Goal: Transaction & Acquisition: Book appointment/travel/reservation

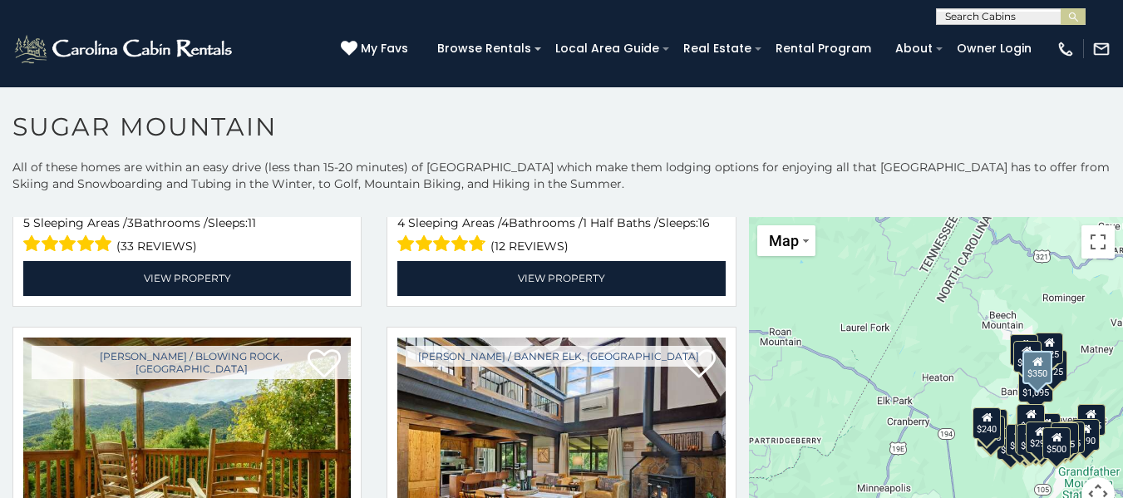
scroll to position [4157, 0]
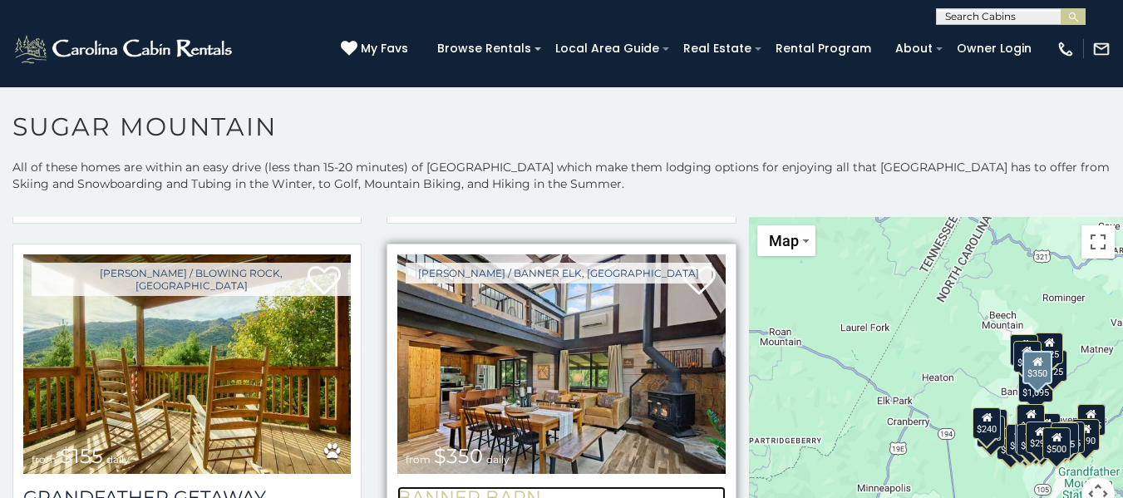
click at [492, 486] on h3 "Banner Barn" at bounding box center [561, 497] width 328 height 22
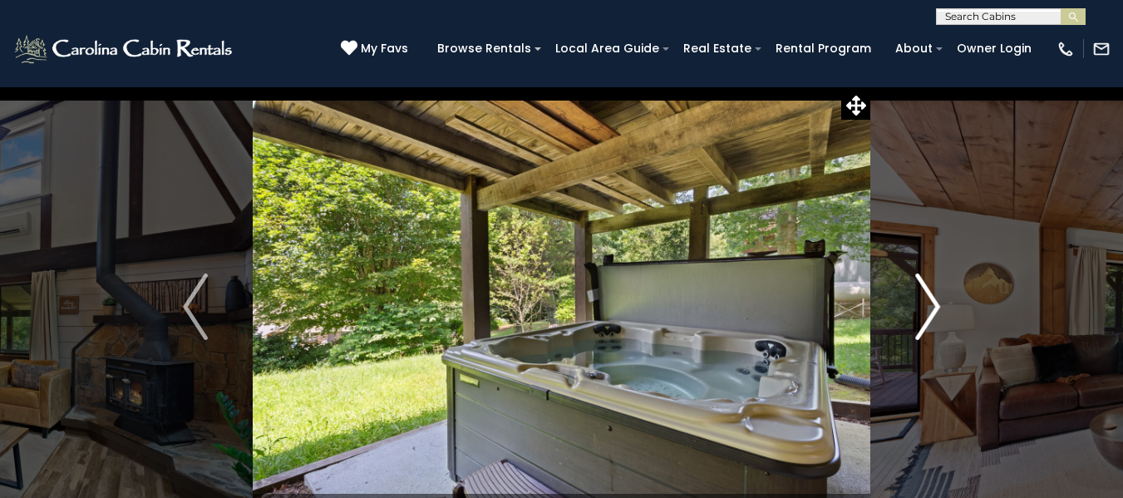
click at [924, 304] on img "Next" at bounding box center [927, 307] width 25 height 67
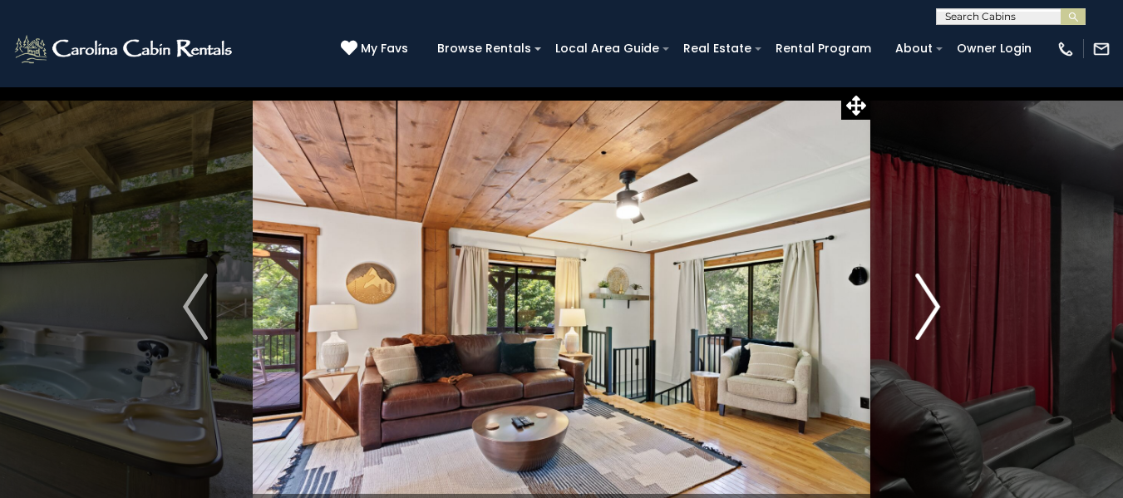
click at [922, 308] on img "Next" at bounding box center [927, 307] width 25 height 67
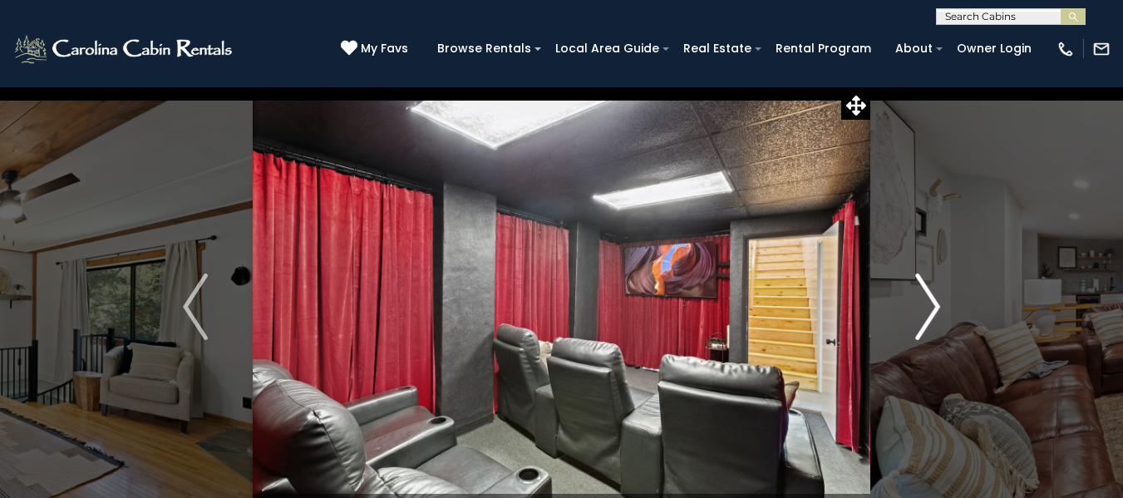
click at [922, 308] on img "Next" at bounding box center [927, 307] width 25 height 67
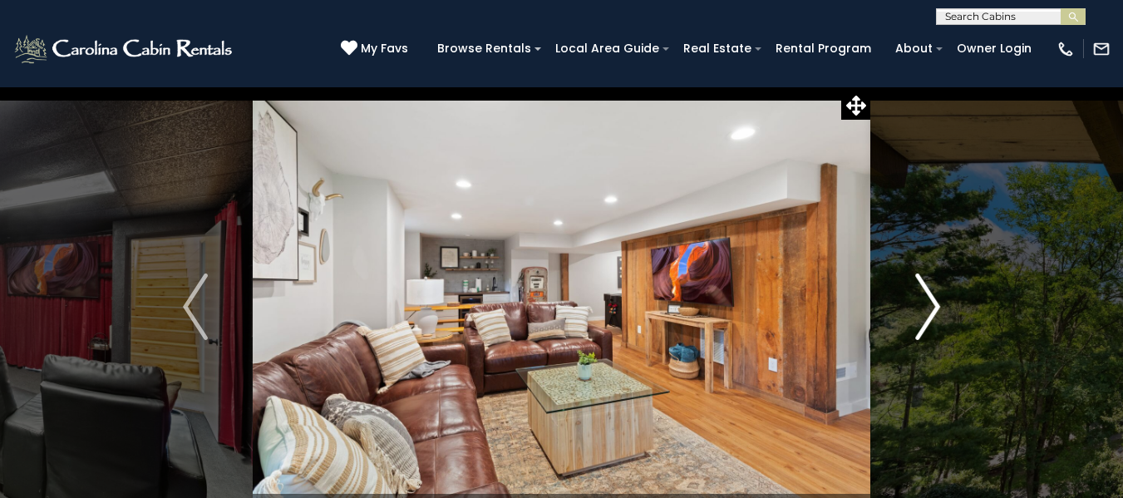
click at [922, 308] on img "Next" at bounding box center [927, 307] width 25 height 67
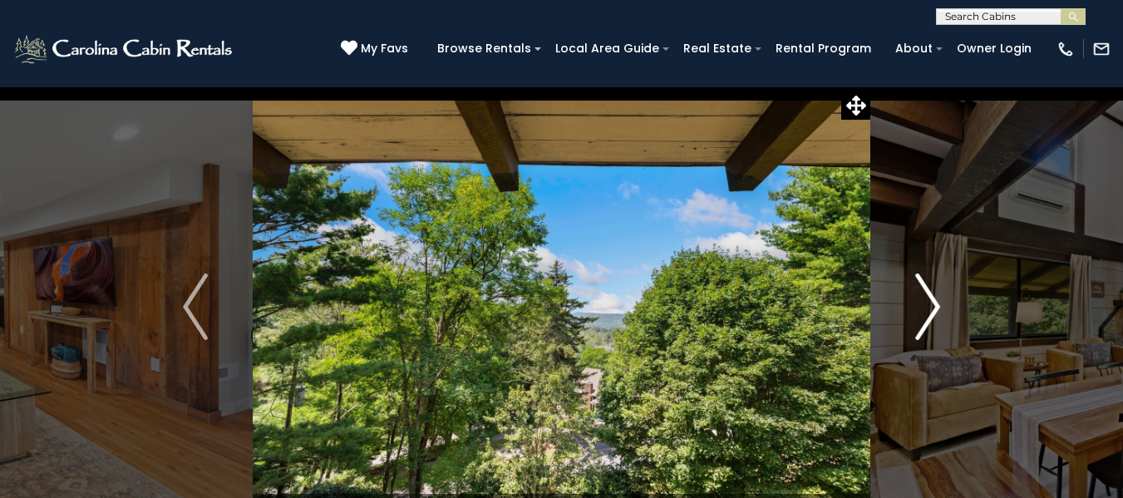
click at [922, 308] on img "Next" at bounding box center [927, 307] width 25 height 67
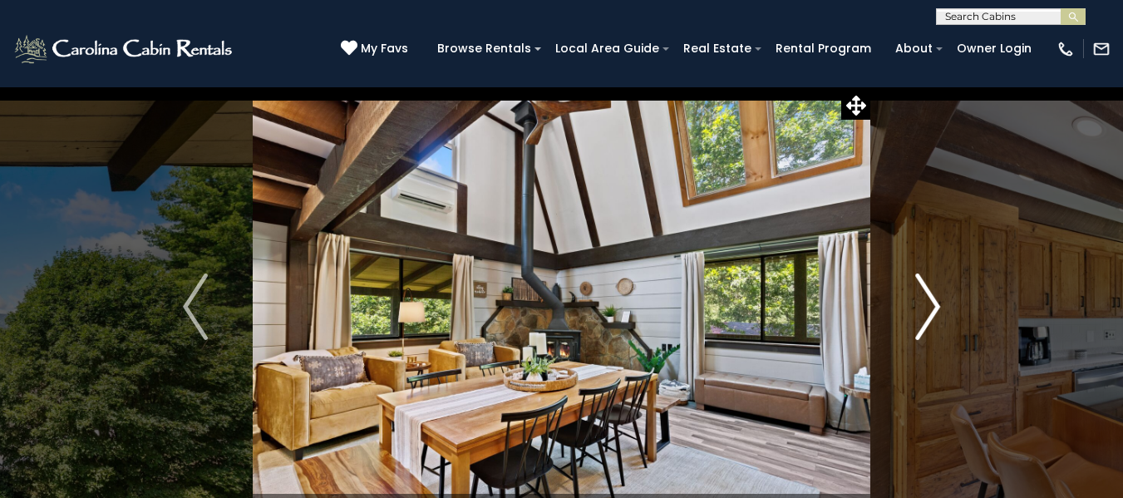
click at [922, 308] on img "Next" at bounding box center [927, 307] width 25 height 67
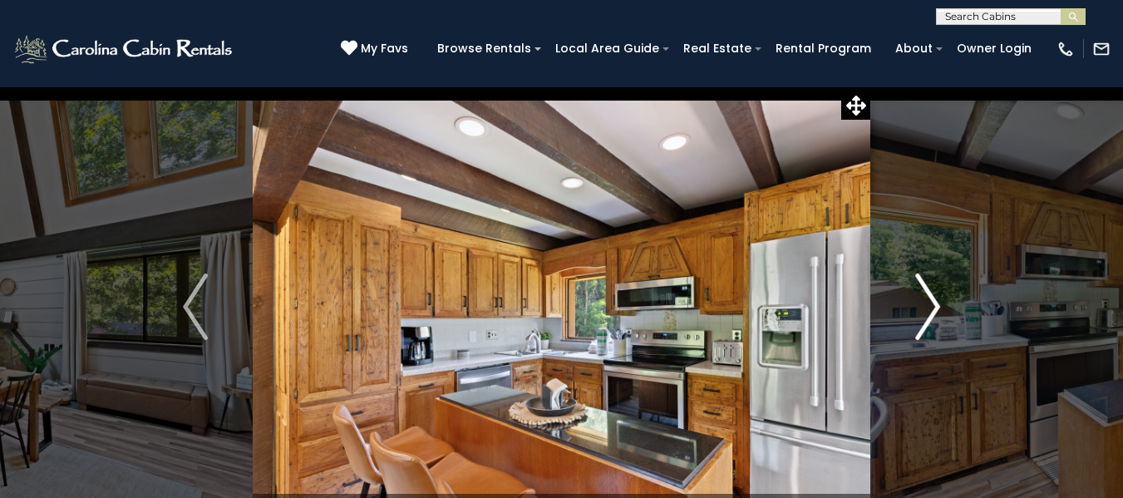
click at [922, 308] on img "Next" at bounding box center [927, 307] width 25 height 67
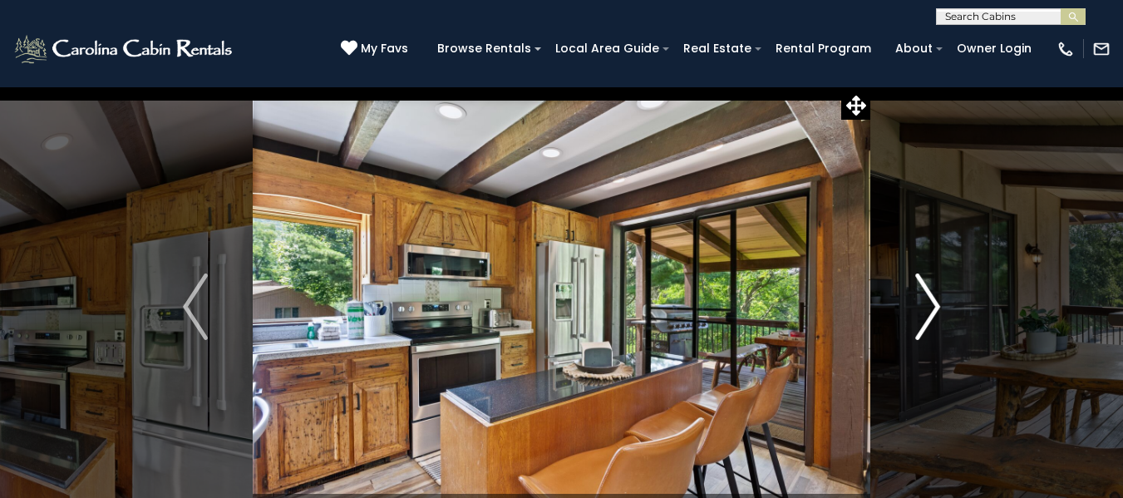
click at [922, 308] on img "Next" at bounding box center [927, 307] width 25 height 67
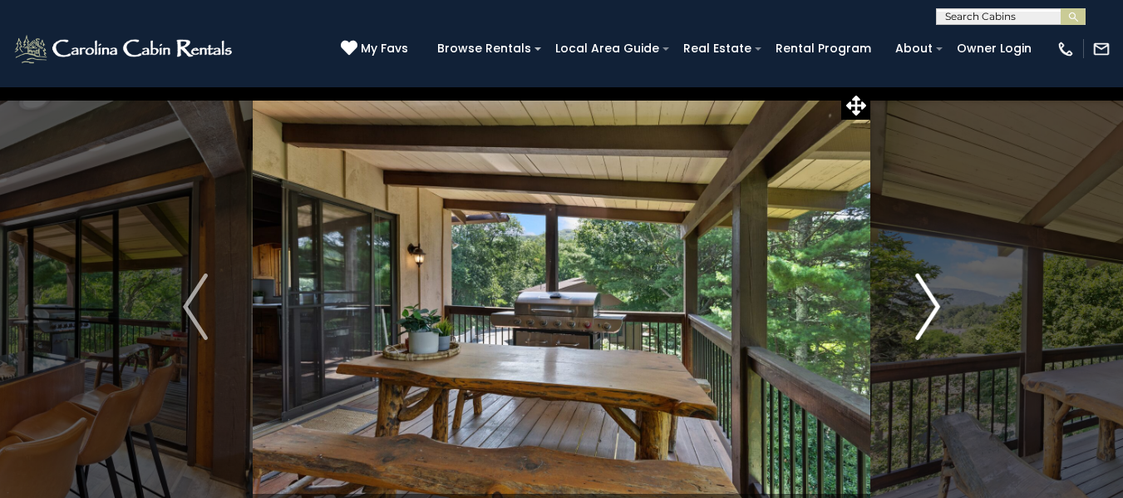
click at [922, 308] on img "Next" at bounding box center [927, 307] width 25 height 67
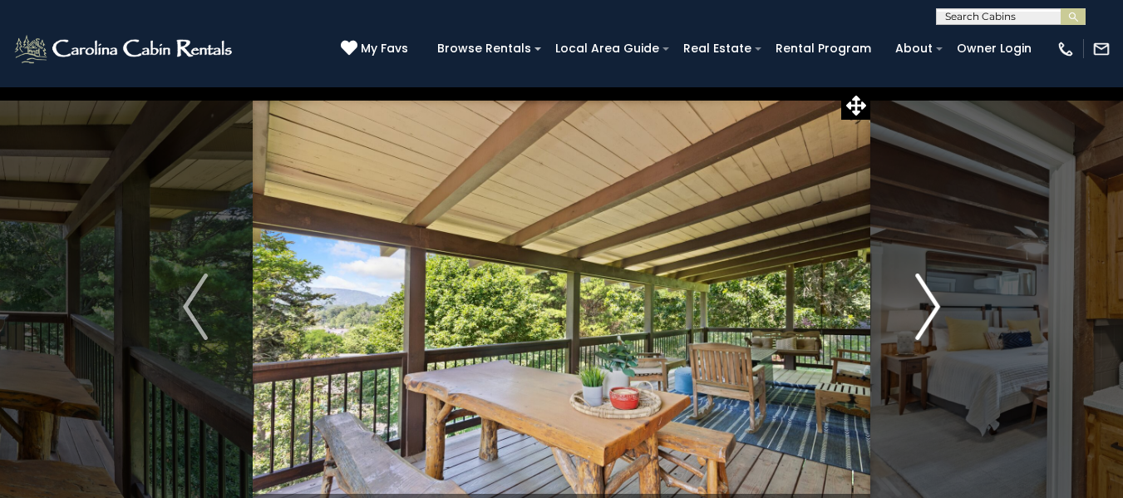
click at [922, 308] on img "Next" at bounding box center [927, 307] width 25 height 67
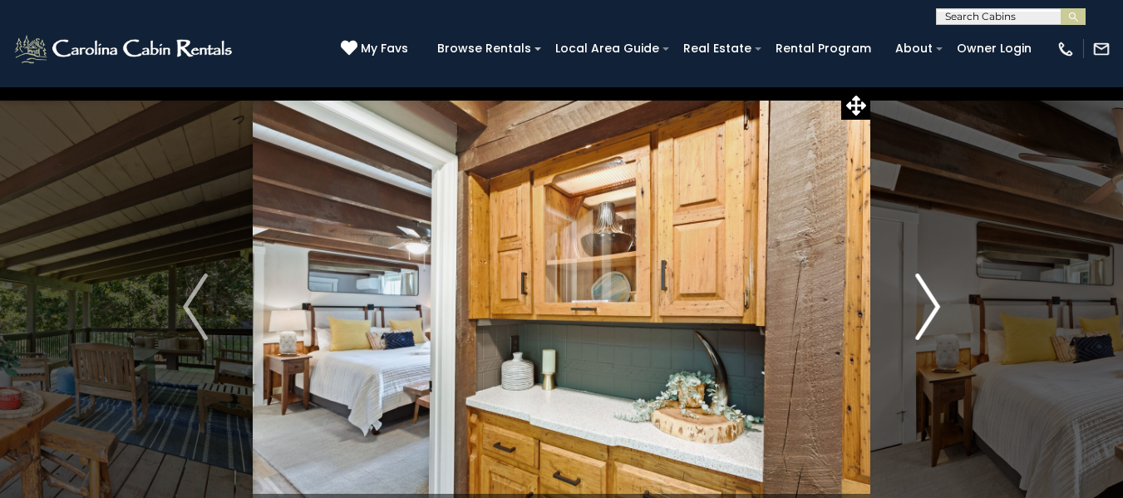
click at [922, 308] on img "Next" at bounding box center [927, 307] width 25 height 67
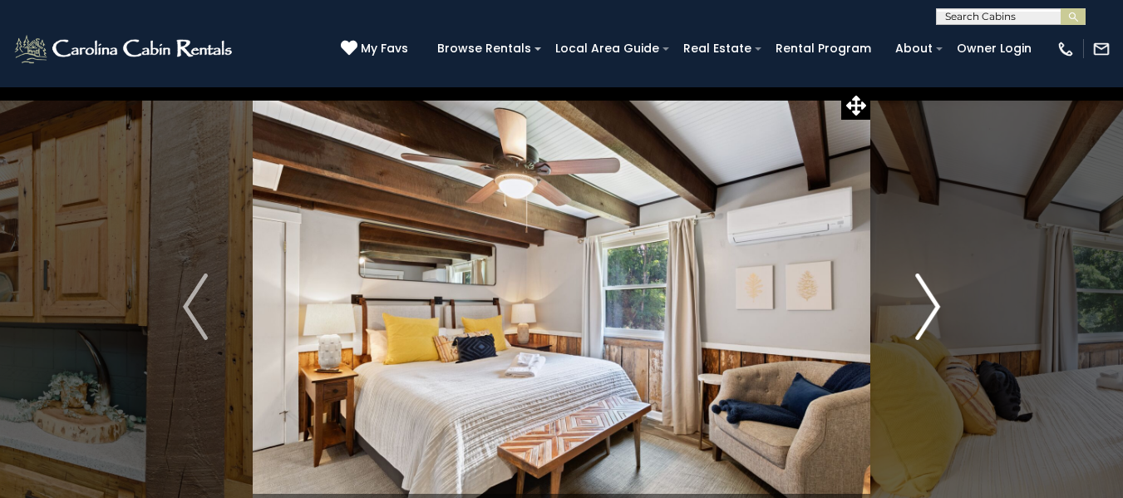
click at [922, 308] on img "Next" at bounding box center [927, 307] width 25 height 67
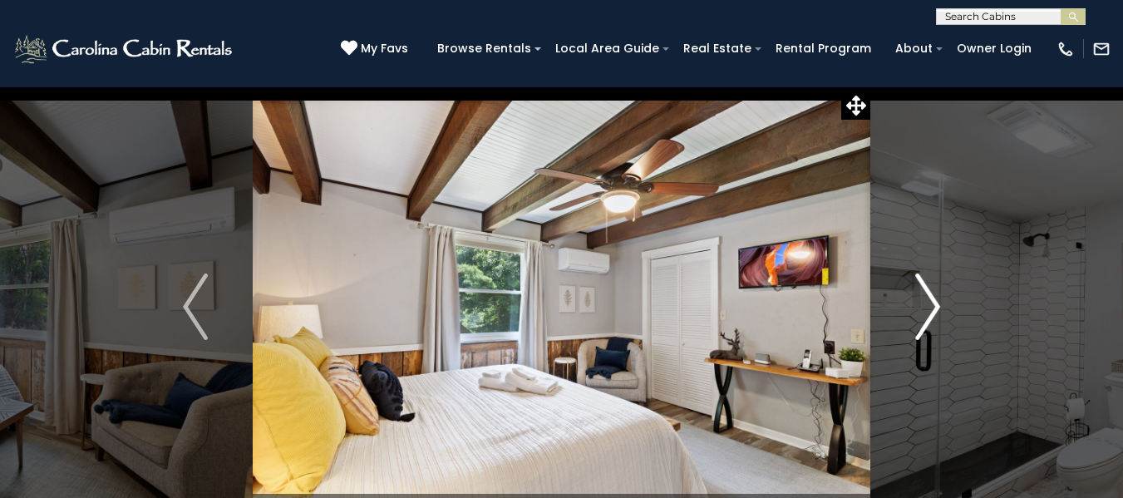
click at [922, 308] on img "Next" at bounding box center [927, 307] width 25 height 67
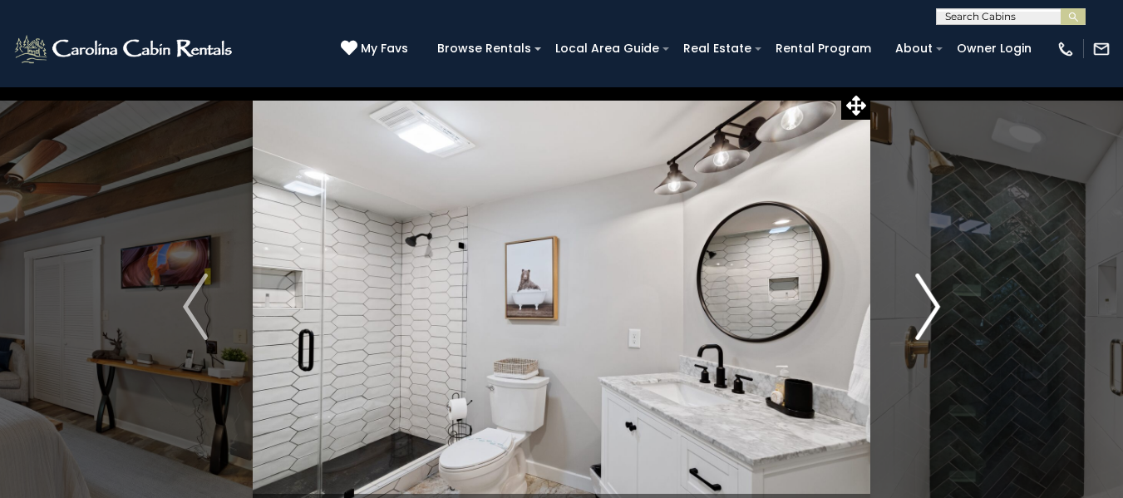
click at [922, 308] on img "Next" at bounding box center [927, 307] width 25 height 67
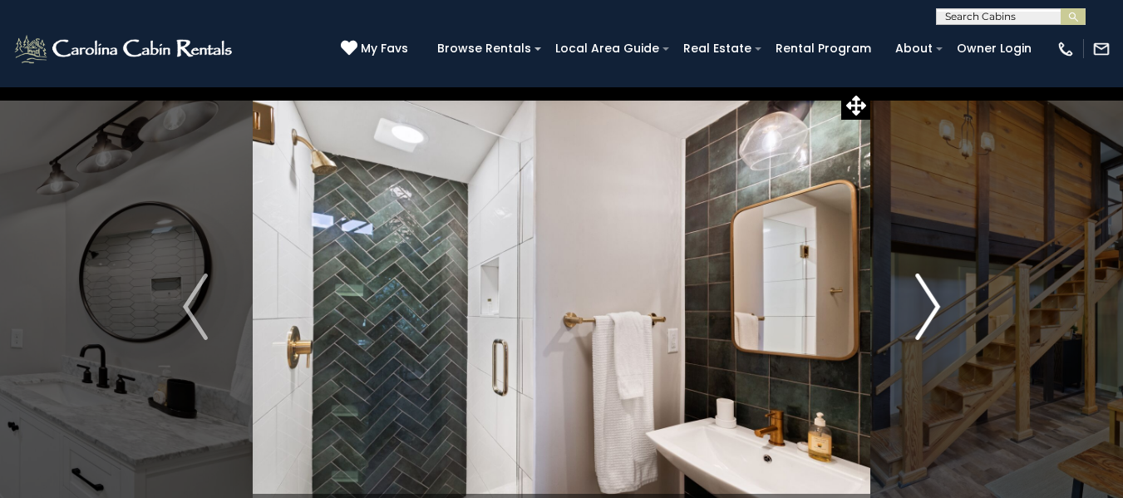
click at [922, 308] on img "Next" at bounding box center [927, 307] width 25 height 67
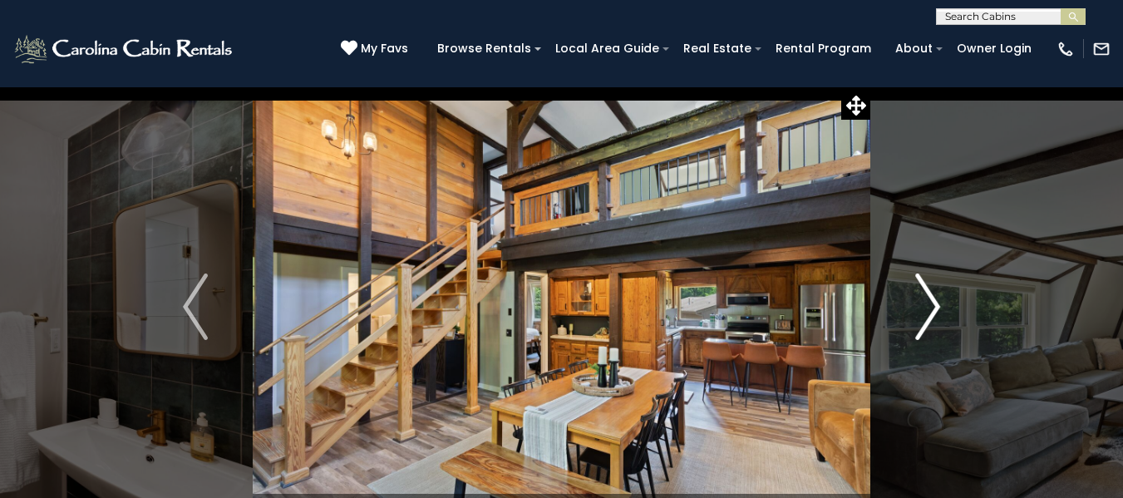
click at [922, 308] on img "Next" at bounding box center [927, 307] width 25 height 67
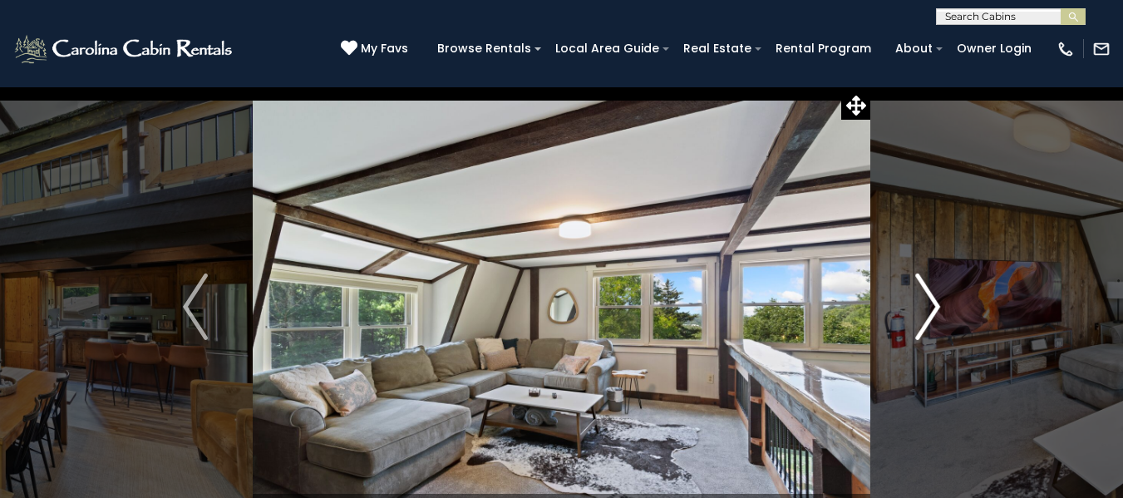
click at [922, 308] on img "Next" at bounding box center [927, 307] width 25 height 67
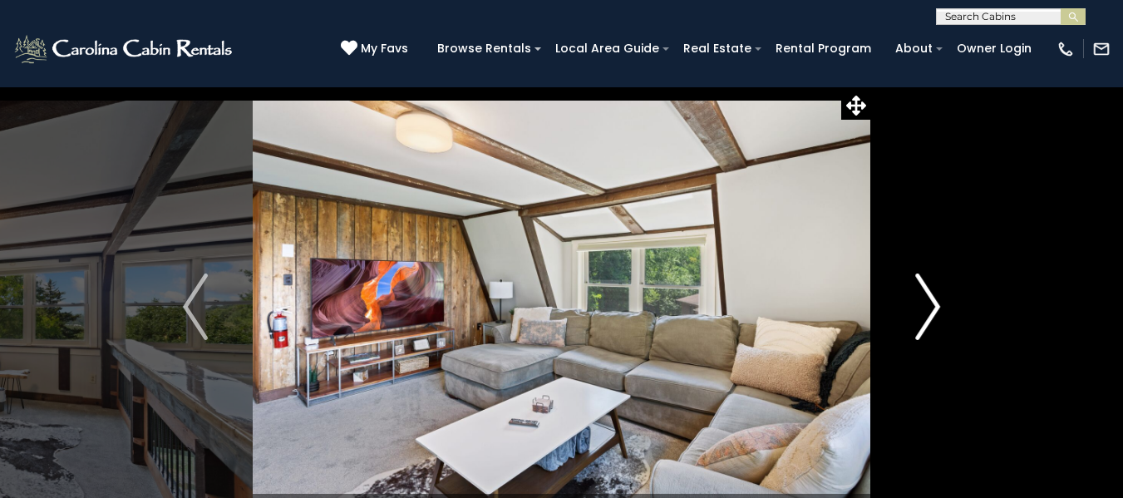
click at [922, 308] on img "Next" at bounding box center [927, 307] width 25 height 67
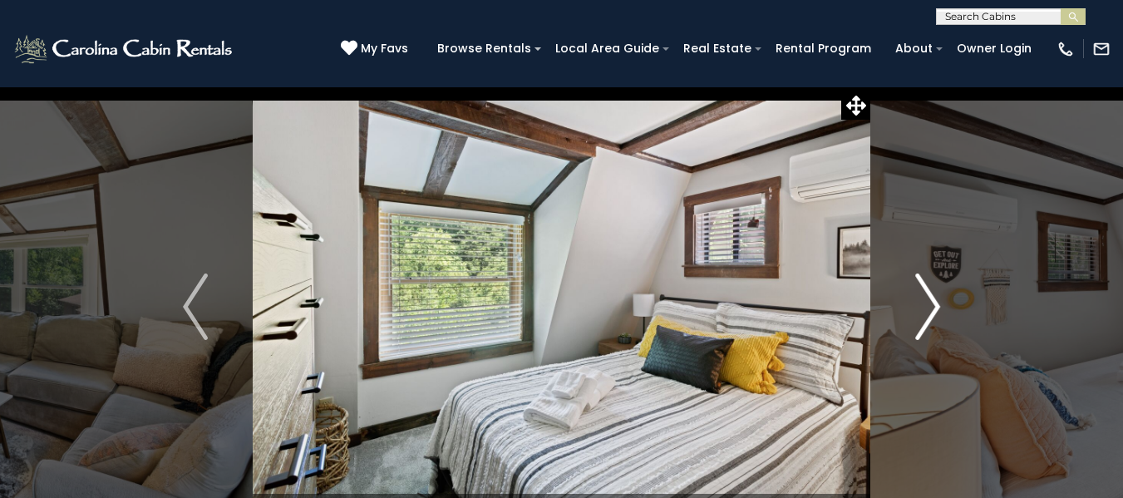
click at [922, 308] on img "Next" at bounding box center [927, 307] width 25 height 67
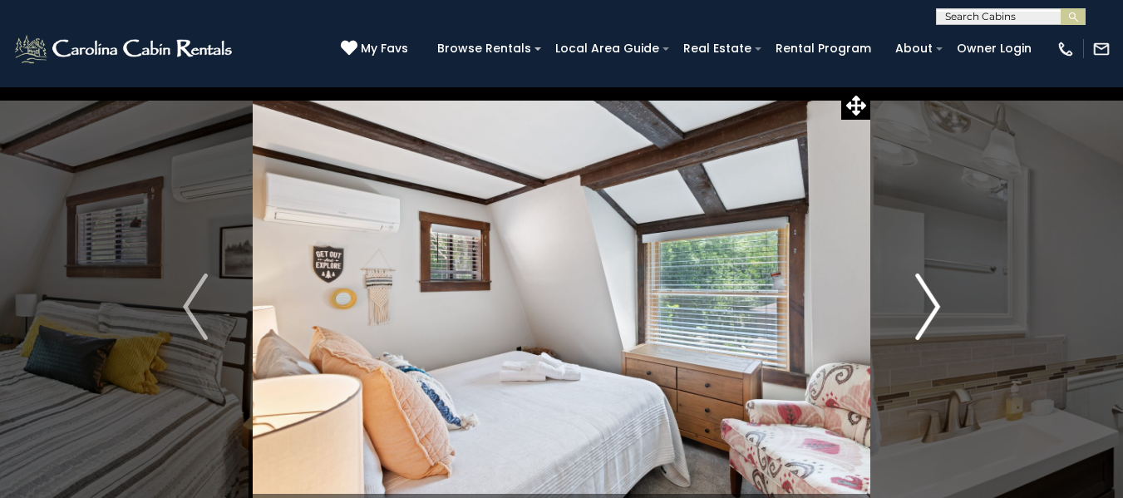
click at [922, 308] on img "Next" at bounding box center [927, 307] width 25 height 67
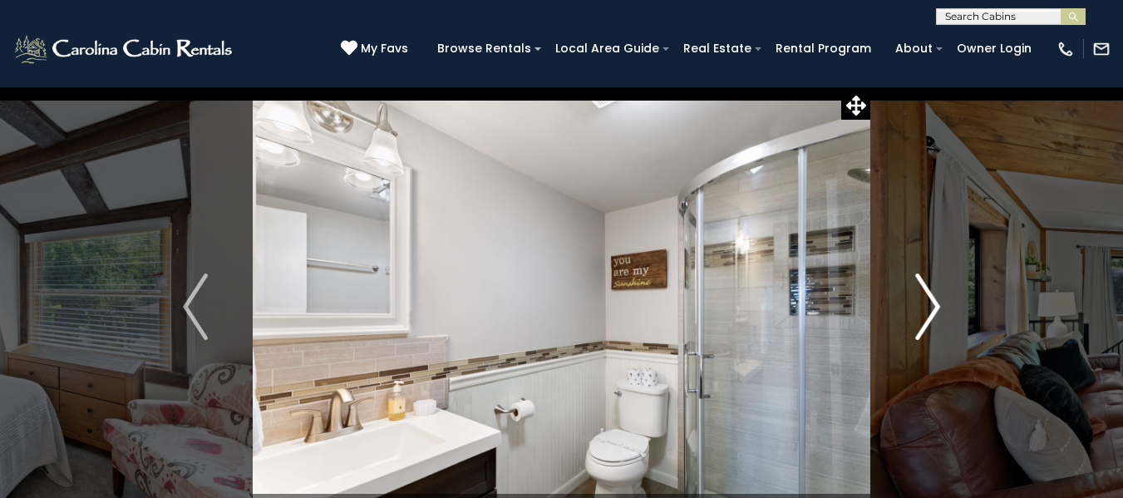
click at [922, 308] on img "Next" at bounding box center [927, 307] width 25 height 67
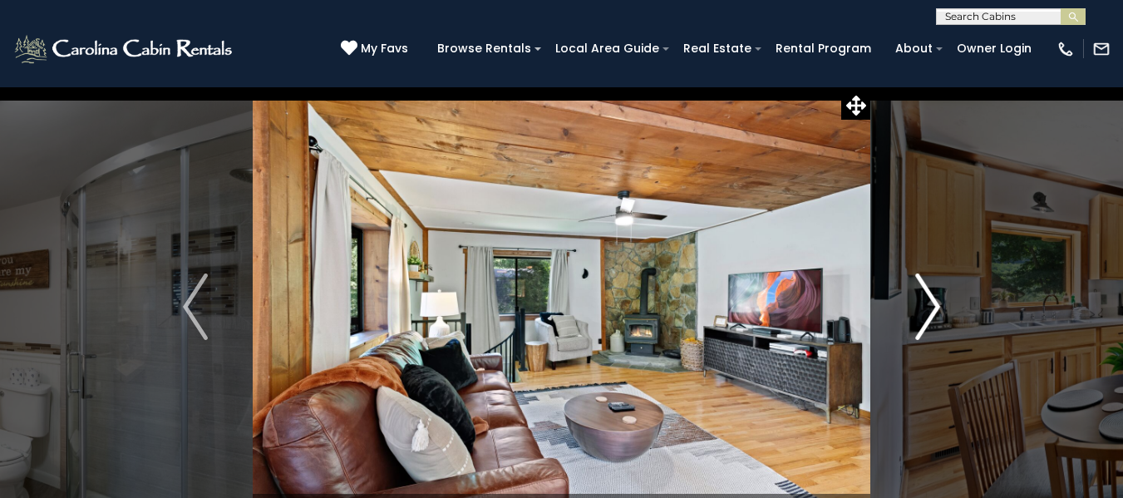
click at [922, 308] on img "Next" at bounding box center [927, 307] width 25 height 67
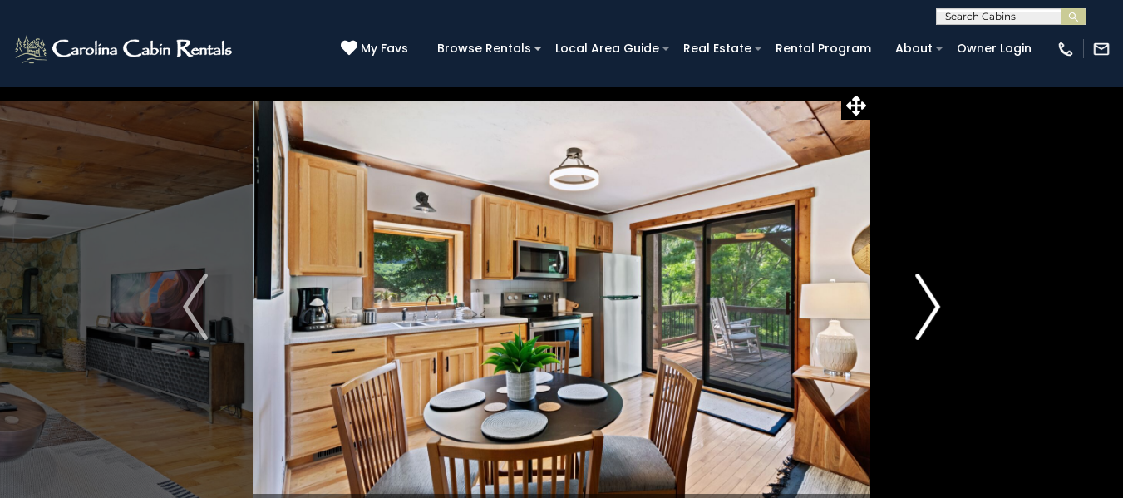
click at [922, 308] on img "Next" at bounding box center [927, 307] width 25 height 67
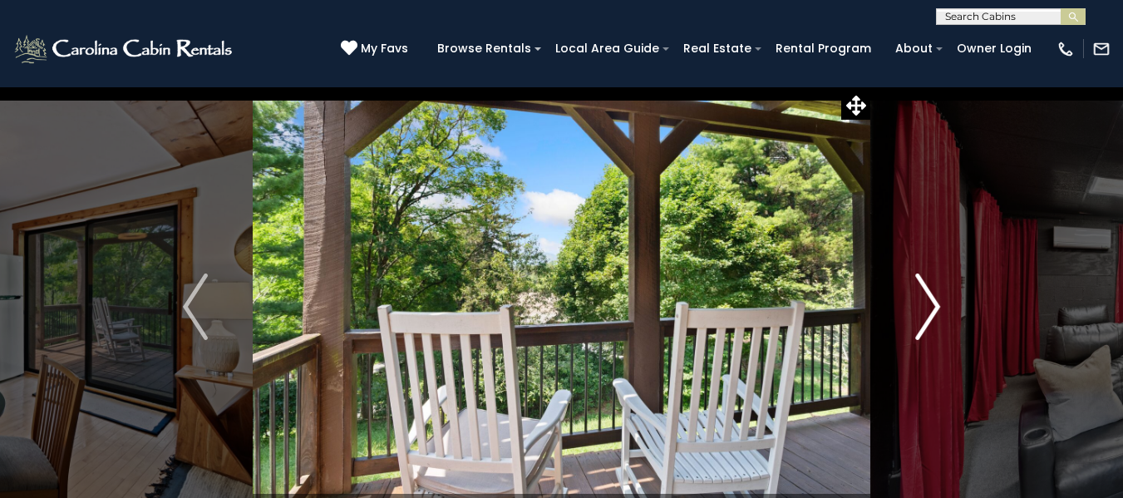
click at [922, 308] on img "Next" at bounding box center [927, 307] width 25 height 67
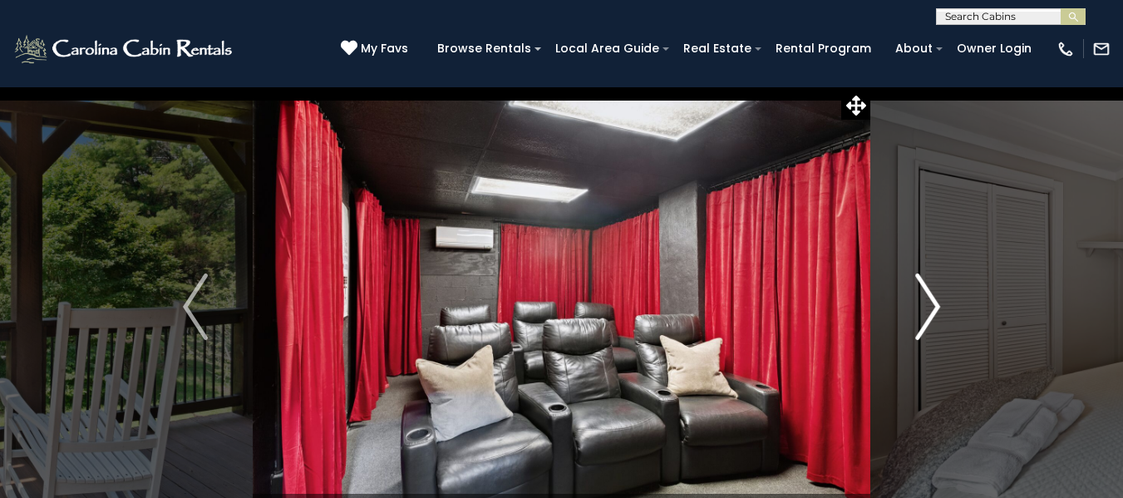
click at [922, 308] on img "Next" at bounding box center [927, 307] width 25 height 67
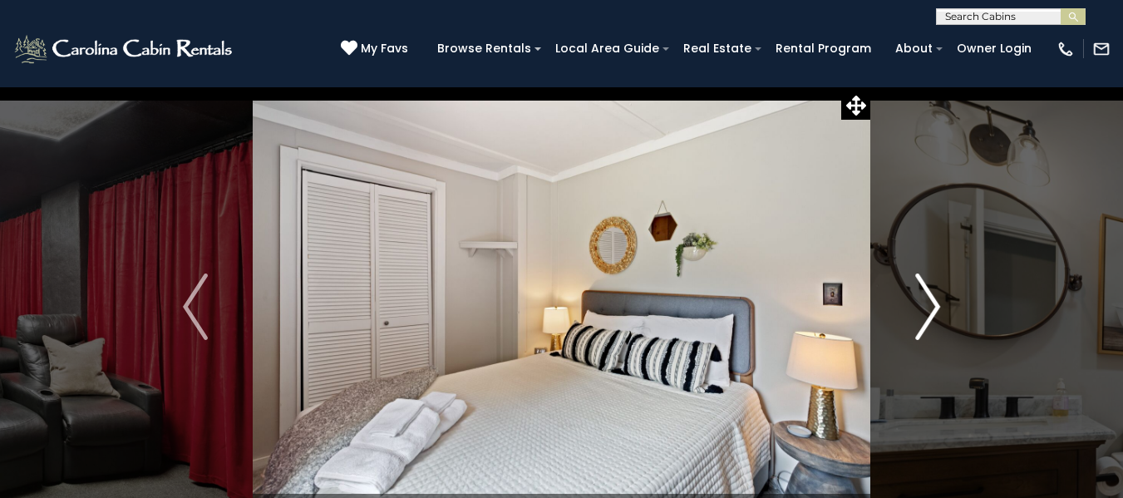
click at [922, 308] on img "Next" at bounding box center [927, 307] width 25 height 67
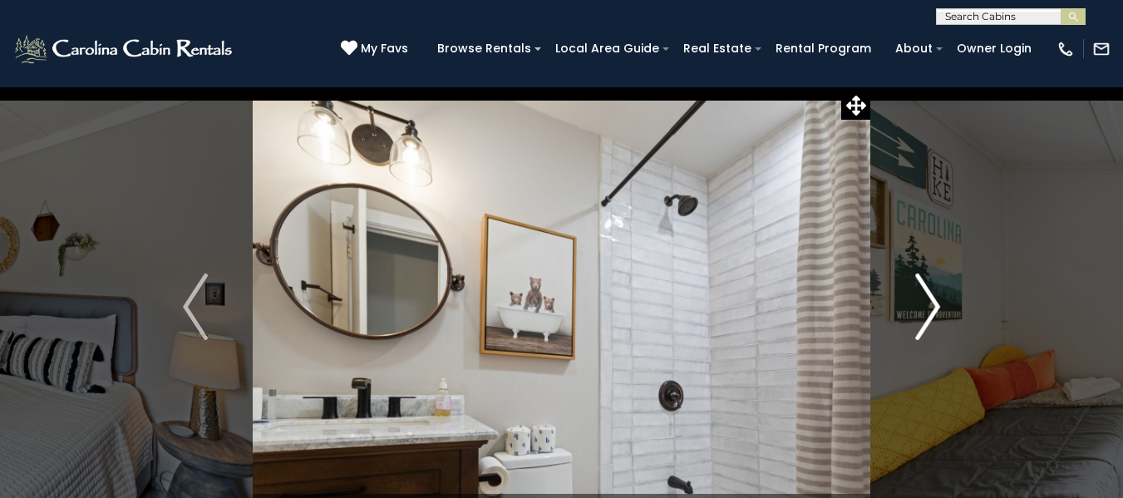
click at [922, 308] on img "Next" at bounding box center [927, 307] width 25 height 67
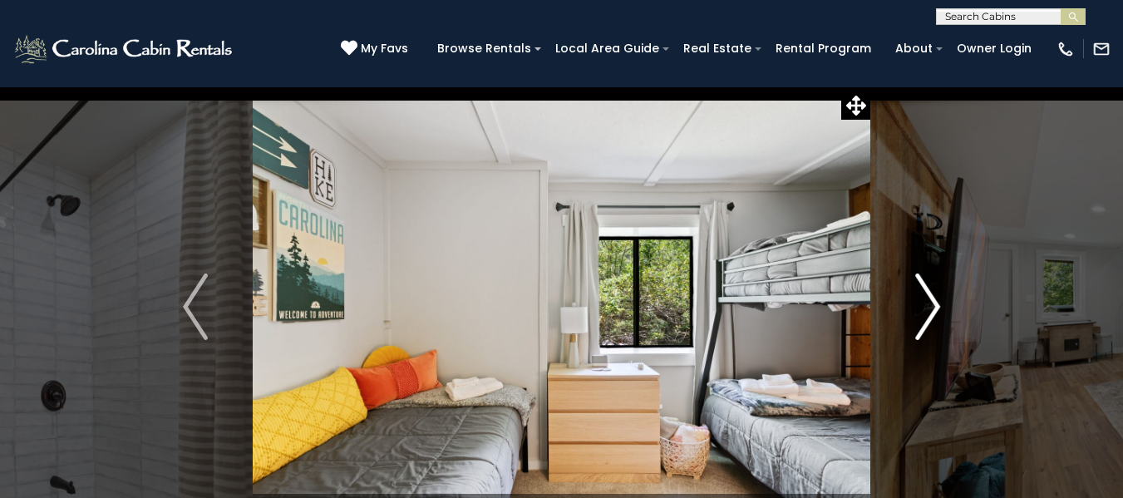
click at [922, 308] on img "Next" at bounding box center [927, 307] width 25 height 67
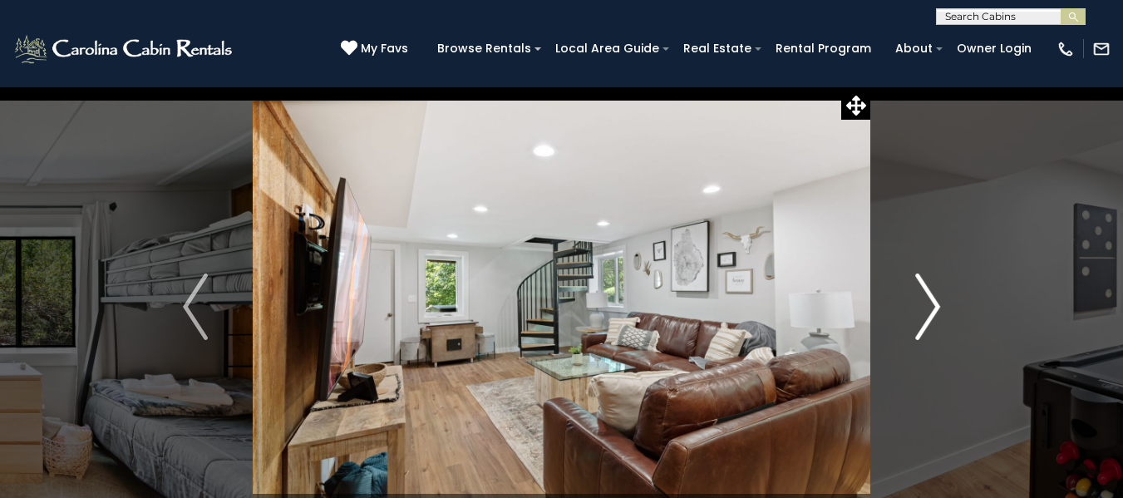
click at [922, 308] on img "Next" at bounding box center [927, 307] width 25 height 67
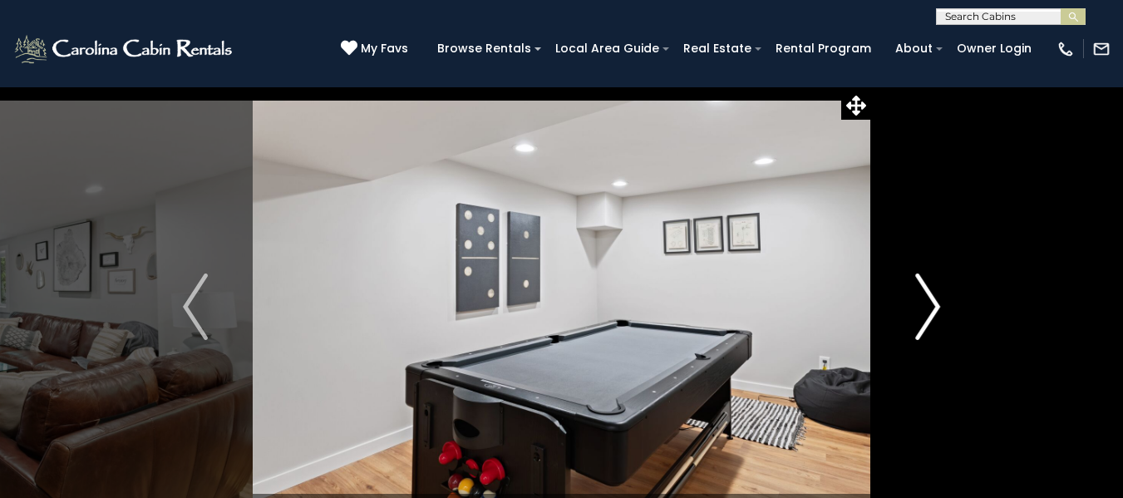
click at [927, 297] on img "Next" at bounding box center [927, 307] width 25 height 67
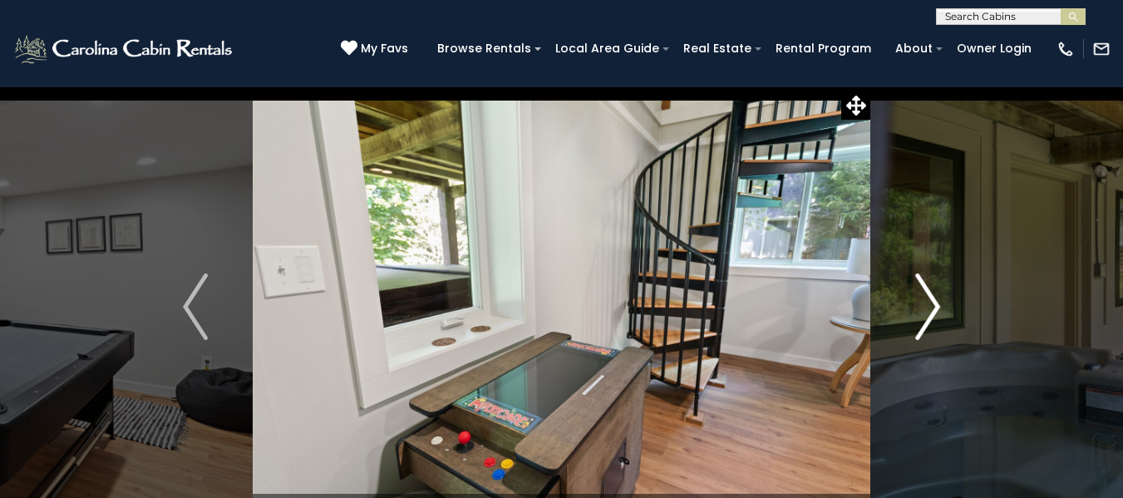
click at [927, 297] on img "Next" at bounding box center [927, 307] width 25 height 67
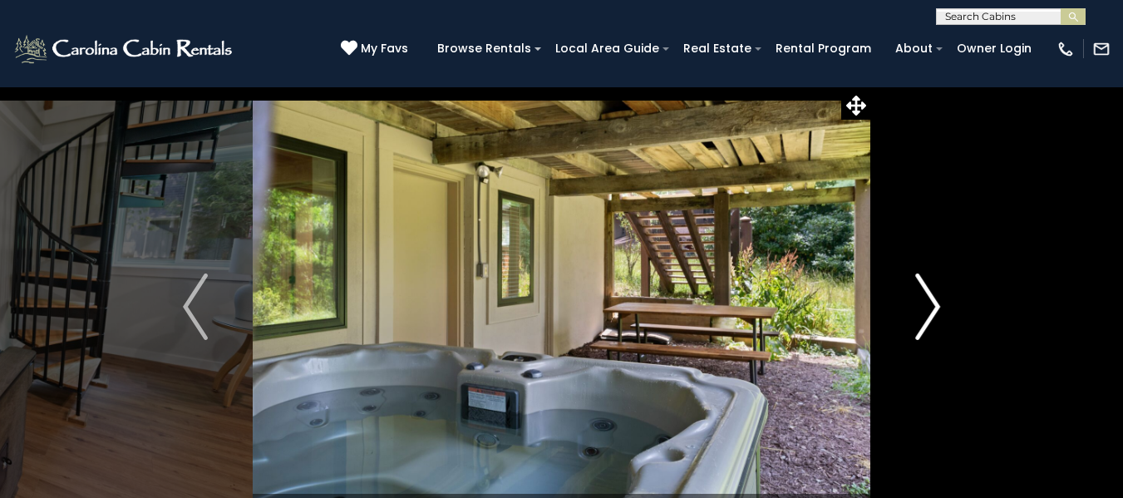
click at [927, 297] on img "Next" at bounding box center [927, 307] width 25 height 67
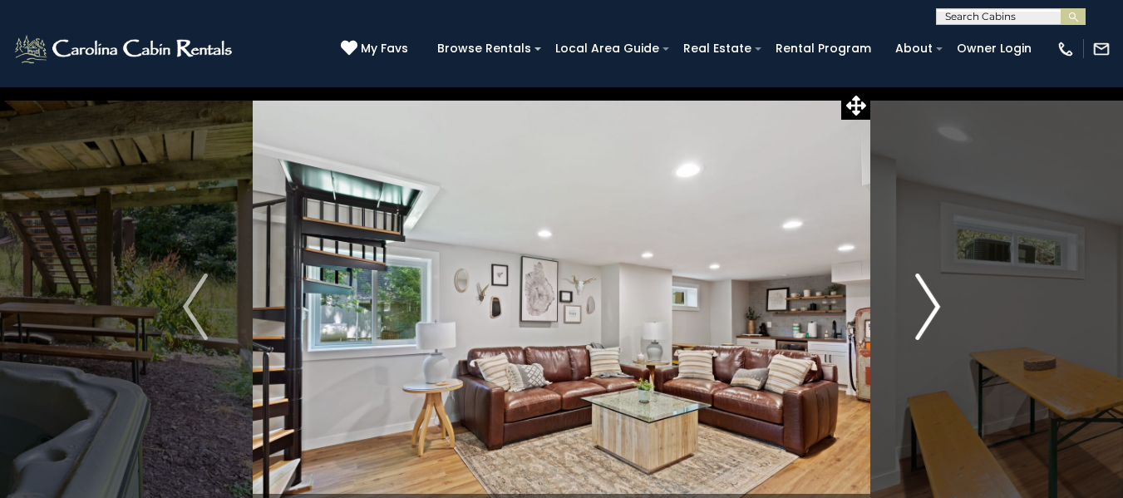
click at [928, 304] on img "Next" at bounding box center [927, 307] width 25 height 67
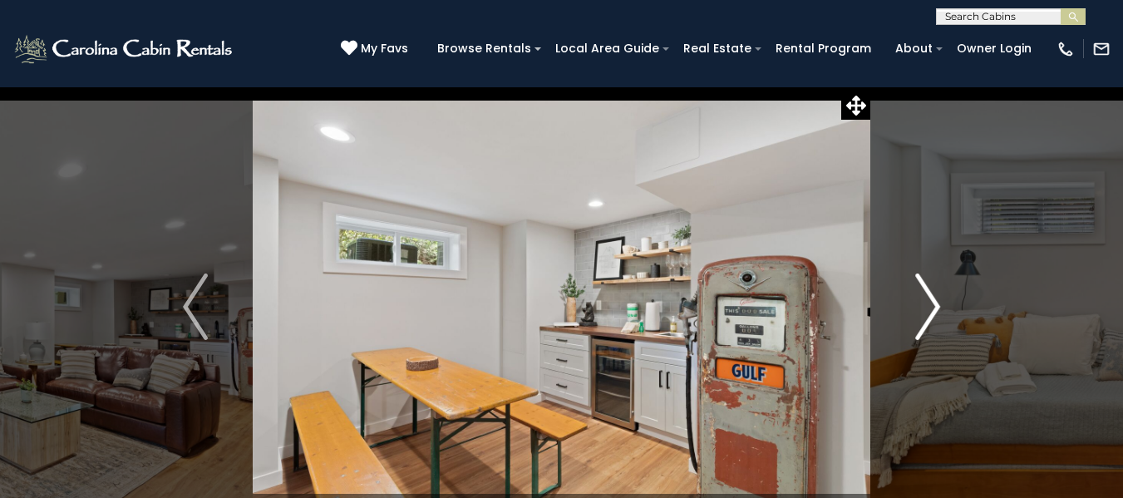
click at [928, 304] on img "Next" at bounding box center [927, 307] width 25 height 67
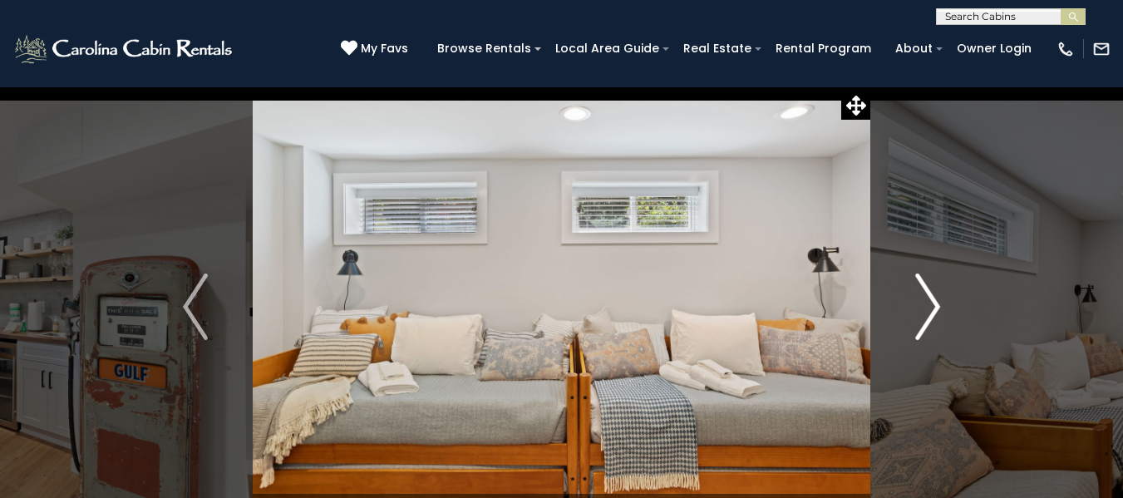
click at [928, 304] on img "Next" at bounding box center [927, 307] width 25 height 67
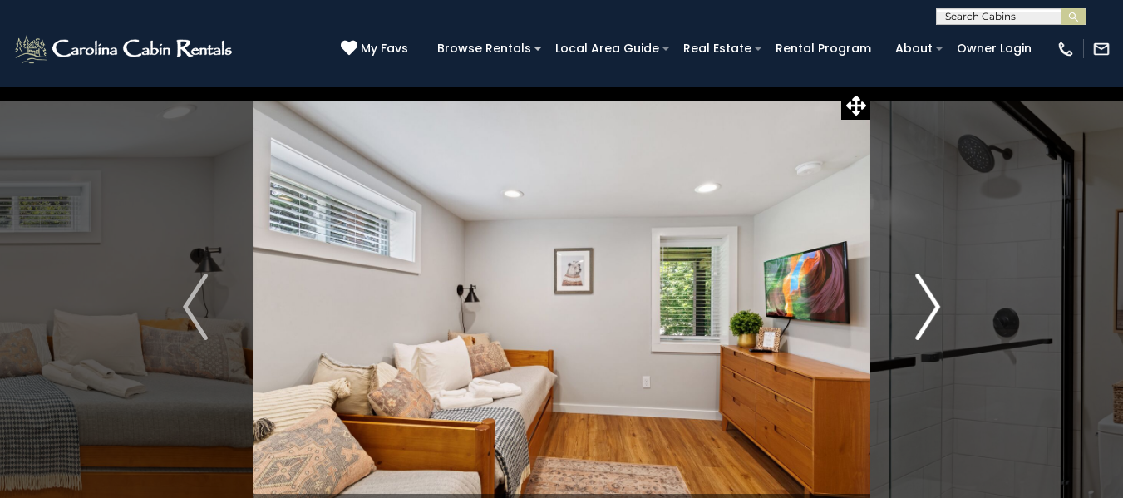
click at [928, 304] on img "Next" at bounding box center [927, 307] width 25 height 67
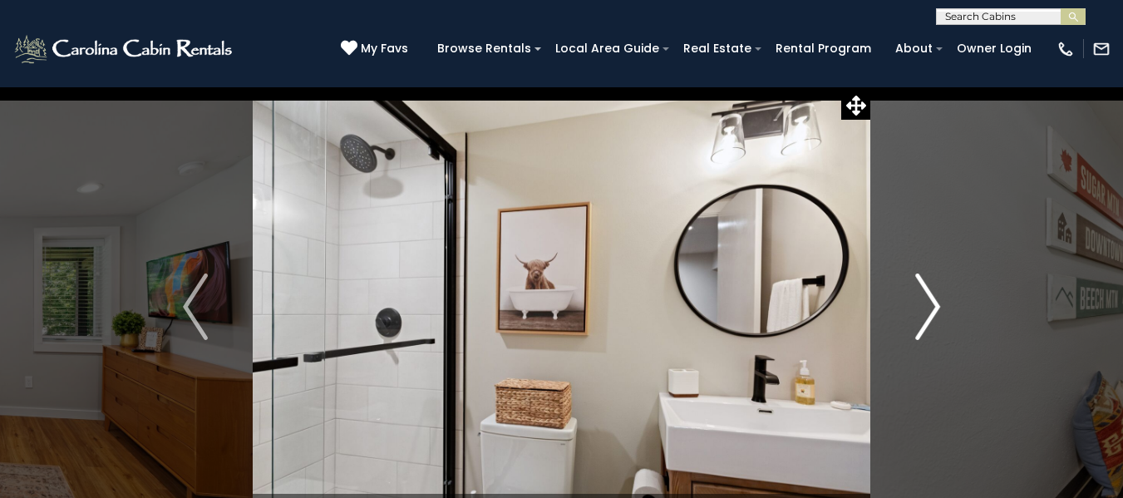
click at [928, 304] on img "Next" at bounding box center [927, 307] width 25 height 67
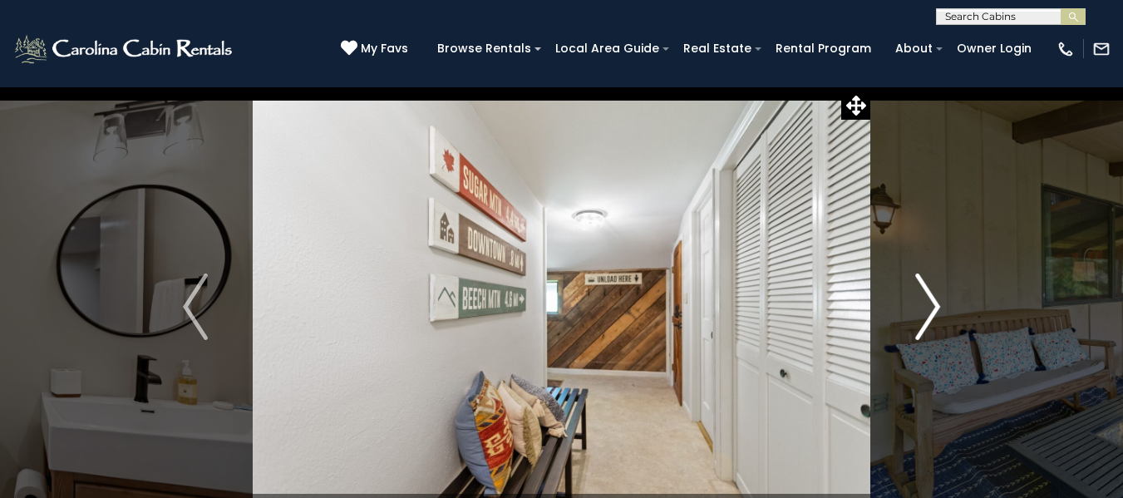
click at [928, 304] on img "Next" at bounding box center [927, 307] width 25 height 67
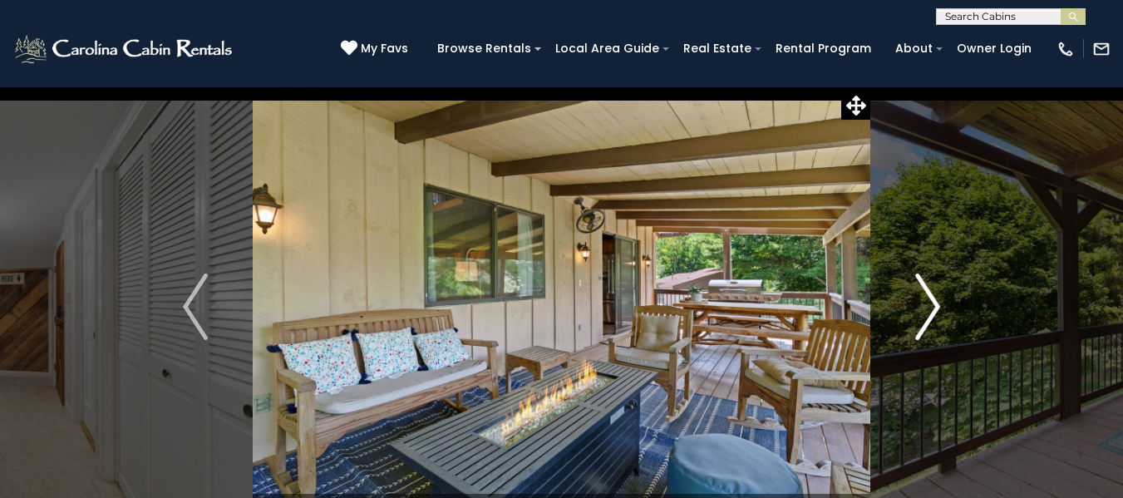
click at [926, 307] on img "Next" at bounding box center [927, 307] width 25 height 67
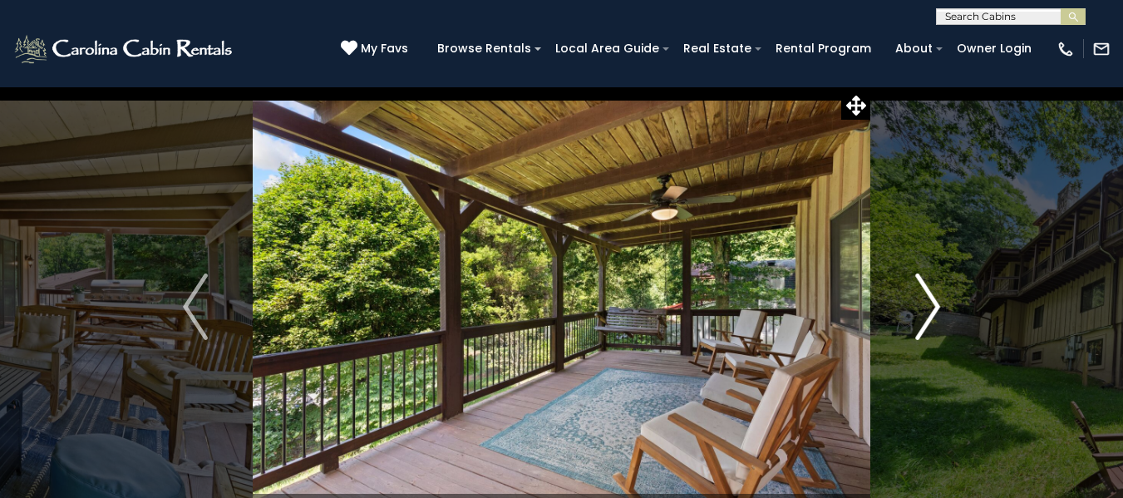
click at [926, 307] on img "Next" at bounding box center [927, 307] width 25 height 67
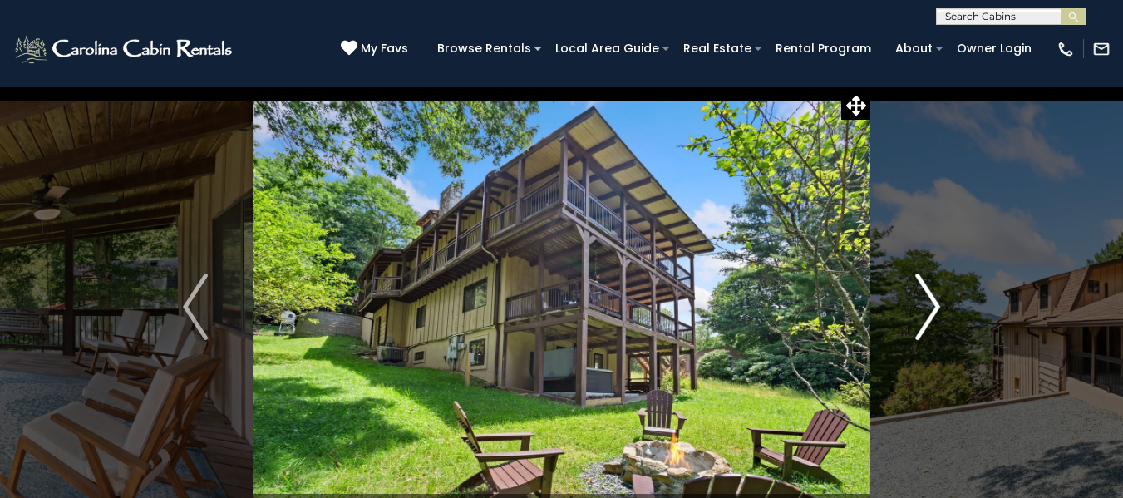
click at [926, 307] on img "Next" at bounding box center [927, 307] width 25 height 67
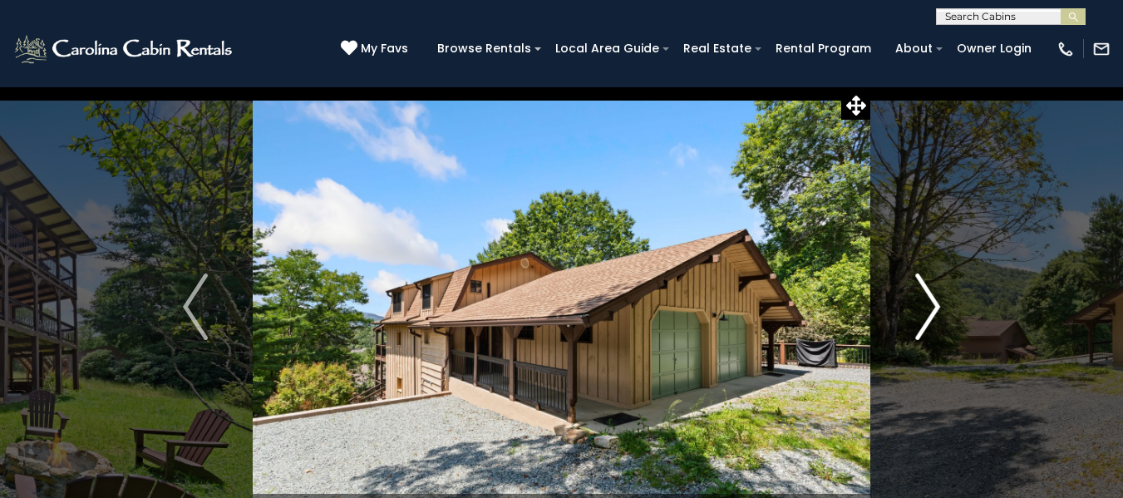
click at [926, 307] on img "Next" at bounding box center [927, 307] width 25 height 67
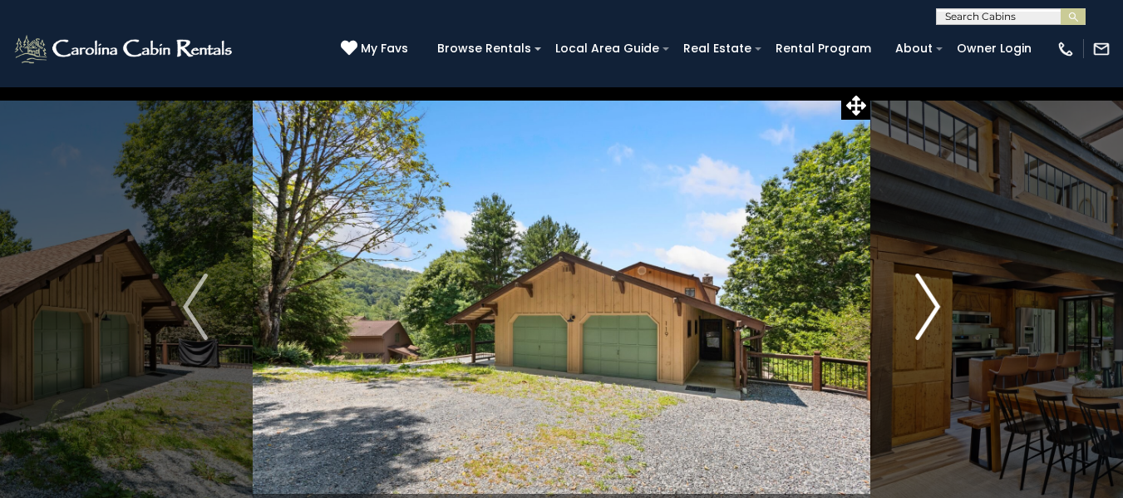
click at [926, 307] on img "Next" at bounding box center [927, 307] width 25 height 67
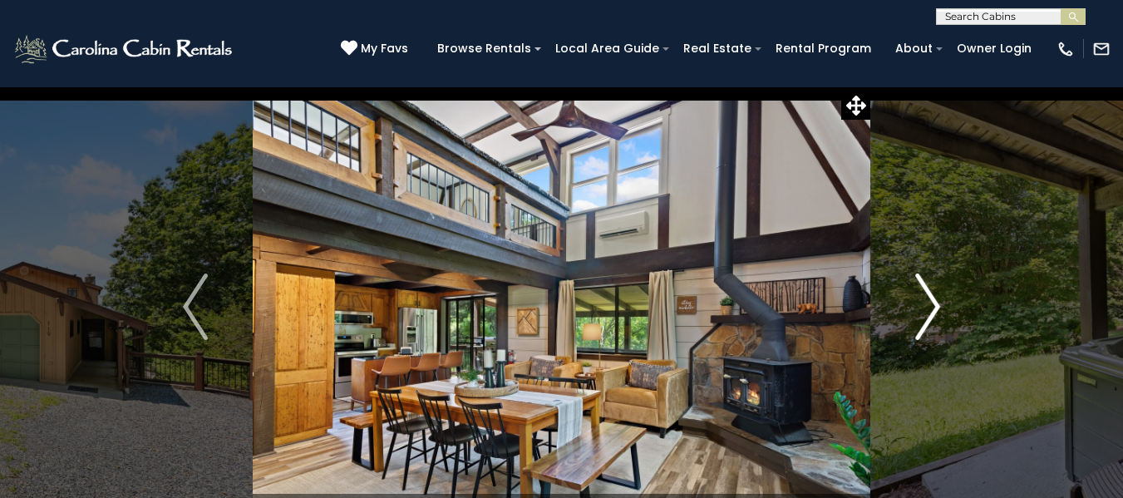
click at [926, 307] on img "Next" at bounding box center [927, 307] width 25 height 67
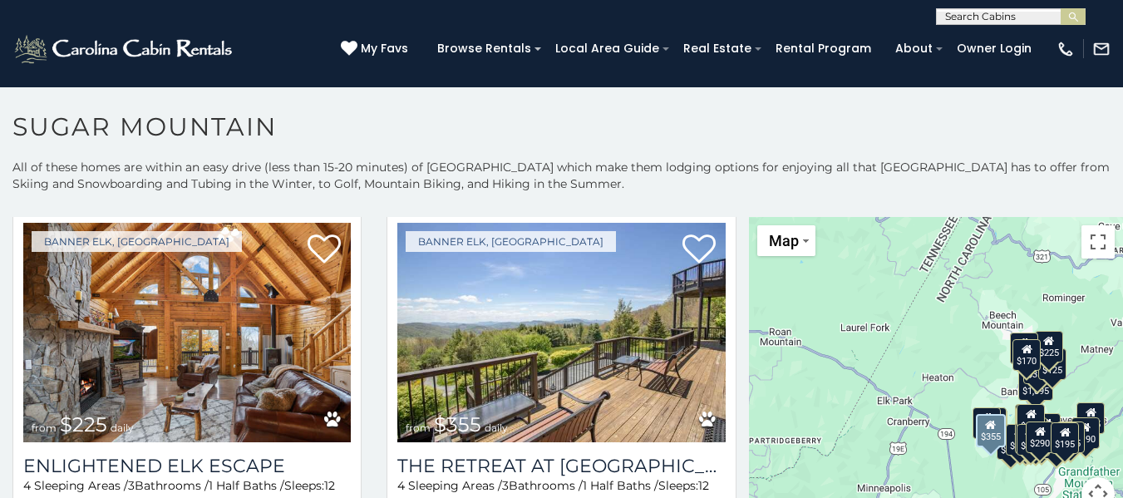
scroll to position [3076, 0]
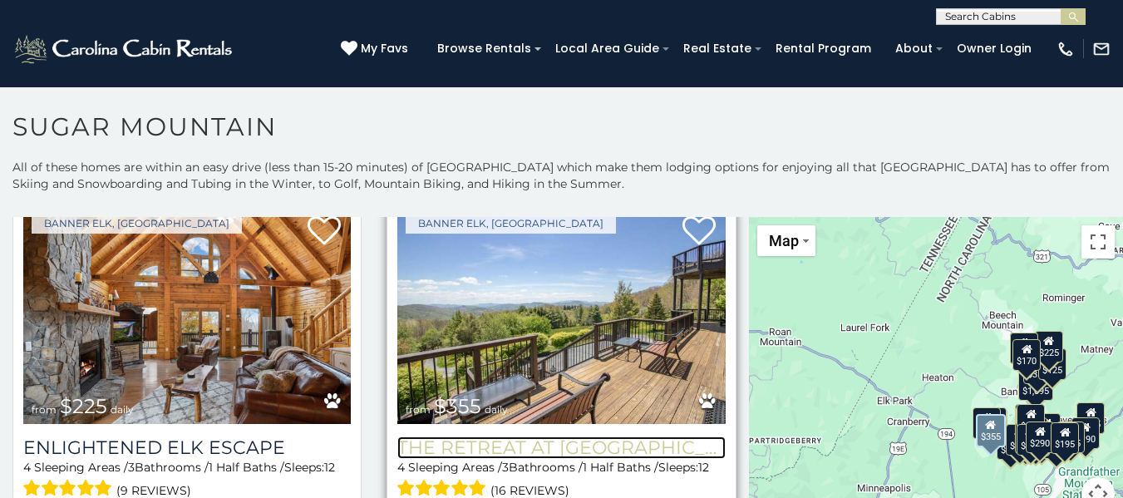
click at [515, 436] on h3 "The Retreat at [GEOGRAPHIC_DATA][PERSON_NAME]" at bounding box center [561, 447] width 328 height 22
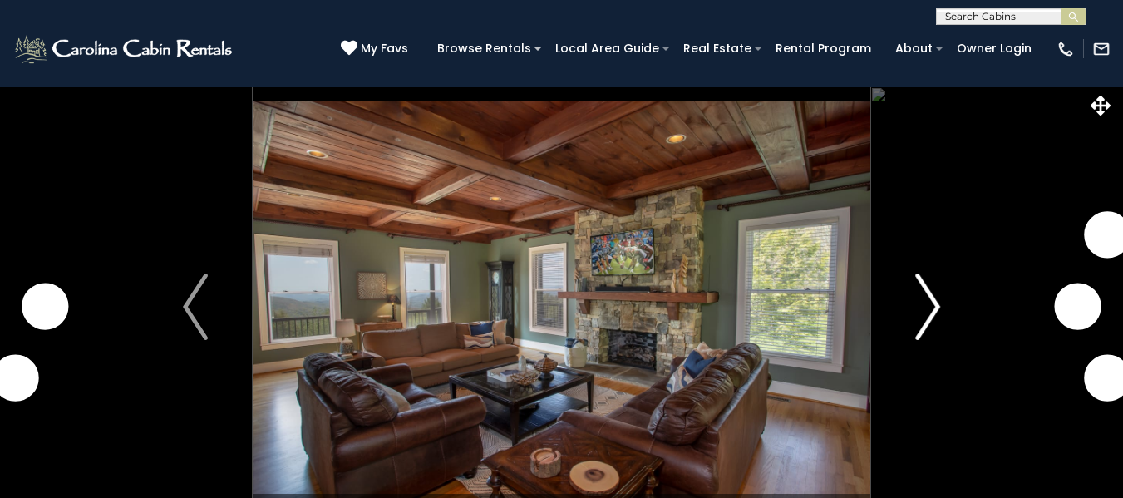
click at [910, 309] on button "Next" at bounding box center [927, 306] width 115 height 441
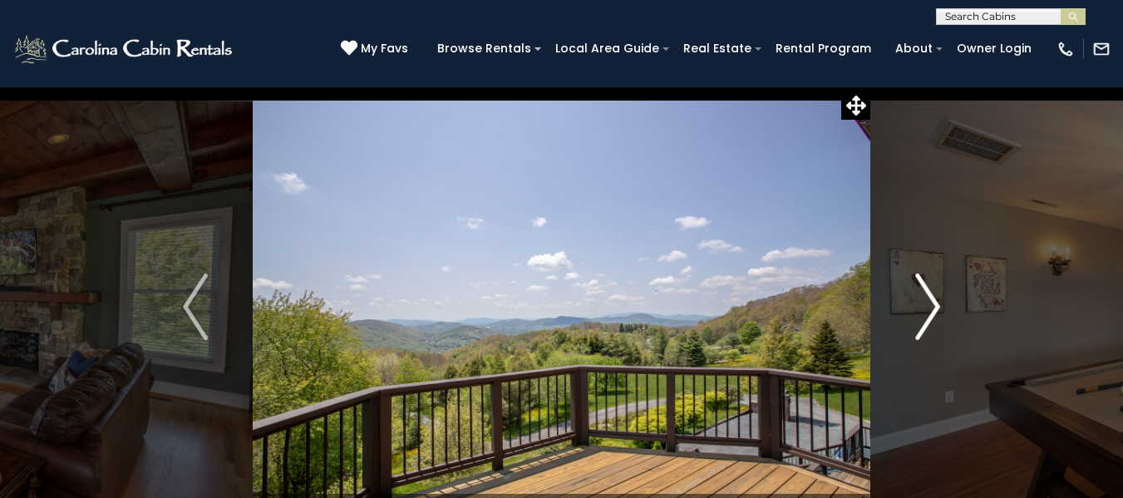
click at [912, 308] on button "Next" at bounding box center [927, 306] width 115 height 441
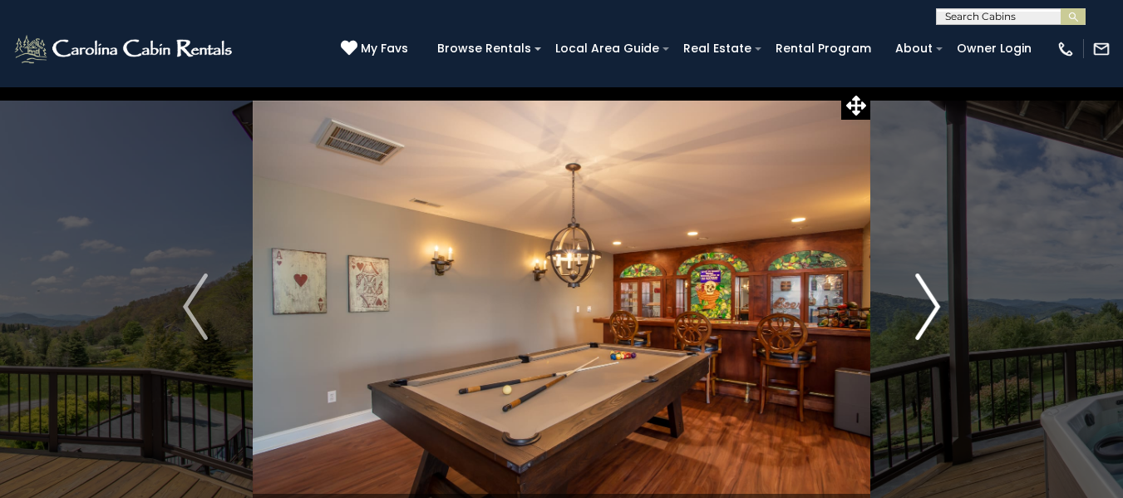
click at [912, 308] on button "Next" at bounding box center [927, 306] width 115 height 441
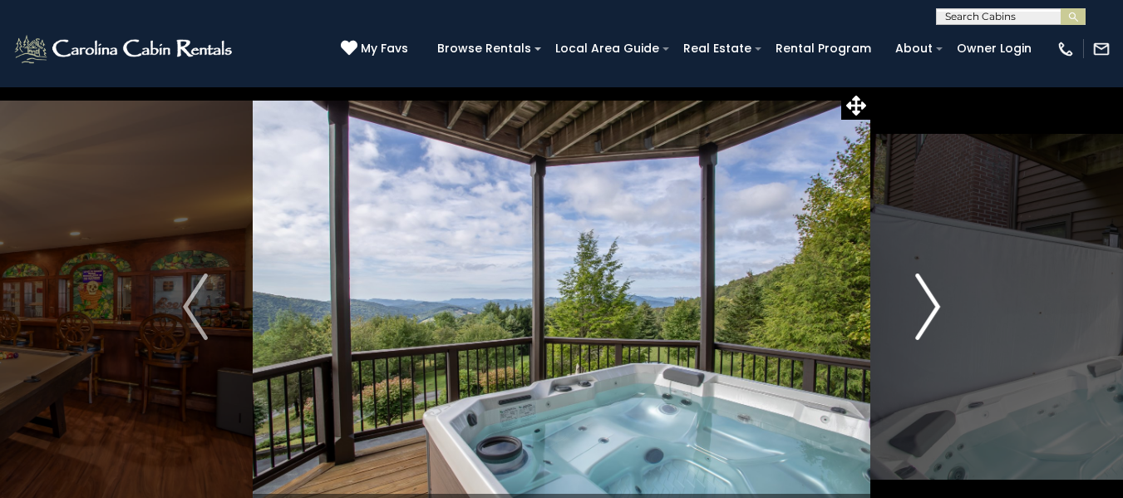
click at [912, 308] on button "Next" at bounding box center [927, 306] width 115 height 441
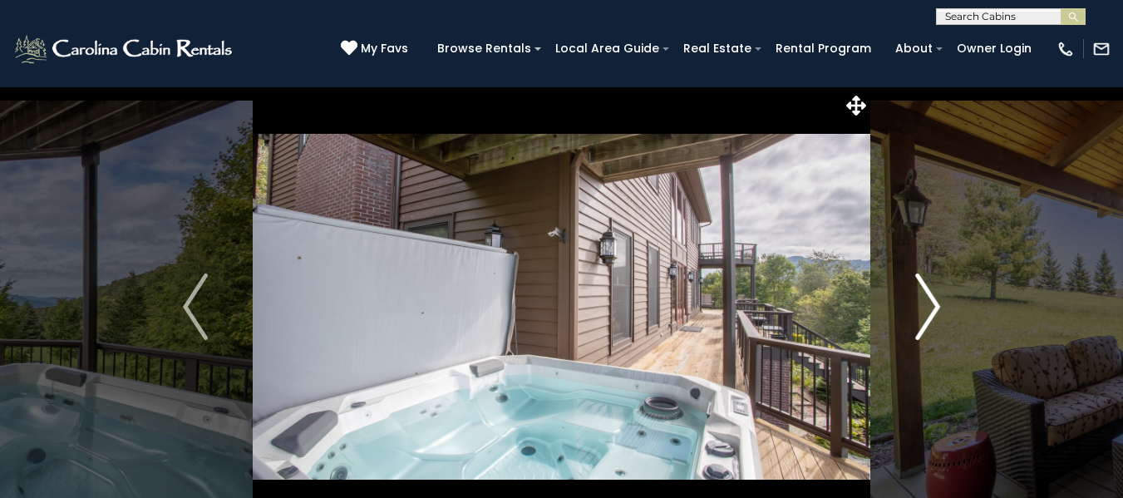
click at [912, 308] on button "Next" at bounding box center [927, 306] width 115 height 441
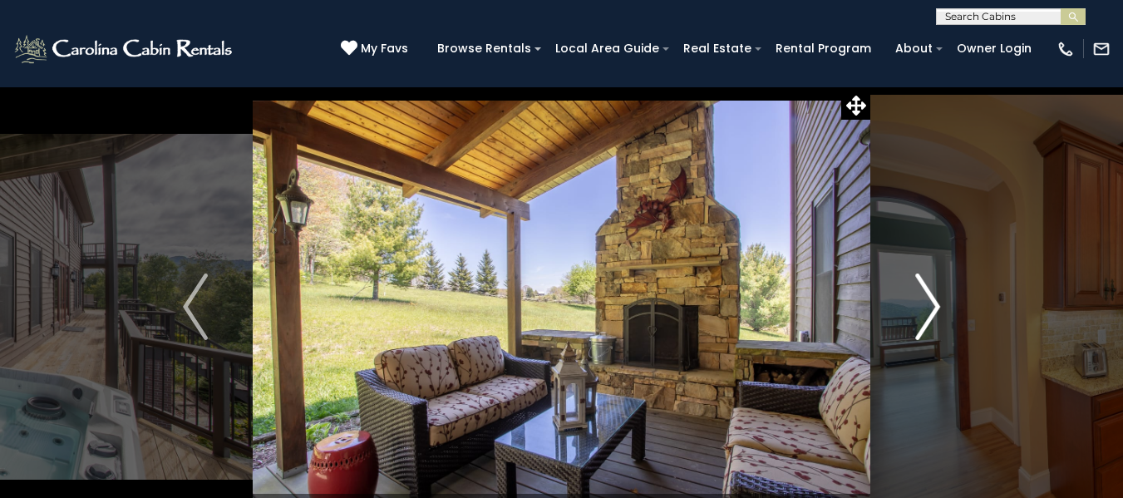
click at [912, 308] on button "Next" at bounding box center [927, 306] width 115 height 441
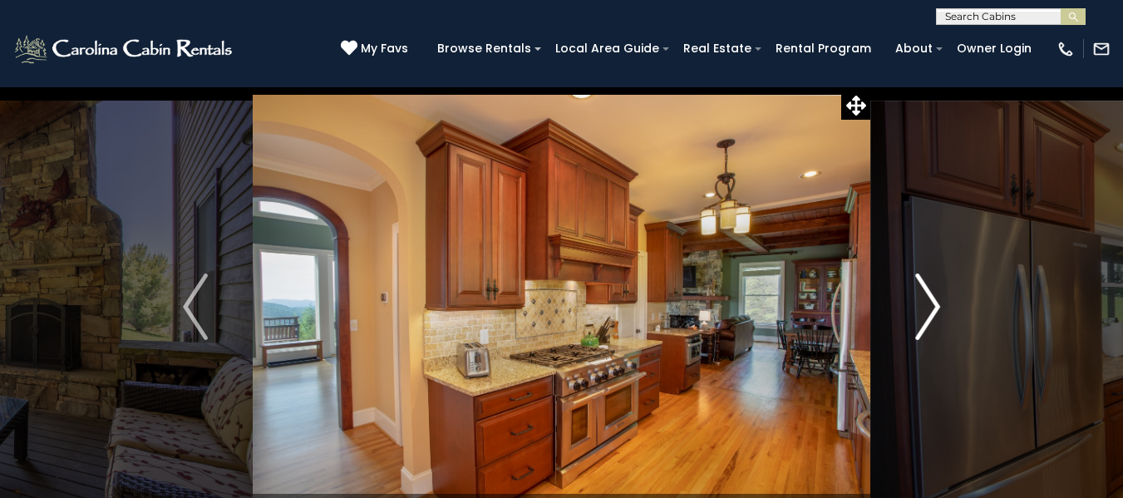
click at [912, 308] on button "Next" at bounding box center [927, 306] width 115 height 441
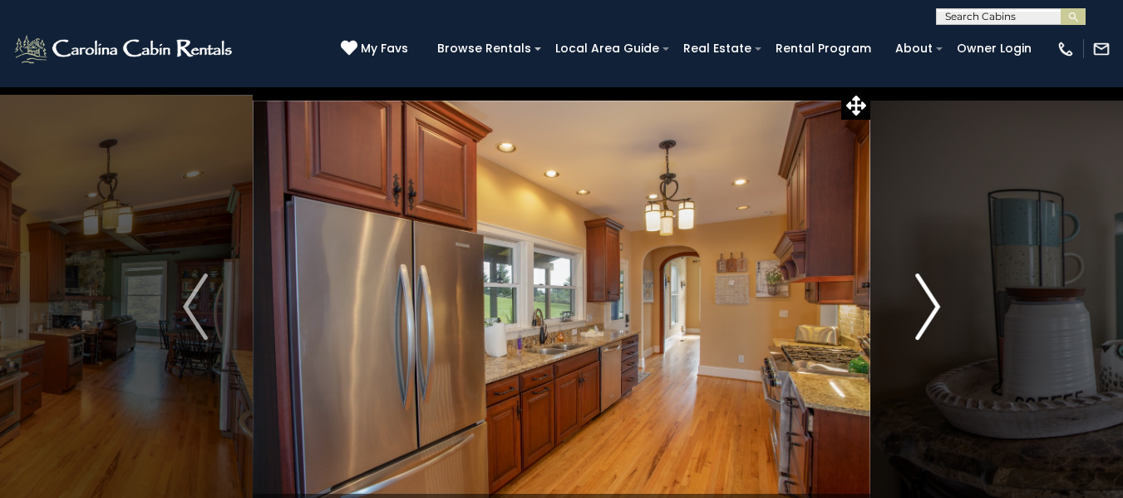
click at [910, 308] on button "Next" at bounding box center [927, 306] width 115 height 441
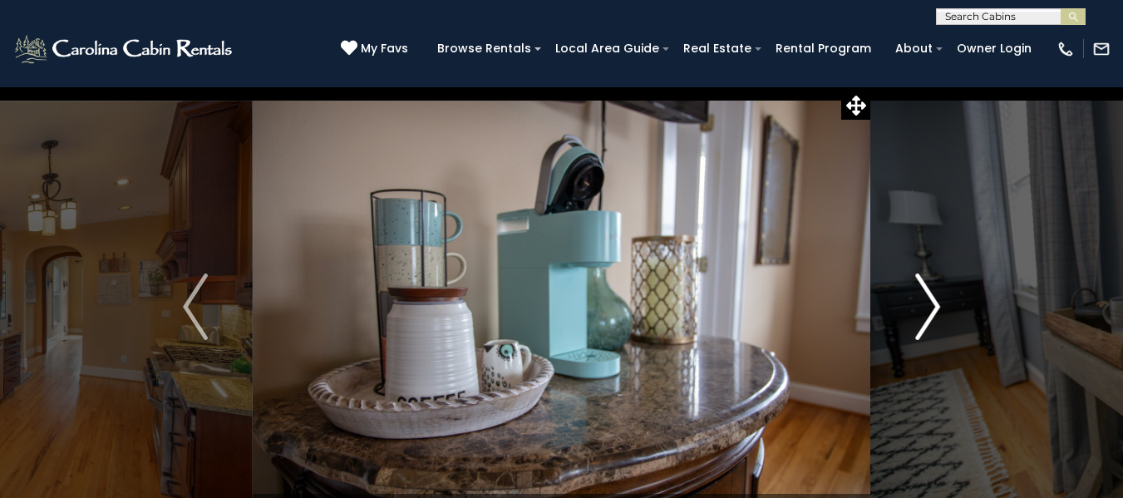
click at [910, 308] on button "Next" at bounding box center [927, 306] width 115 height 441
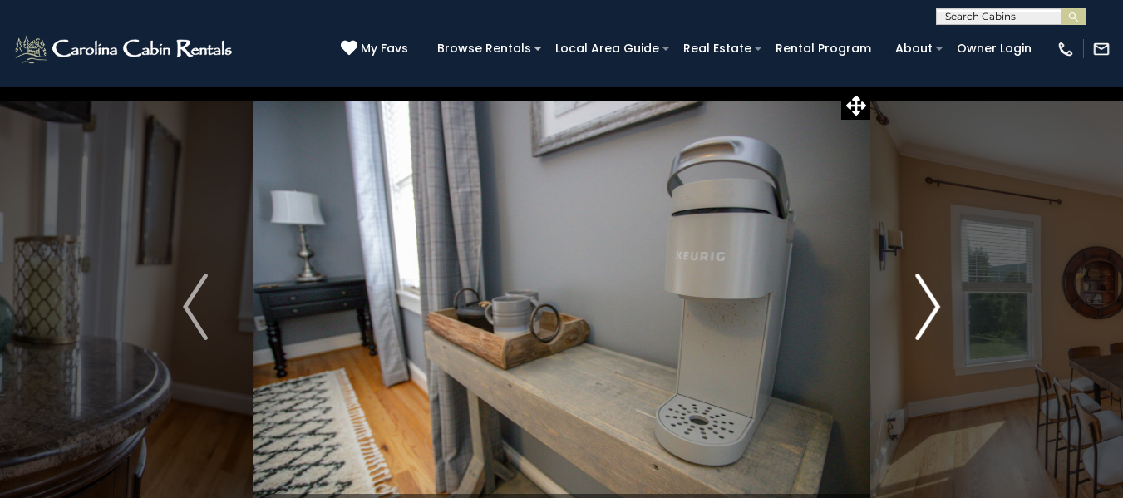
click at [907, 308] on button "Next" at bounding box center [927, 306] width 115 height 441
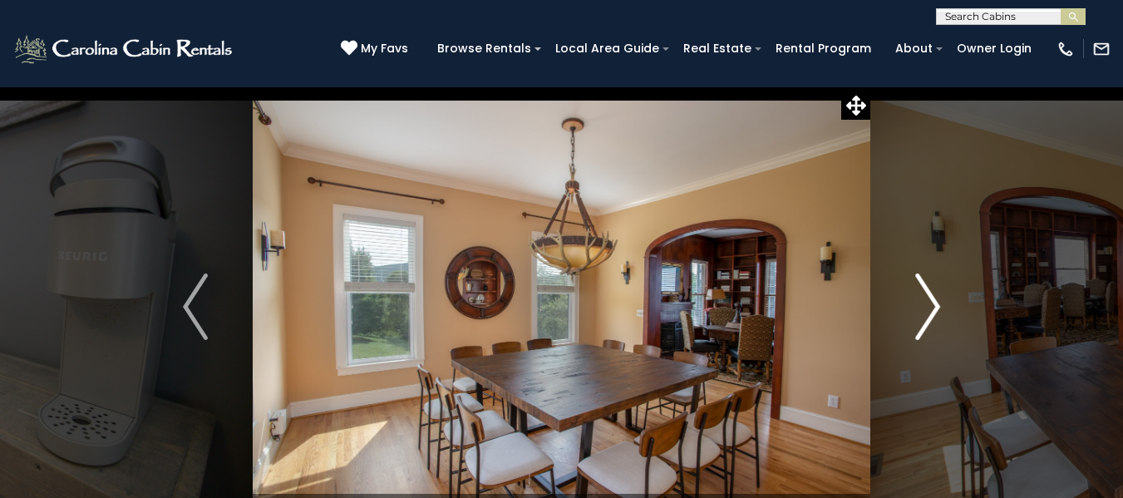
click at [907, 308] on button "Next" at bounding box center [927, 306] width 115 height 441
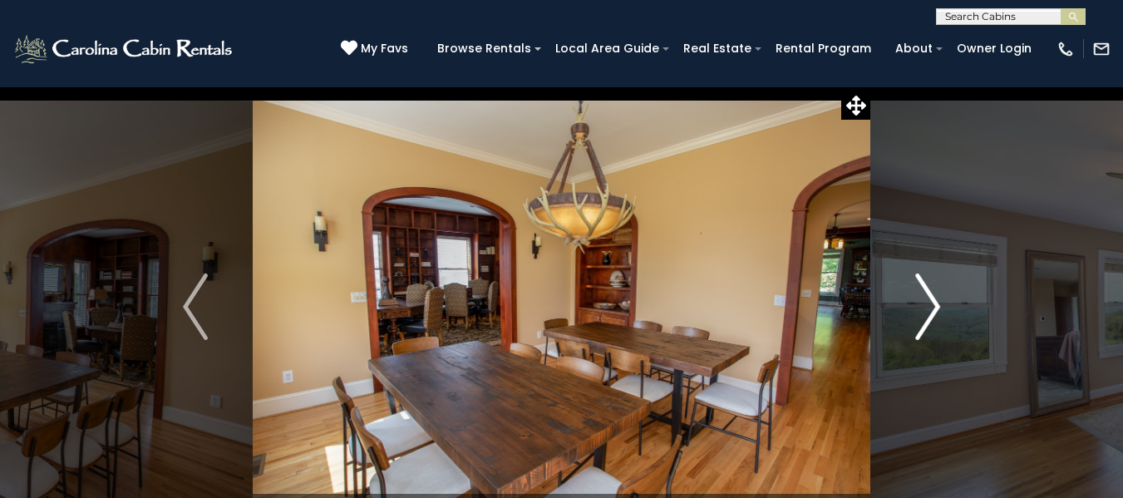
click at [907, 308] on button "Next" at bounding box center [927, 306] width 115 height 441
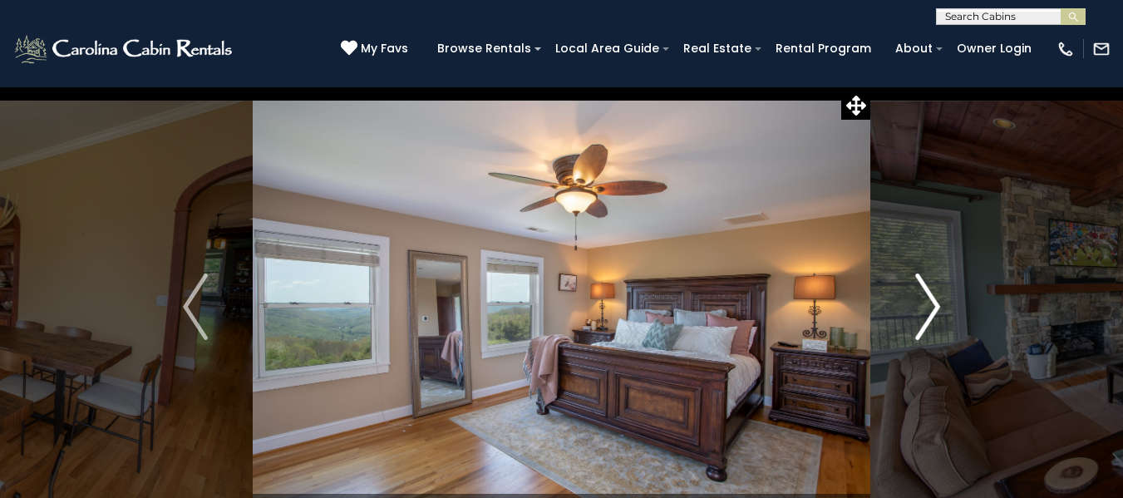
click at [905, 308] on button "Next" at bounding box center [927, 306] width 115 height 441
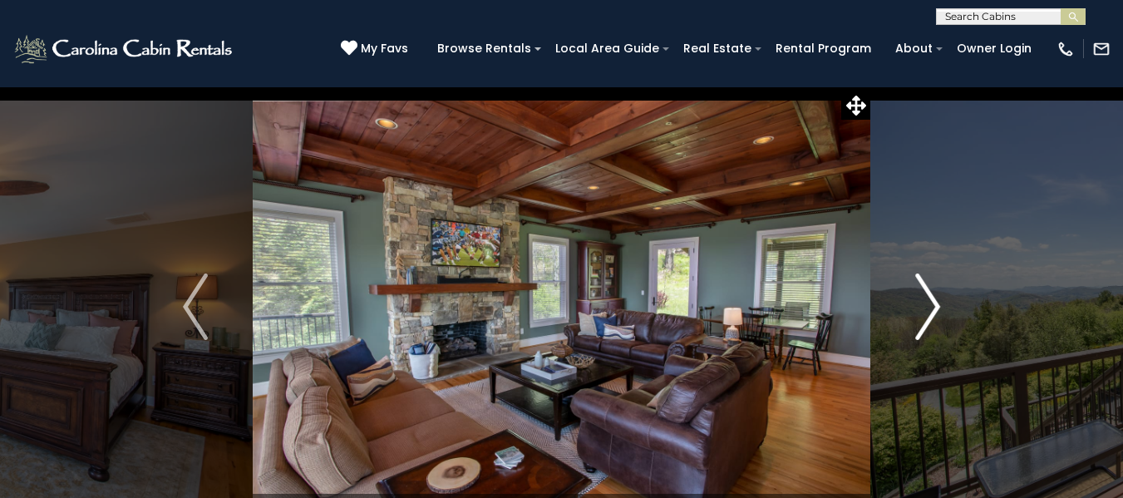
click at [905, 308] on button "Next" at bounding box center [927, 306] width 115 height 441
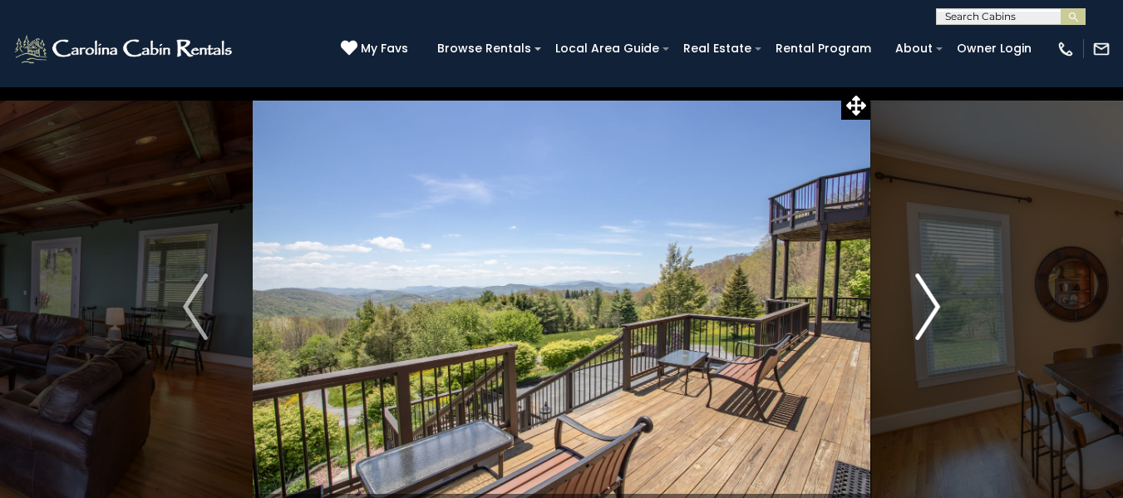
click at [905, 308] on button "Next" at bounding box center [927, 306] width 115 height 441
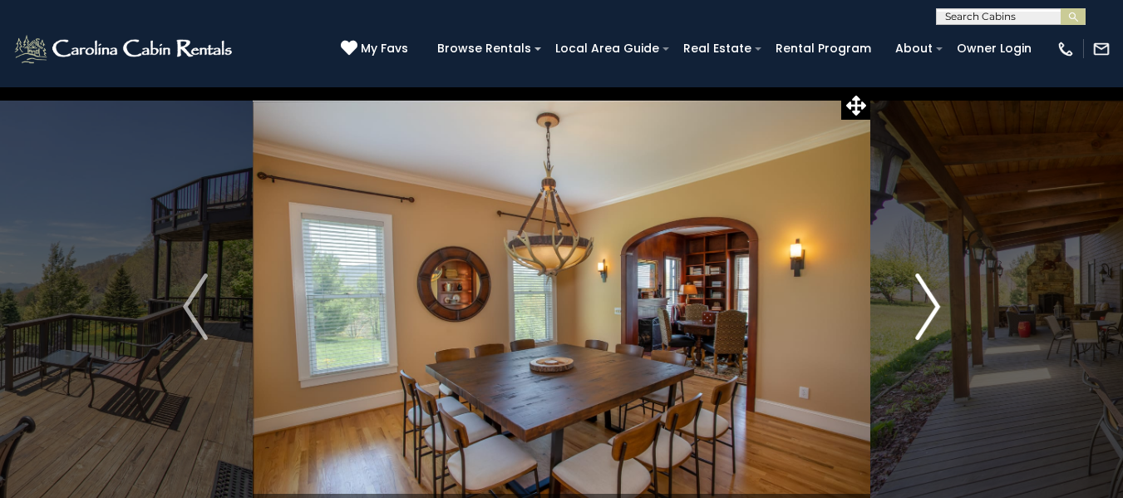
click at [904, 309] on button "Next" at bounding box center [927, 306] width 115 height 441
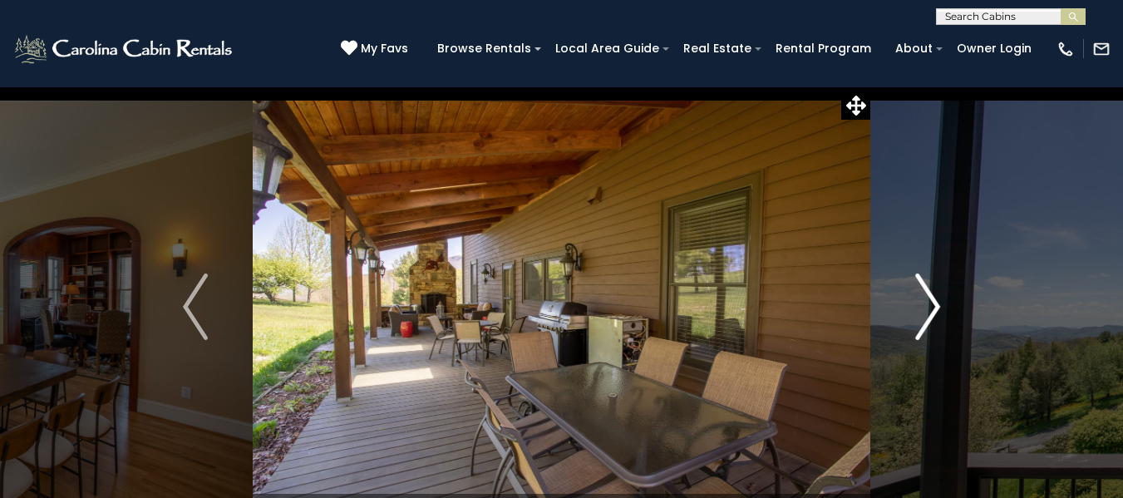
click at [904, 310] on button "Next" at bounding box center [927, 306] width 115 height 441
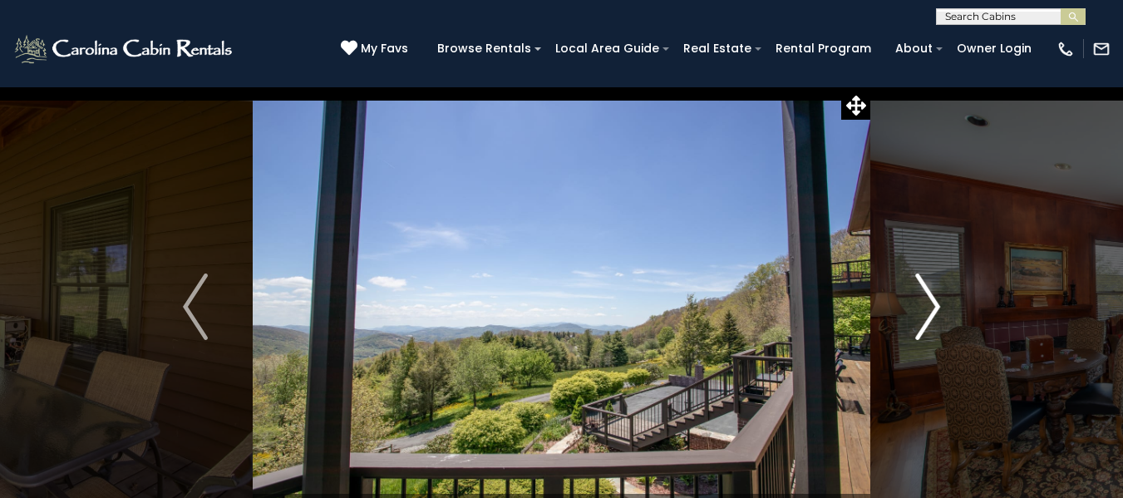
click at [902, 311] on button "Next" at bounding box center [927, 306] width 115 height 441
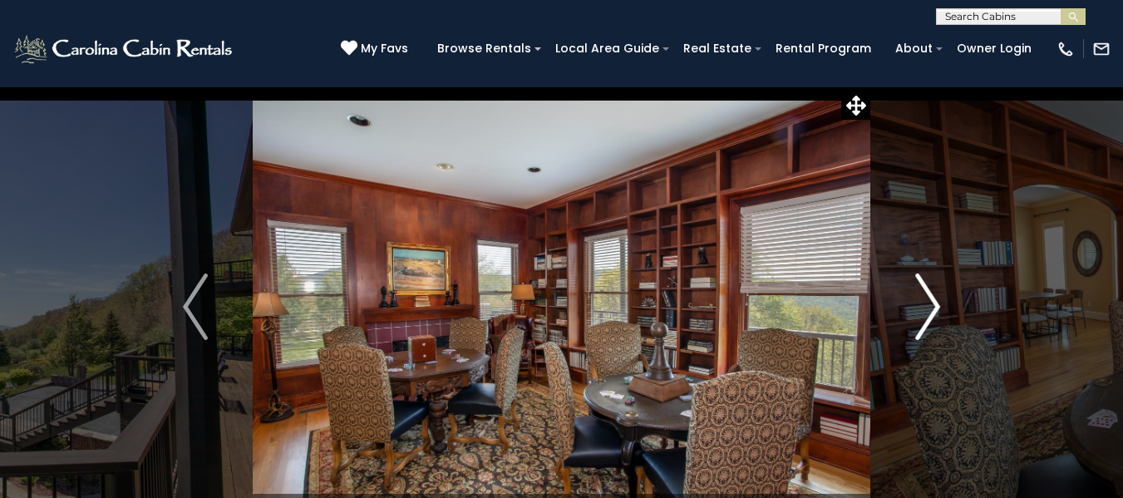
click at [895, 311] on button "Next" at bounding box center [927, 306] width 115 height 441
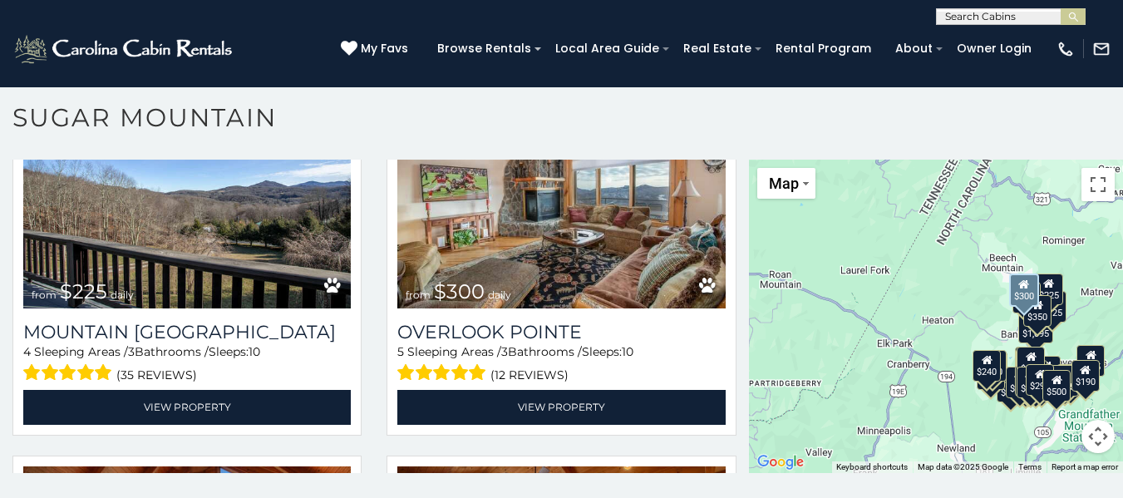
scroll to position [5218, 0]
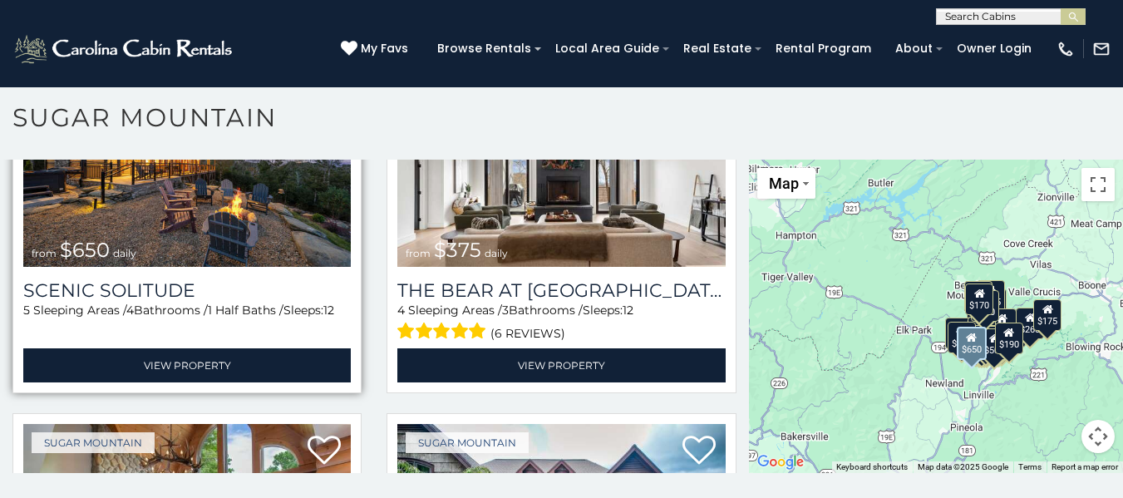
scroll to position [166, 0]
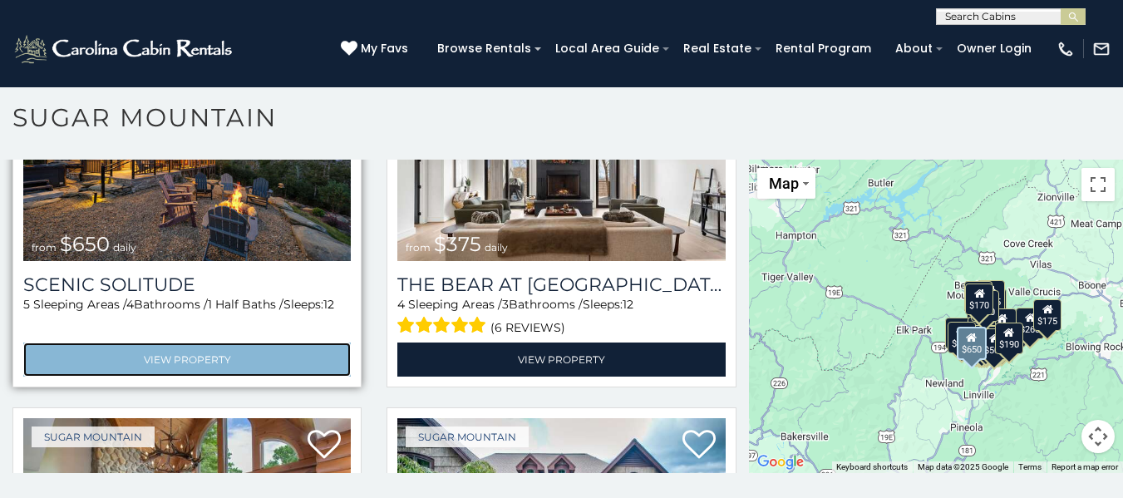
click at [214, 352] on link "View Property" at bounding box center [187, 360] width 328 height 34
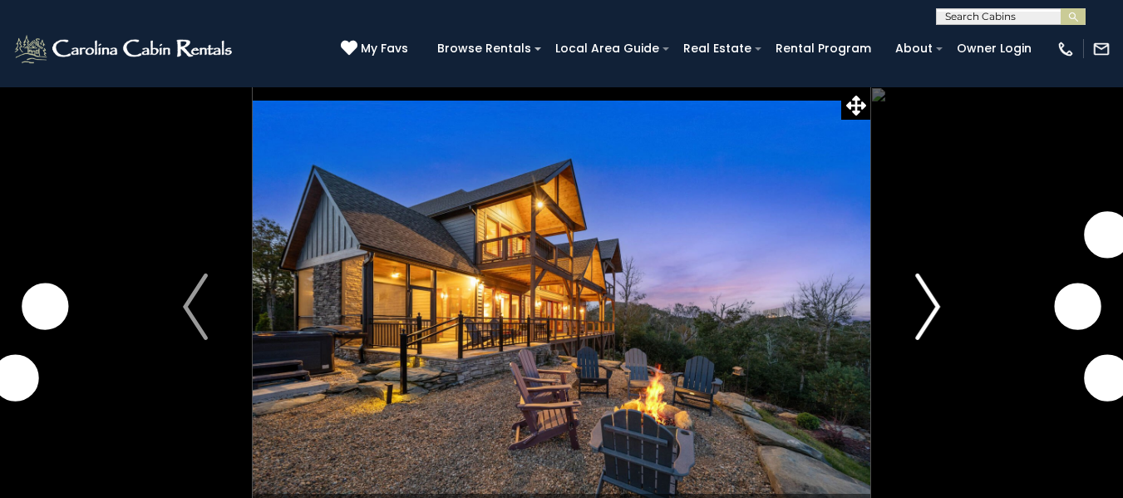
click at [922, 307] on img "Next" at bounding box center [927, 307] width 25 height 67
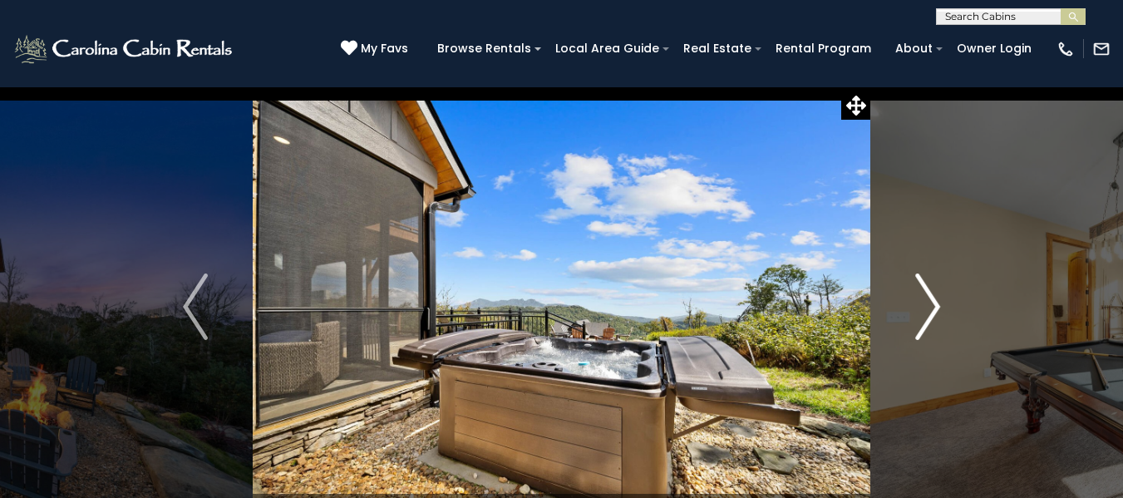
click at [925, 307] on img "Next" at bounding box center [927, 307] width 25 height 67
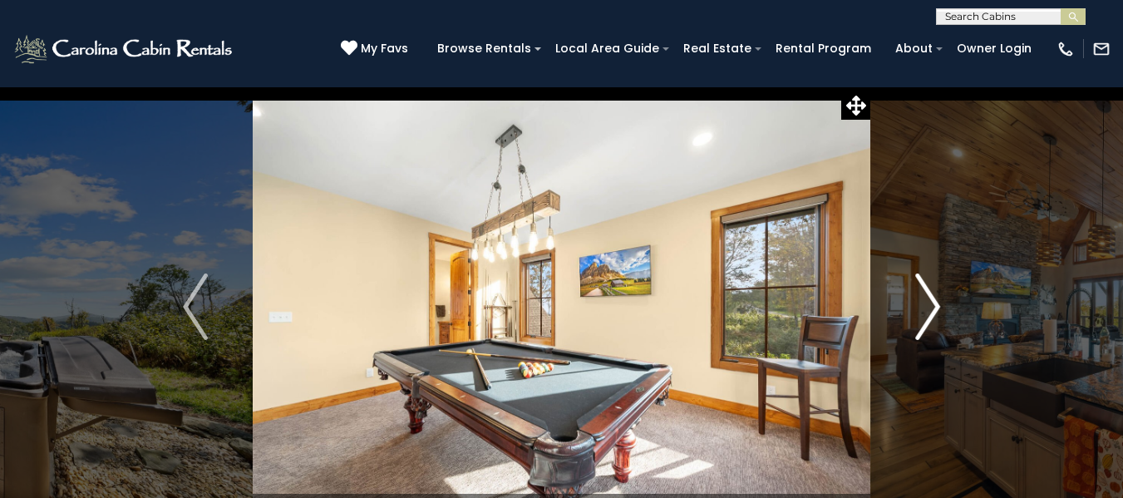
click at [925, 307] on img "Next" at bounding box center [927, 307] width 25 height 67
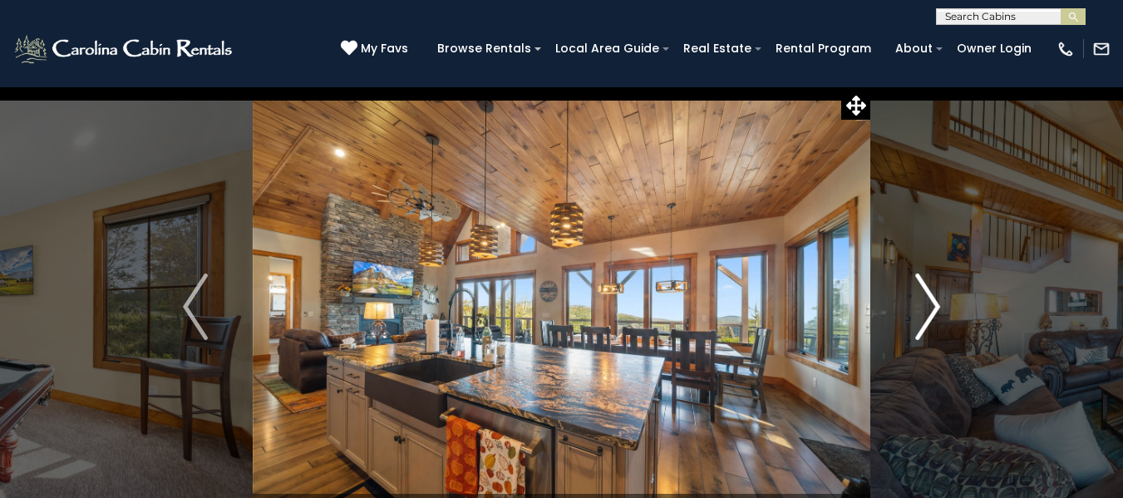
click at [926, 294] on img "Next" at bounding box center [927, 307] width 25 height 67
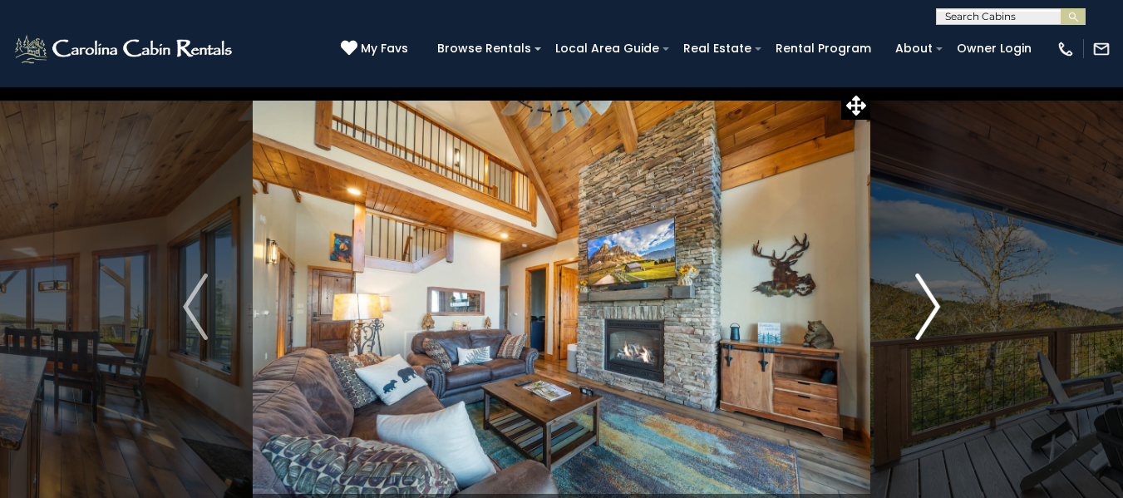
click at [926, 294] on img "Next" at bounding box center [927, 307] width 25 height 67
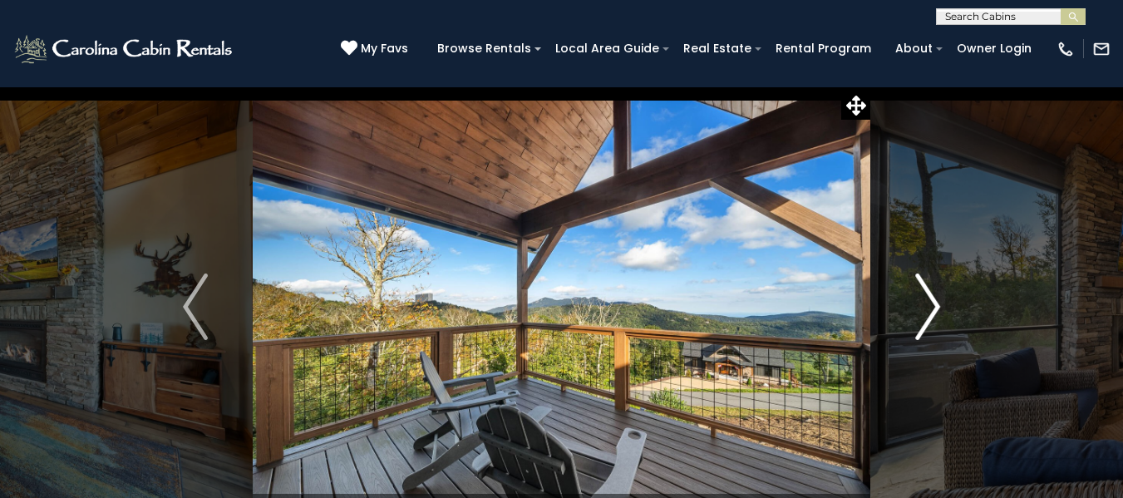
click at [926, 294] on img "Next" at bounding box center [927, 307] width 25 height 67
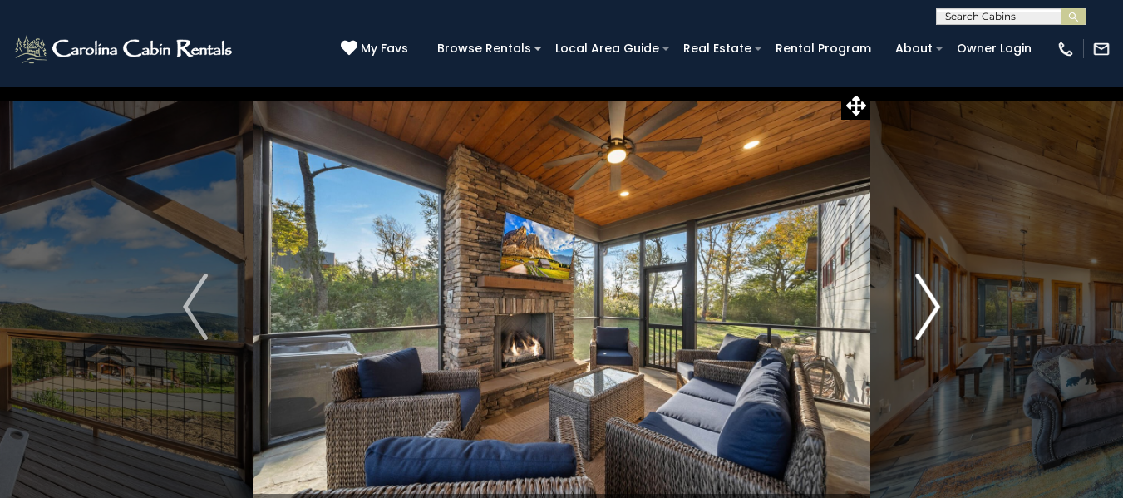
click at [926, 294] on img "Next" at bounding box center [927, 307] width 25 height 67
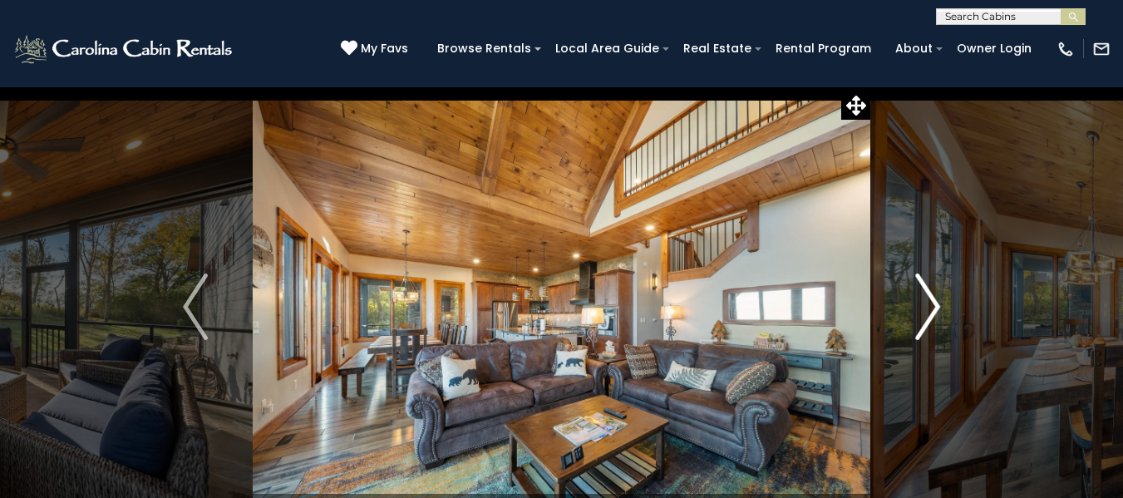
click at [926, 294] on img "Next" at bounding box center [927, 307] width 25 height 67
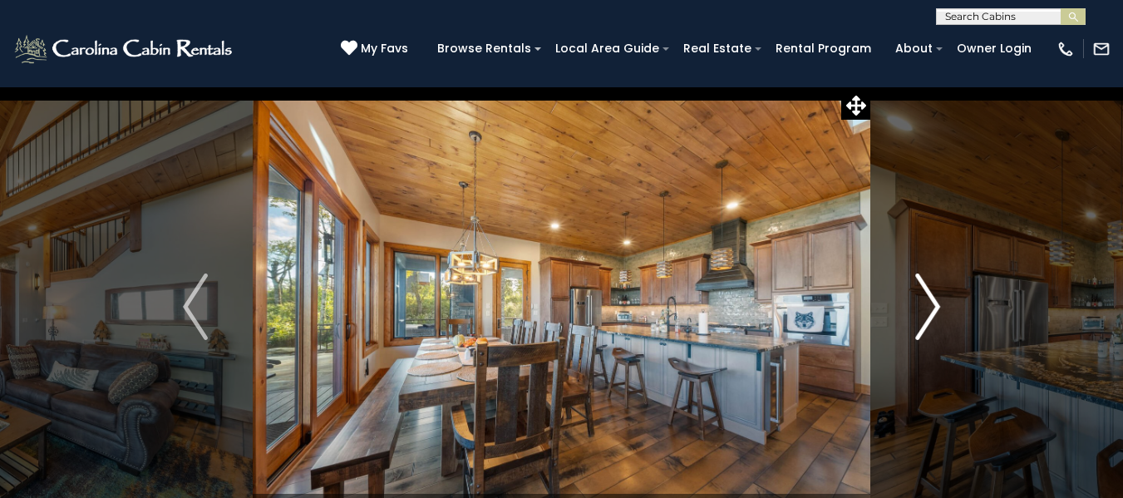
click at [926, 294] on img "Next" at bounding box center [927, 307] width 25 height 67
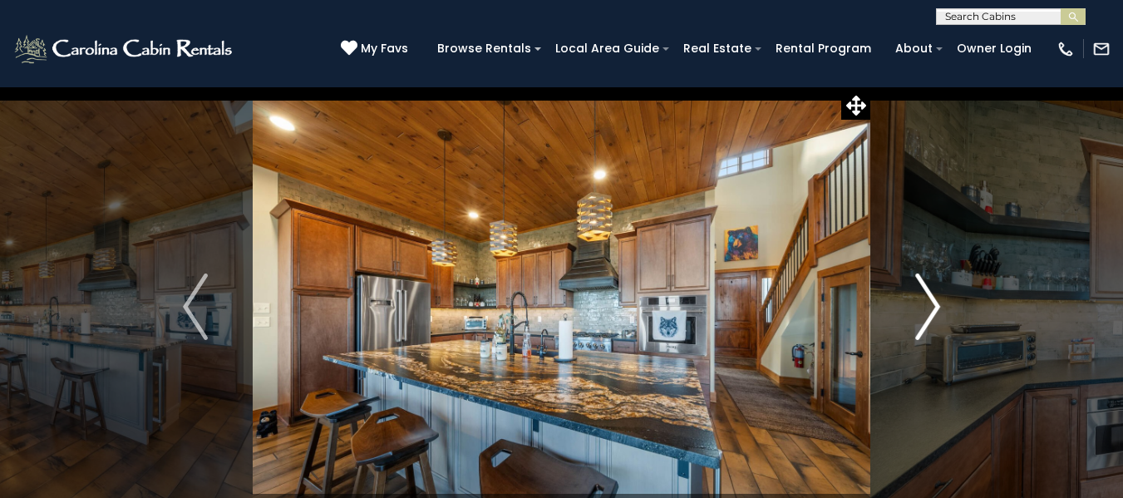
click at [926, 294] on img "Next" at bounding box center [927, 307] width 25 height 67
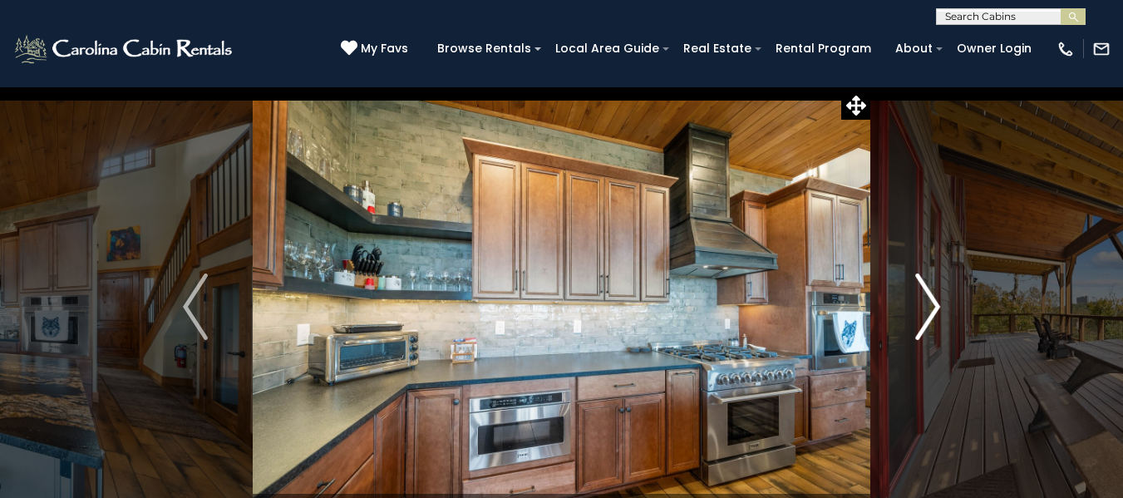
click at [926, 294] on img "Next" at bounding box center [927, 307] width 25 height 67
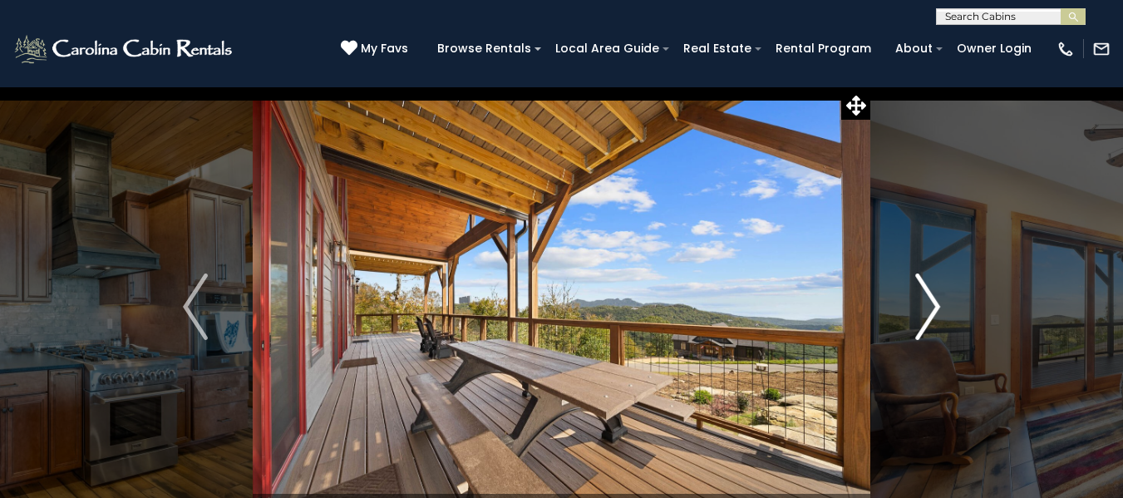
click at [926, 294] on img "Next" at bounding box center [927, 307] width 25 height 67
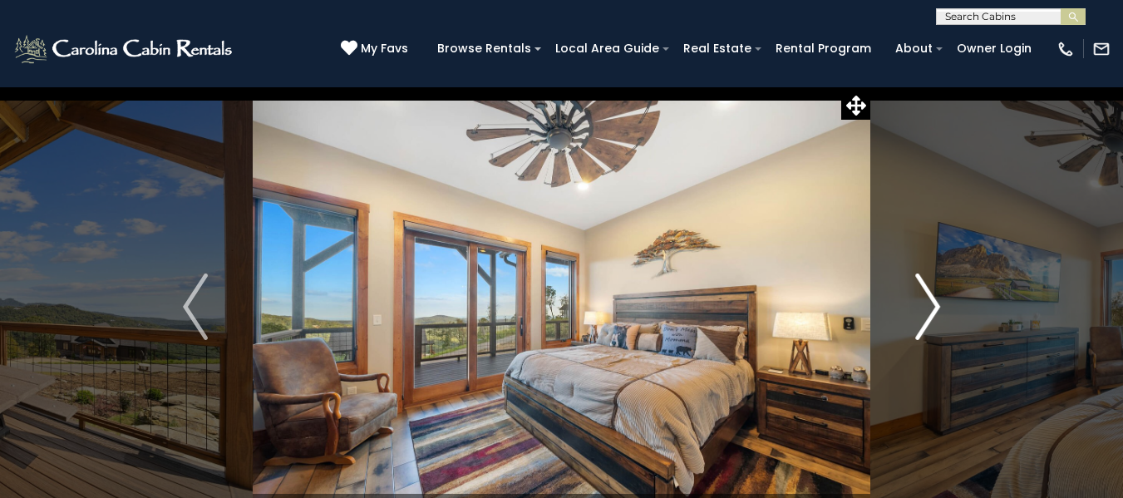
click at [926, 294] on img "Next" at bounding box center [927, 307] width 25 height 67
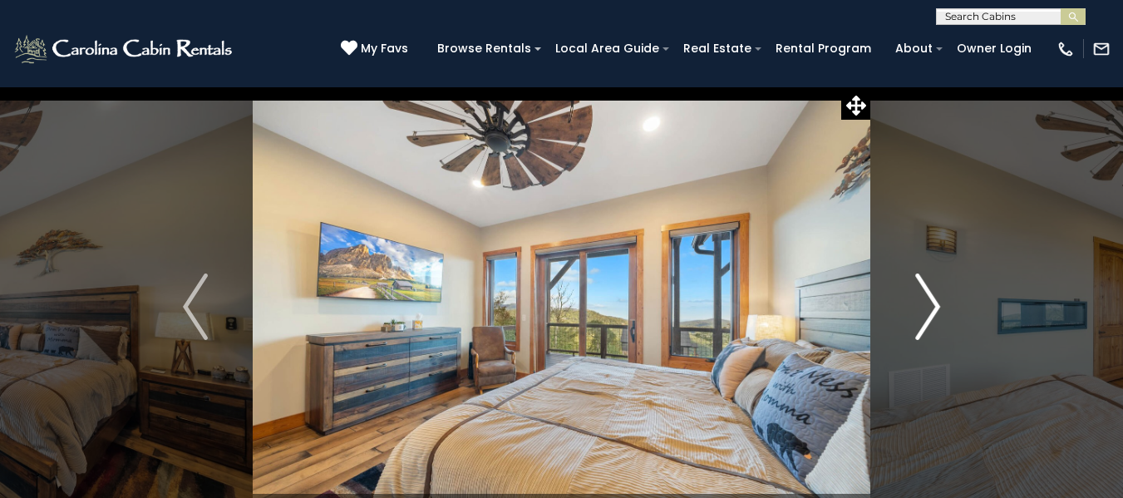
click at [926, 294] on img "Next" at bounding box center [927, 307] width 25 height 67
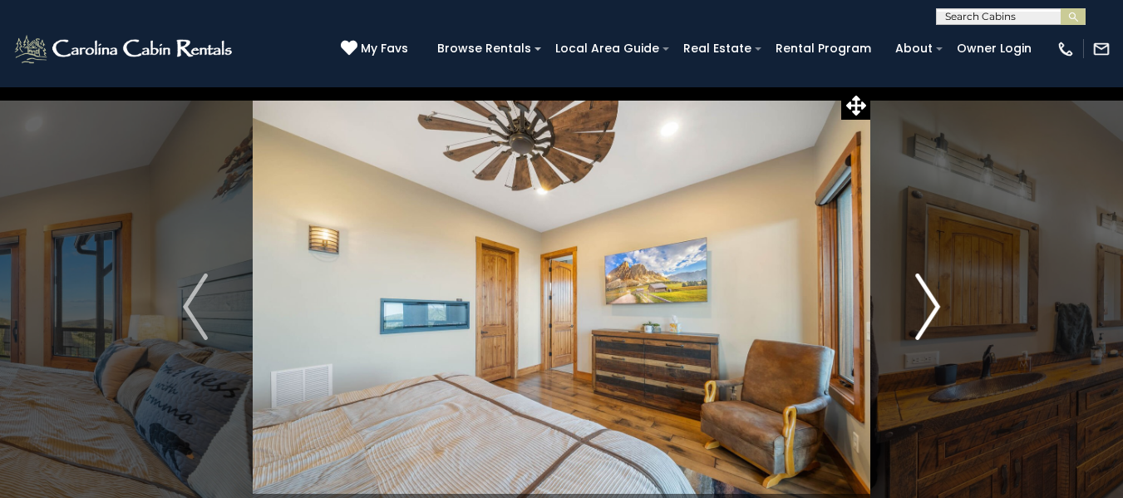
click at [926, 294] on img "Next" at bounding box center [927, 307] width 25 height 67
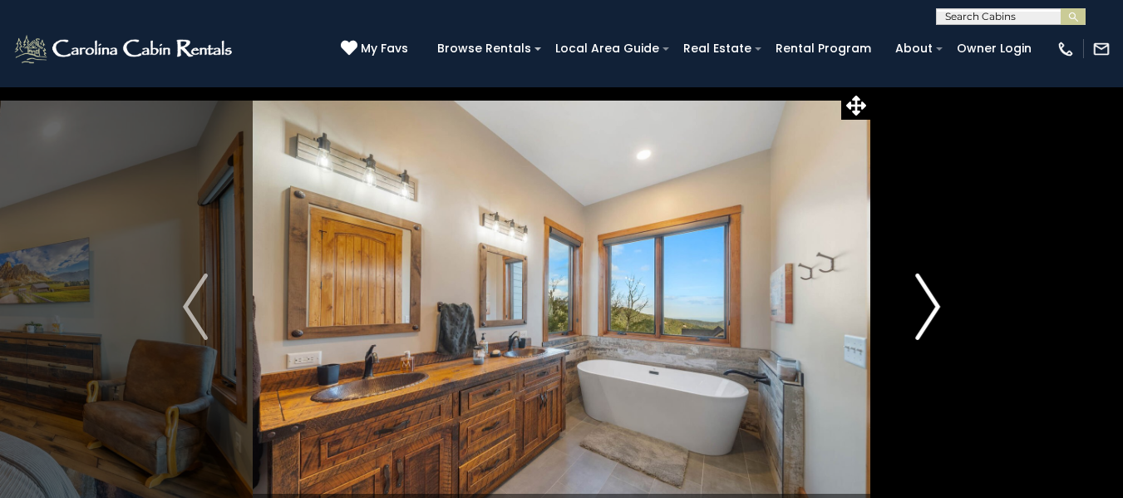
click at [926, 294] on img "Next" at bounding box center [927, 307] width 25 height 67
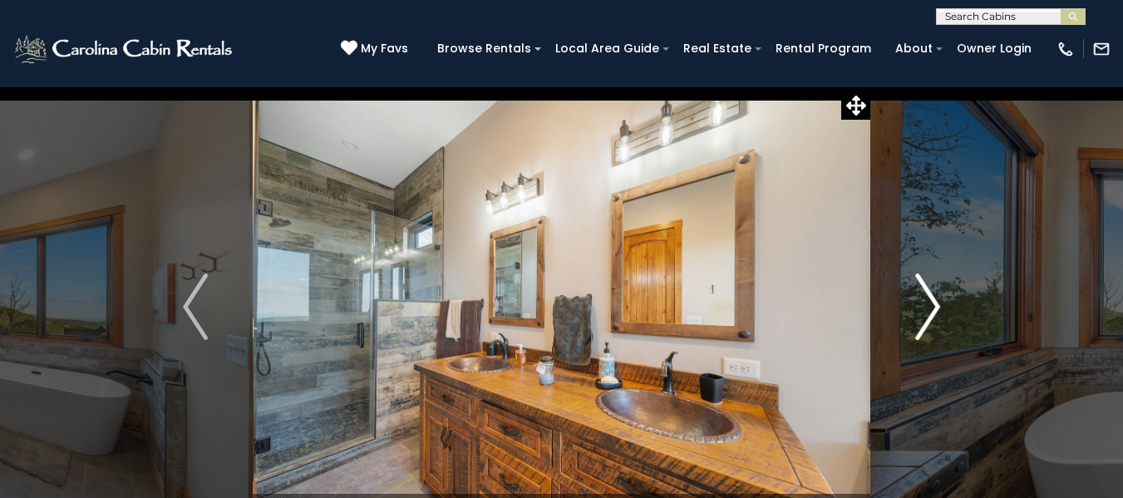
click at [926, 294] on img "Next" at bounding box center [927, 307] width 25 height 67
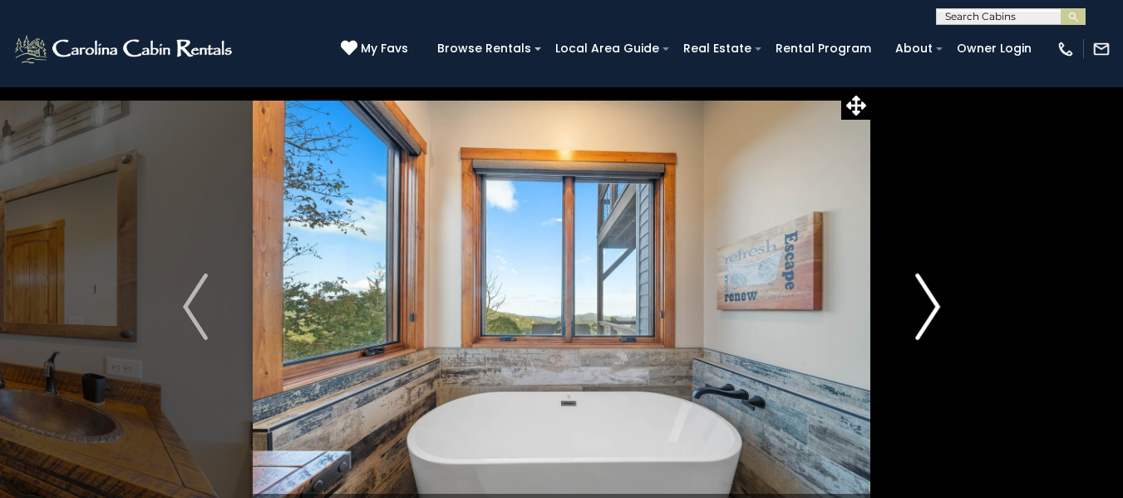
click at [926, 294] on img "Next" at bounding box center [927, 307] width 25 height 67
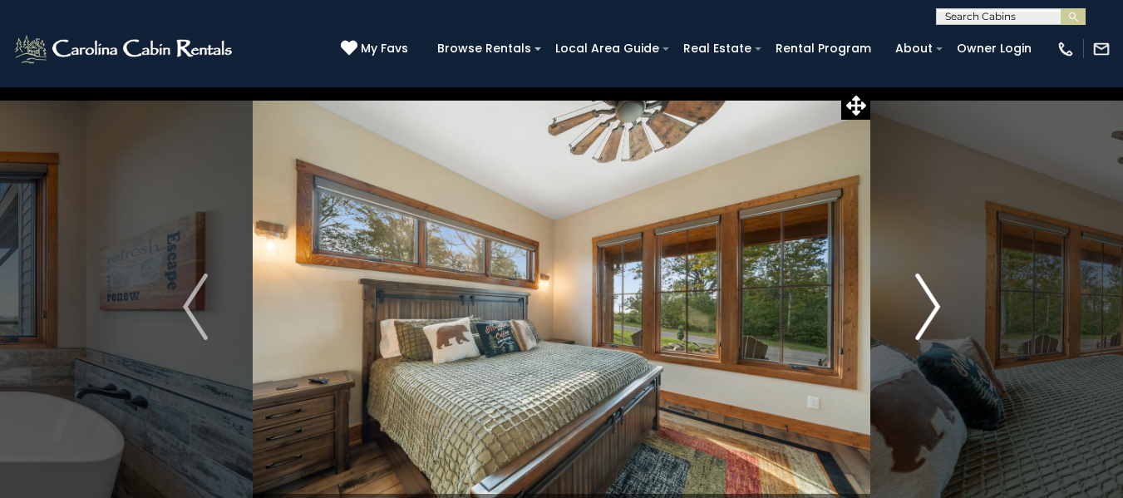
click at [926, 294] on img "Next" at bounding box center [927, 307] width 25 height 67
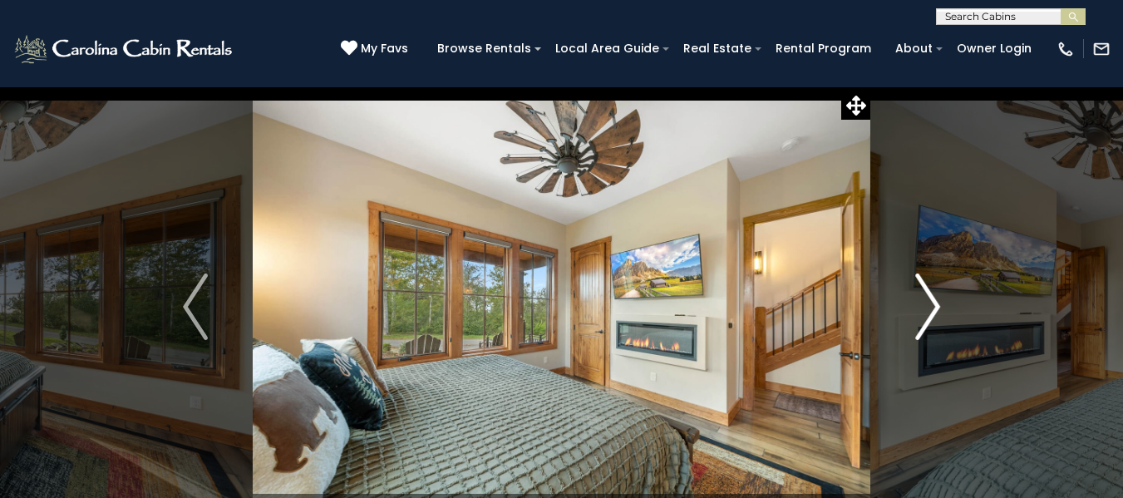
click at [926, 294] on img "Next" at bounding box center [927, 307] width 25 height 67
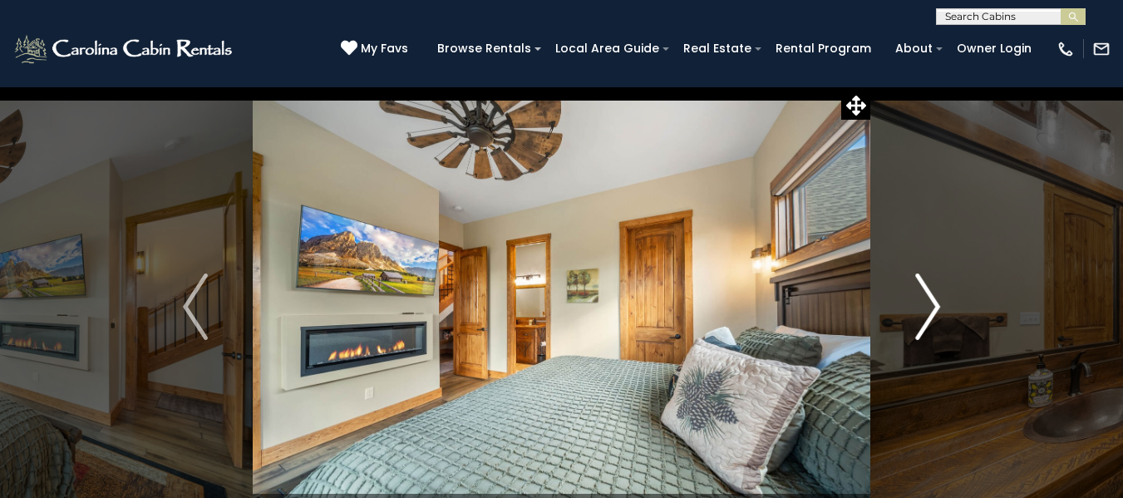
click at [926, 294] on img "Next" at bounding box center [927, 307] width 25 height 67
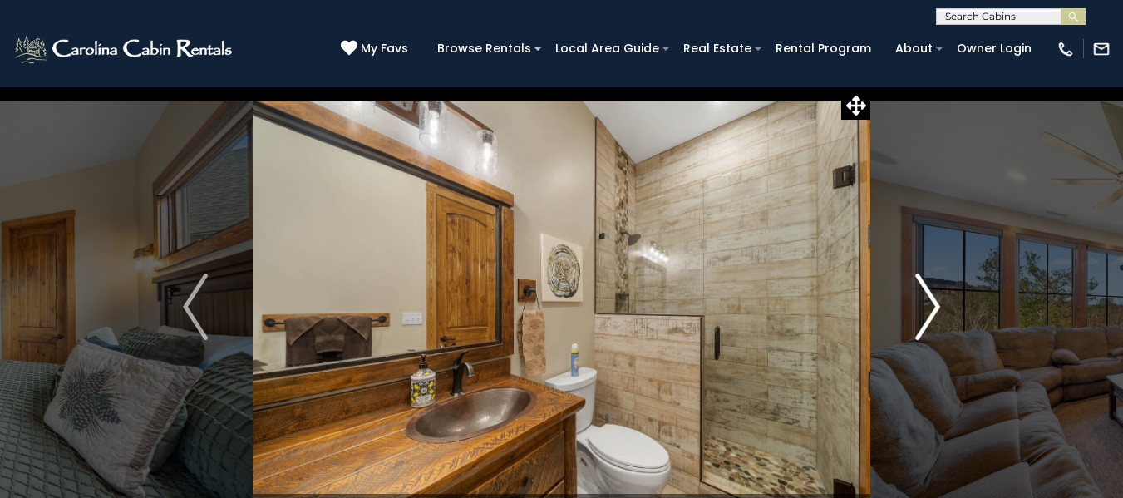
click at [926, 294] on img "Next" at bounding box center [927, 307] width 25 height 67
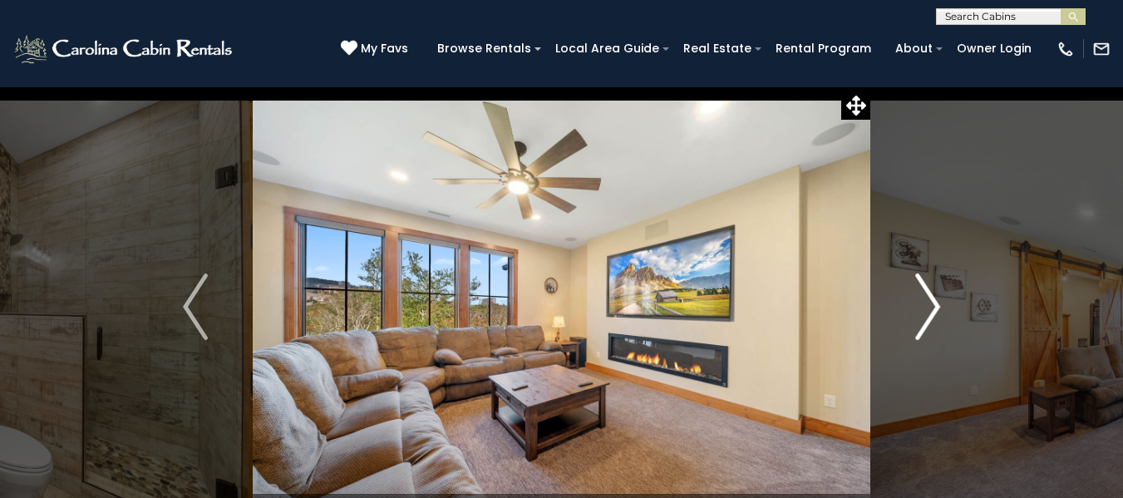
click at [926, 294] on img "Next" at bounding box center [927, 307] width 25 height 67
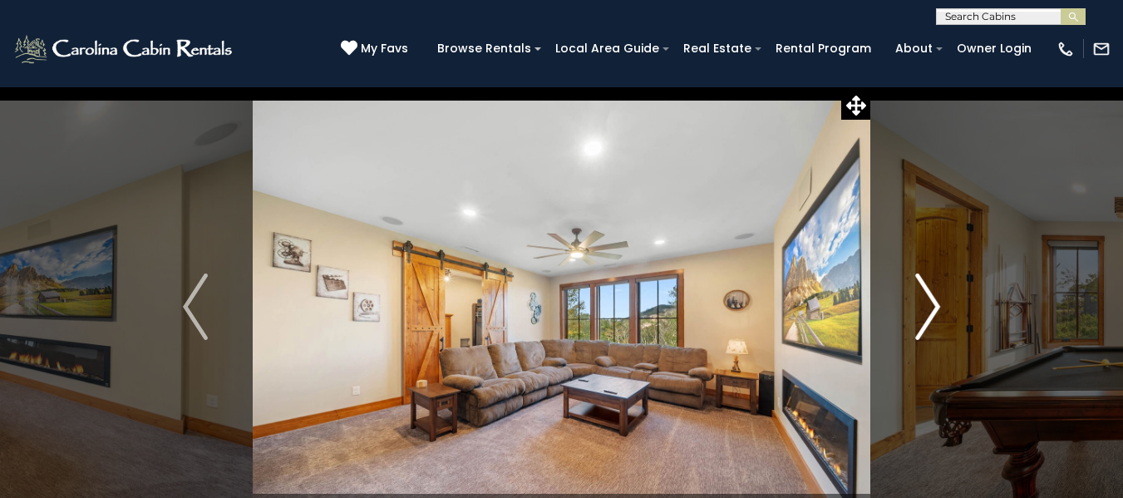
click at [926, 294] on img "Next" at bounding box center [927, 307] width 25 height 67
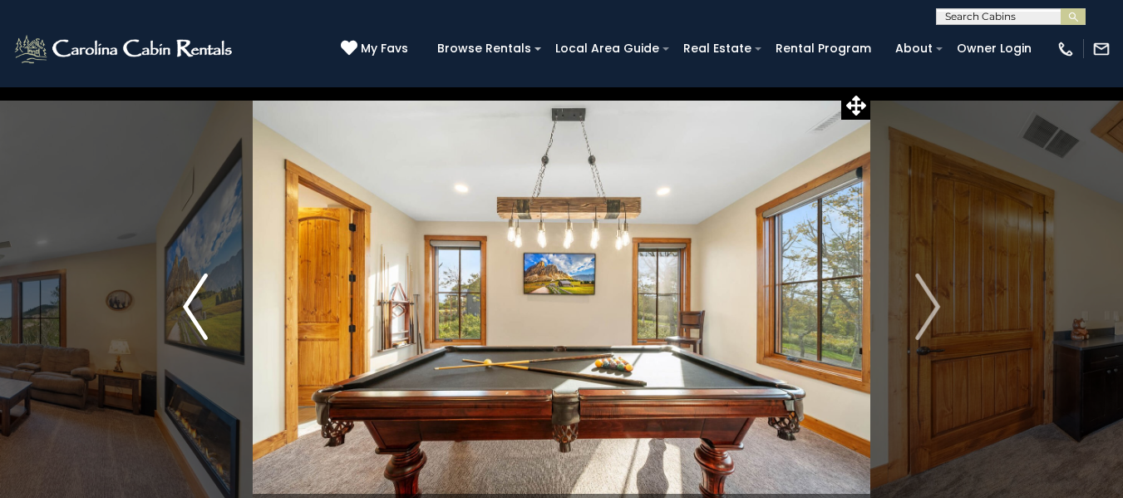
click at [192, 311] on img "Previous" at bounding box center [195, 307] width 25 height 67
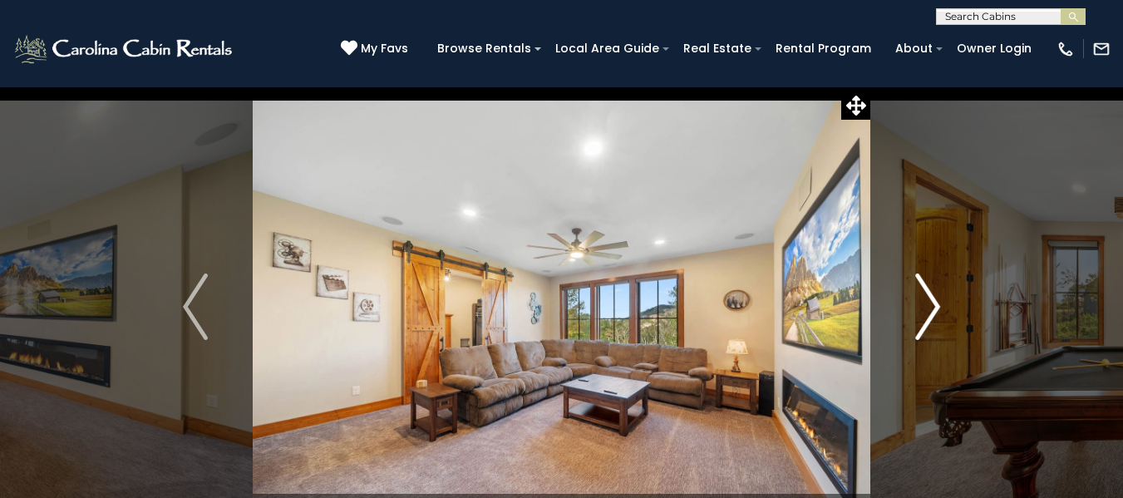
click at [920, 317] on img "Next" at bounding box center [927, 307] width 25 height 67
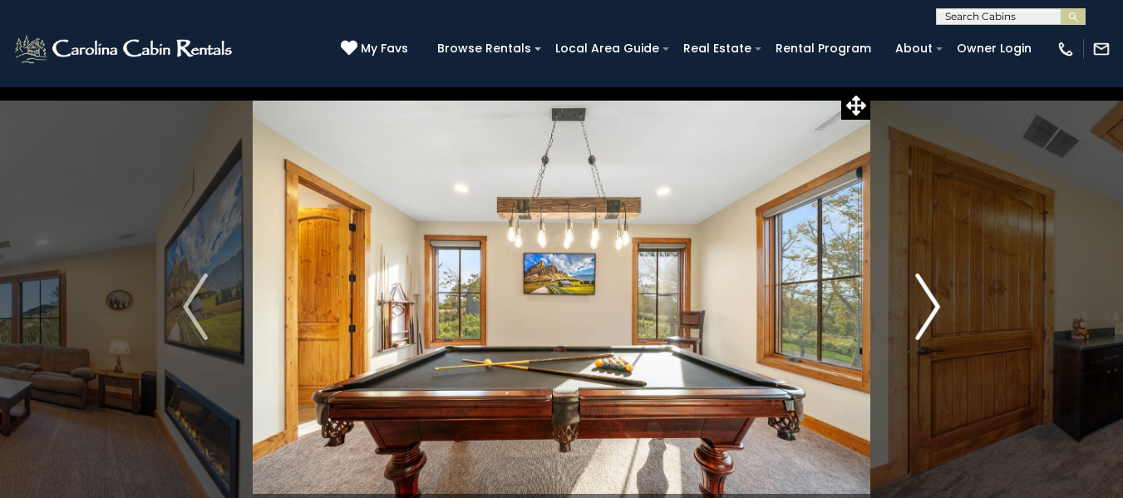
click at [920, 317] on img "Next" at bounding box center [927, 307] width 25 height 67
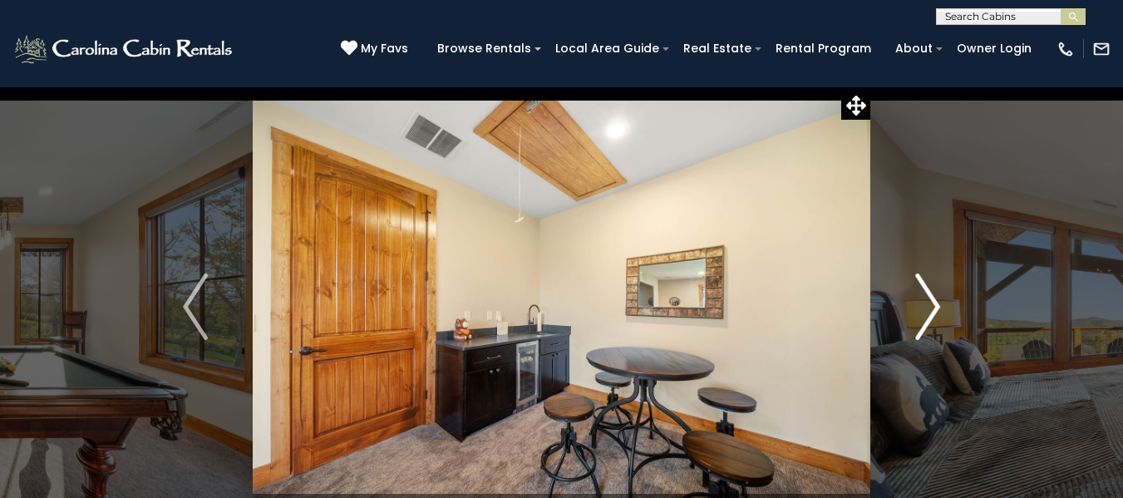
click at [920, 317] on img "Next" at bounding box center [927, 307] width 25 height 67
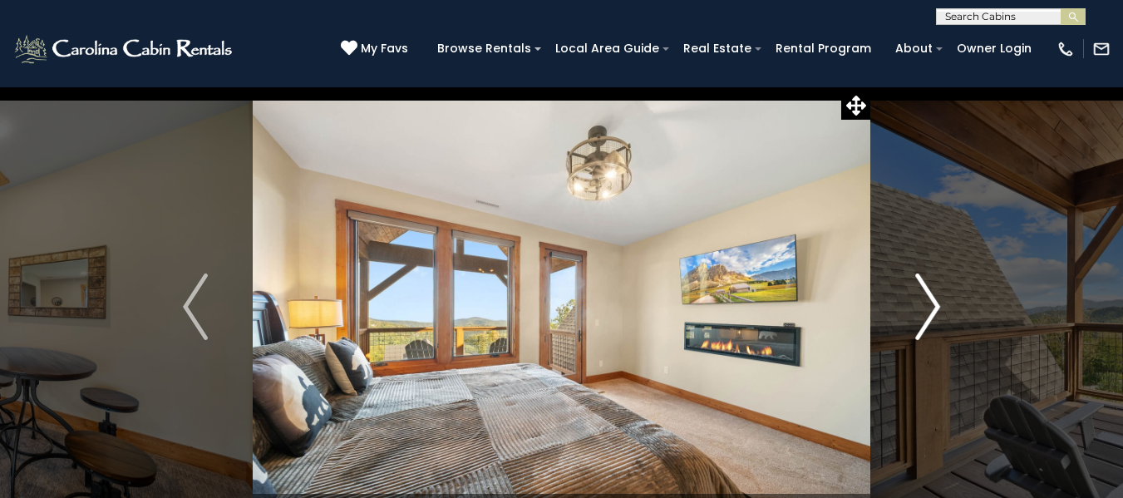
click at [920, 317] on img "Next" at bounding box center [927, 307] width 25 height 67
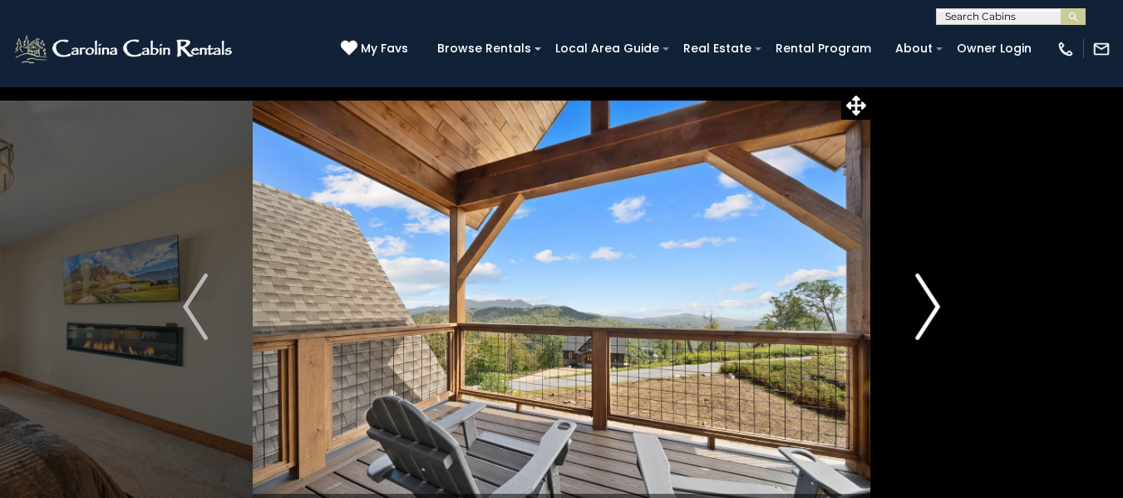
click at [920, 317] on img "Next" at bounding box center [927, 307] width 25 height 67
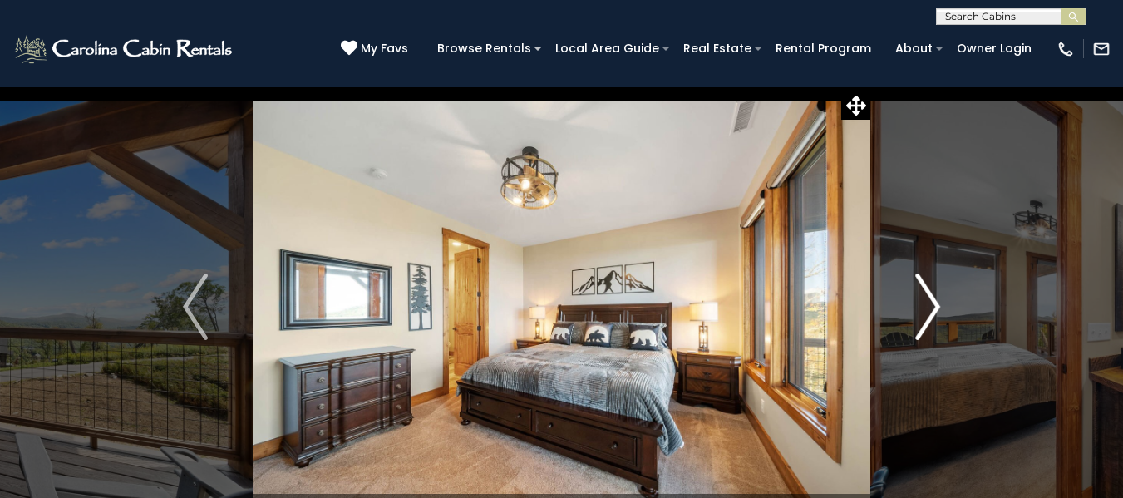
click at [920, 317] on img "Next" at bounding box center [927, 307] width 25 height 67
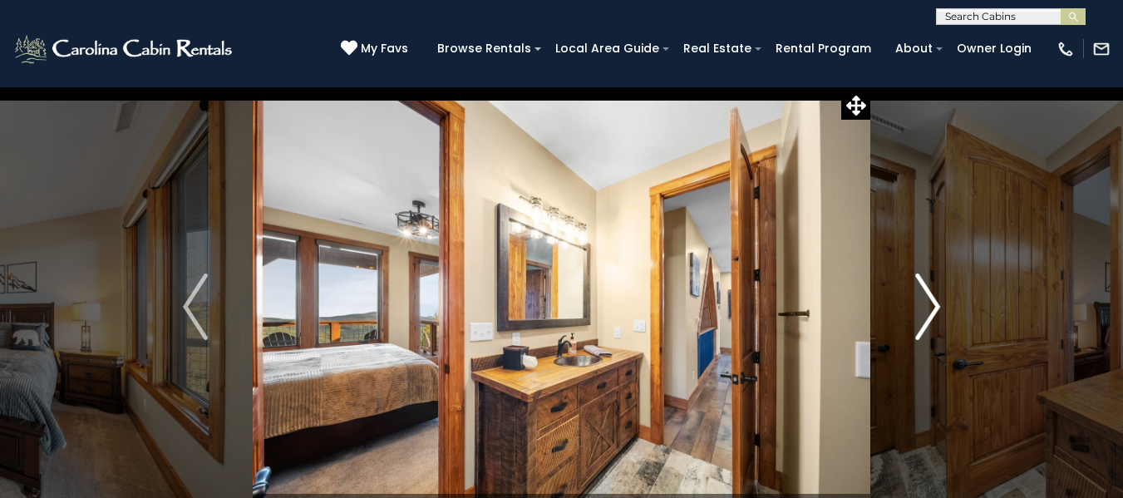
click at [920, 317] on img "Next" at bounding box center [927, 307] width 25 height 67
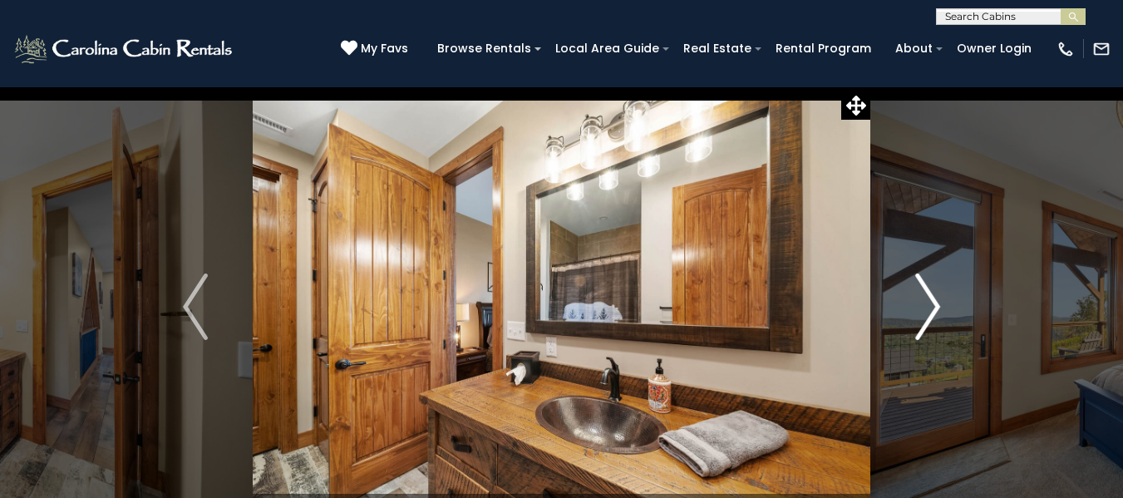
click at [920, 317] on img "Next" at bounding box center [927, 307] width 25 height 67
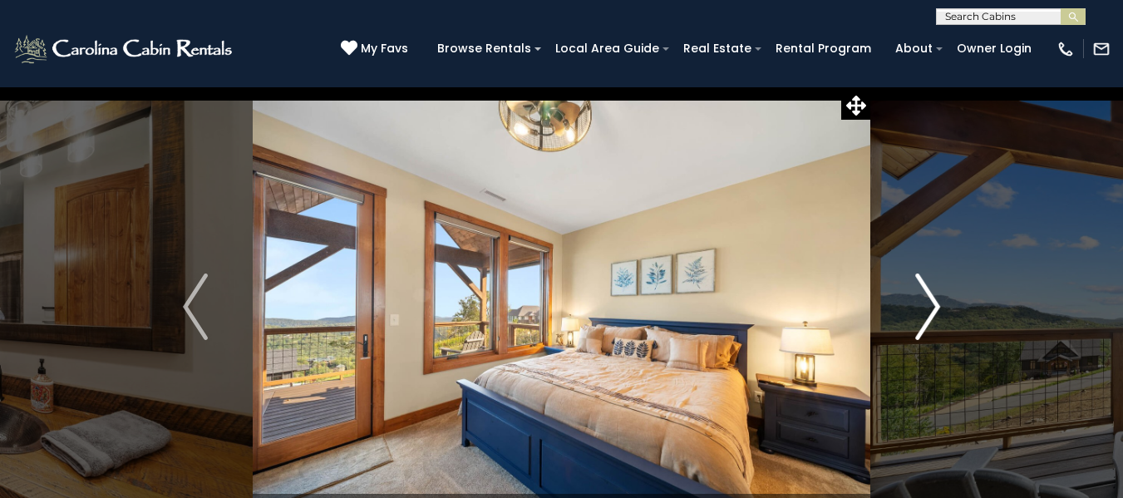
click at [920, 317] on img "Next" at bounding box center [927, 307] width 25 height 67
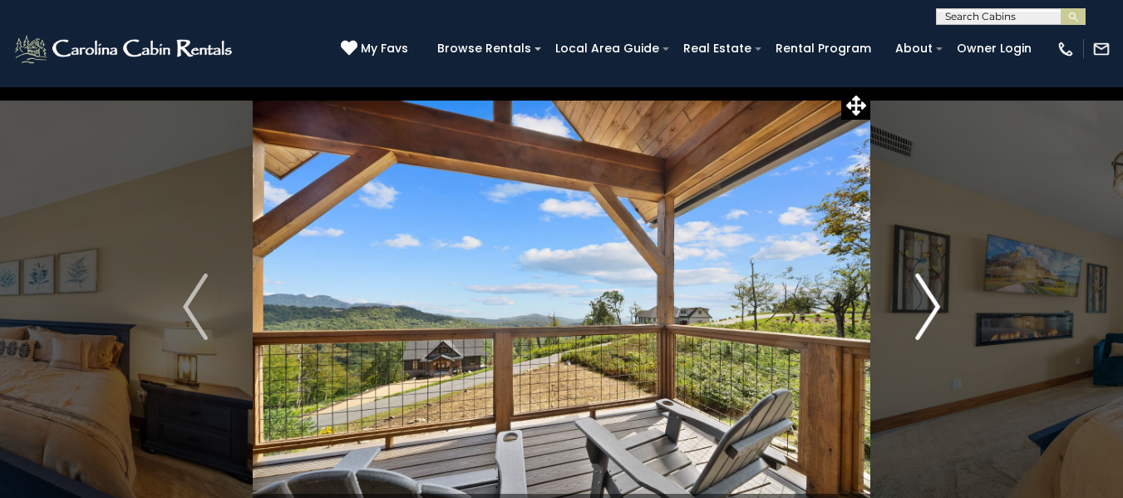
click at [929, 305] on img "Next" at bounding box center [927, 307] width 25 height 67
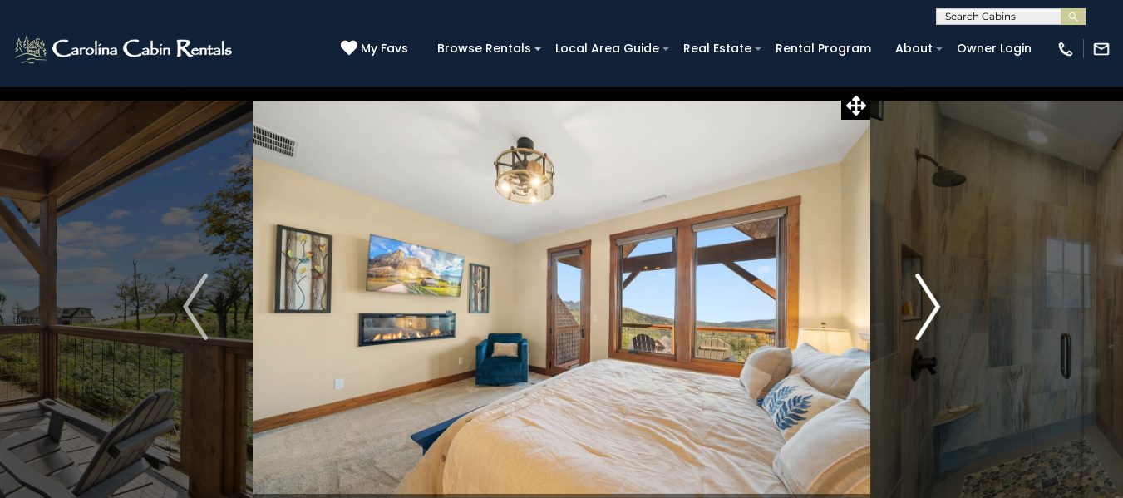
click at [929, 305] on img "Next" at bounding box center [927, 307] width 25 height 67
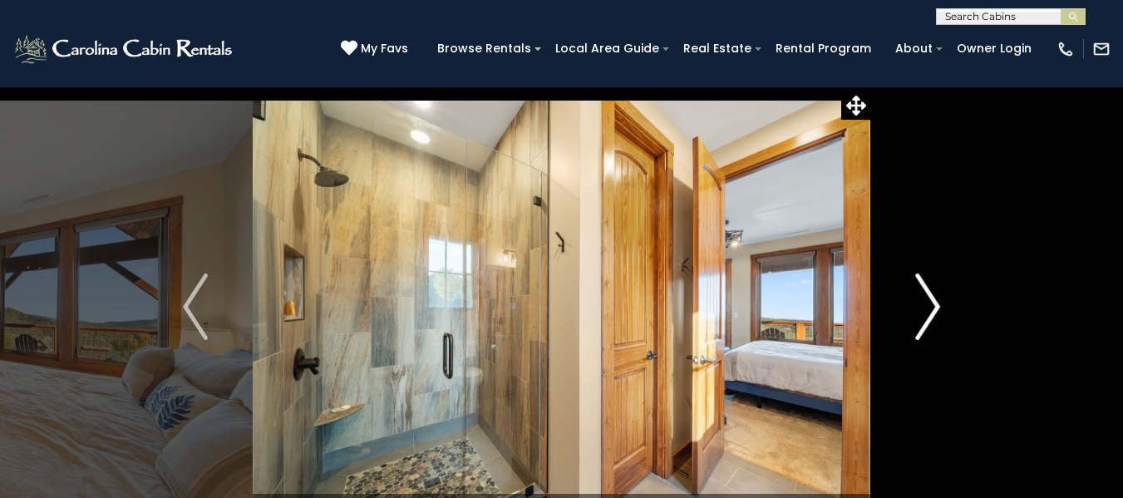
click at [929, 305] on img "Next" at bounding box center [927, 307] width 25 height 67
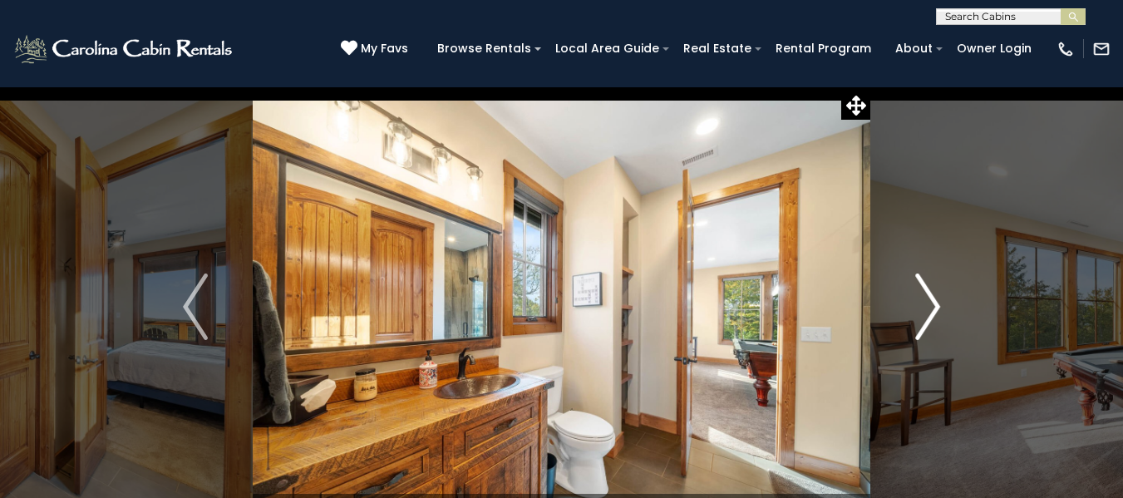
click at [929, 305] on img "Next" at bounding box center [927, 307] width 25 height 67
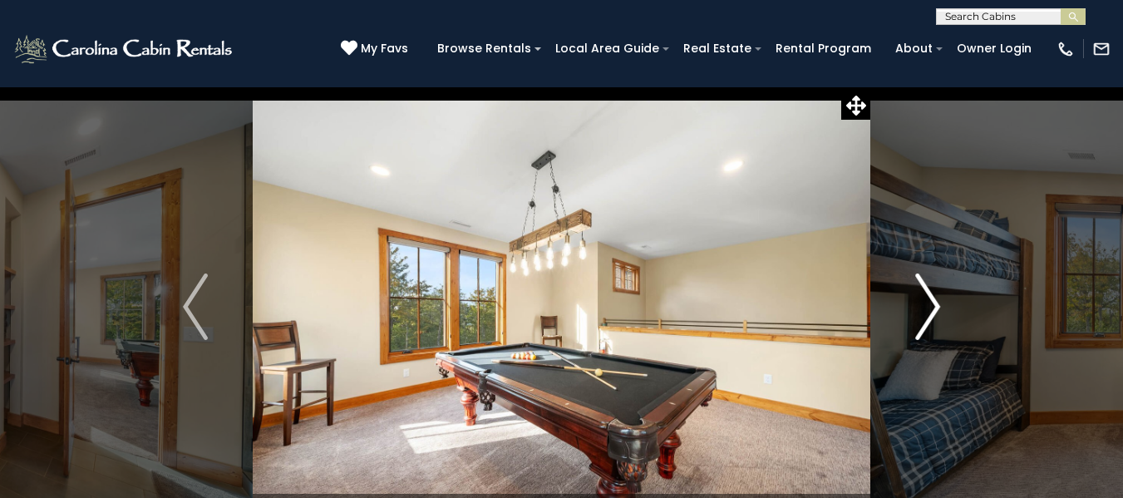
click at [929, 305] on img "Next" at bounding box center [927, 307] width 25 height 67
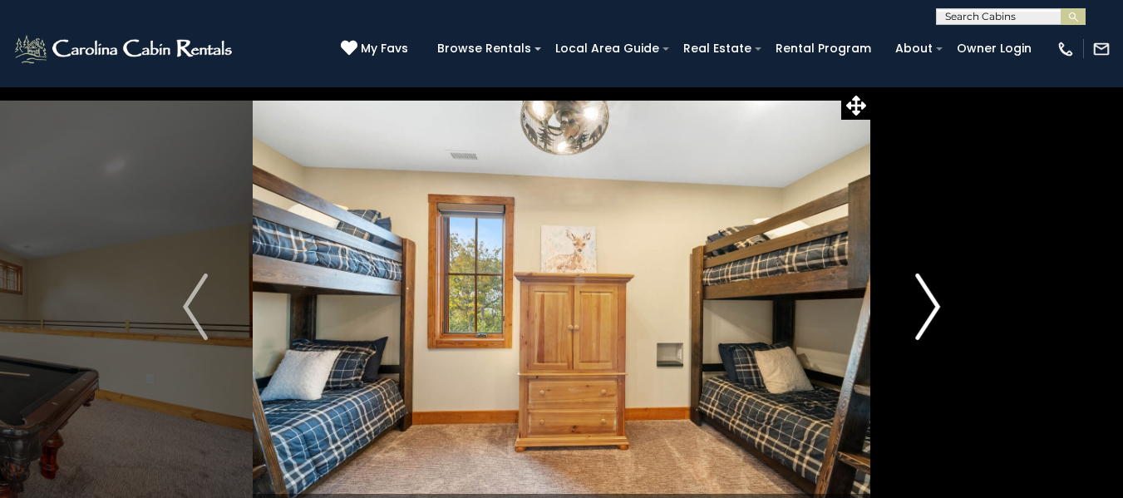
click at [929, 305] on img "Next" at bounding box center [927, 307] width 25 height 67
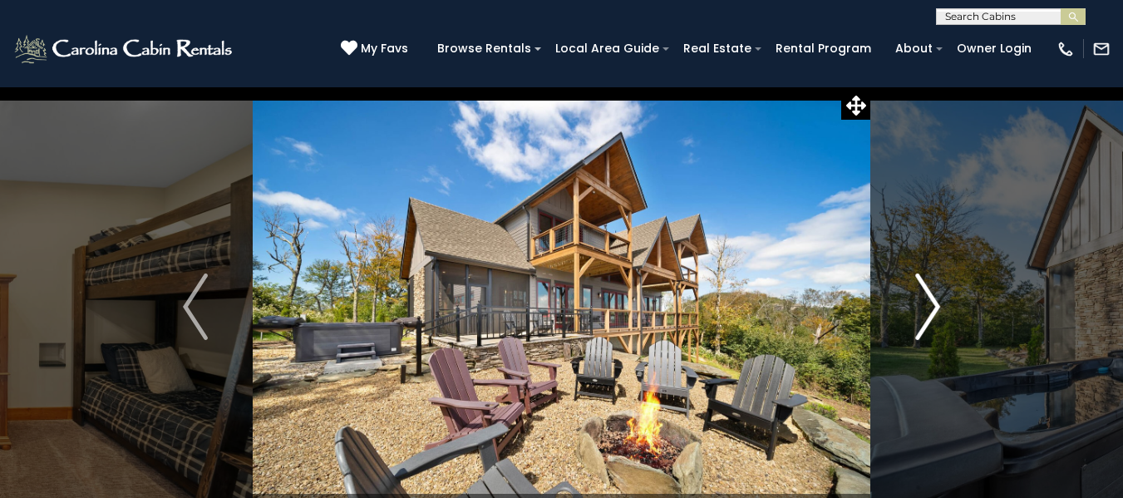
click at [929, 305] on img "Next" at bounding box center [927, 307] width 25 height 67
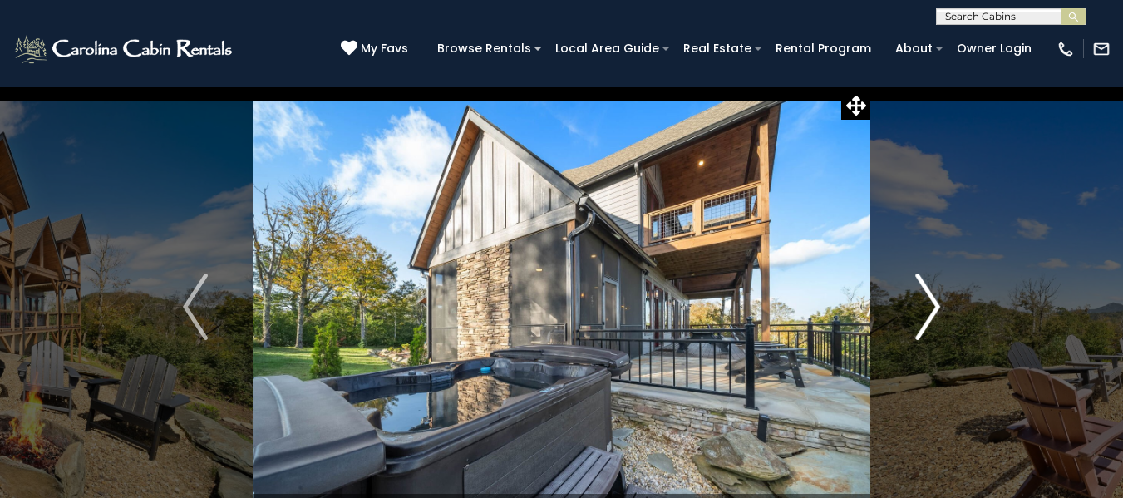
click at [929, 305] on img "Next" at bounding box center [927, 307] width 25 height 67
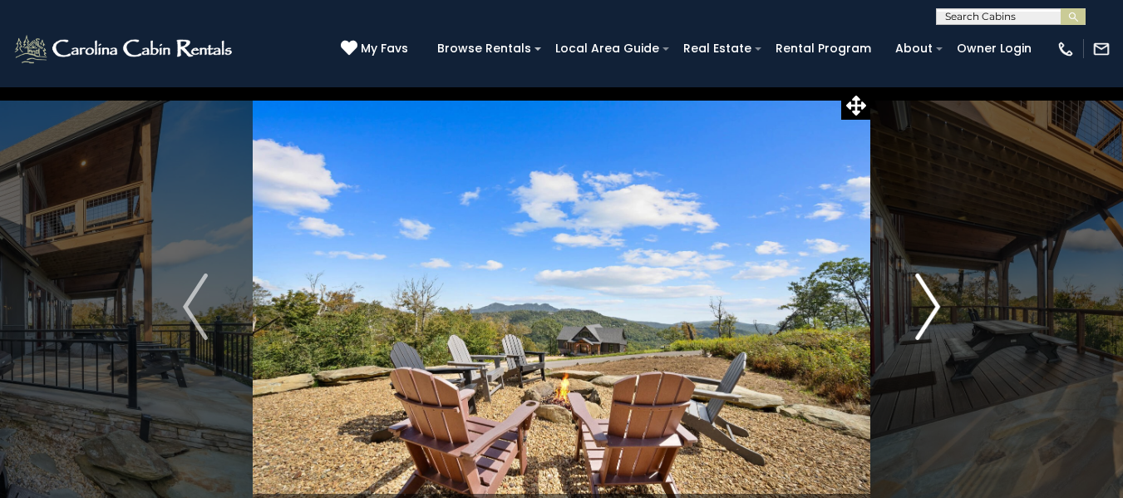
click at [929, 305] on img "Next" at bounding box center [927, 307] width 25 height 67
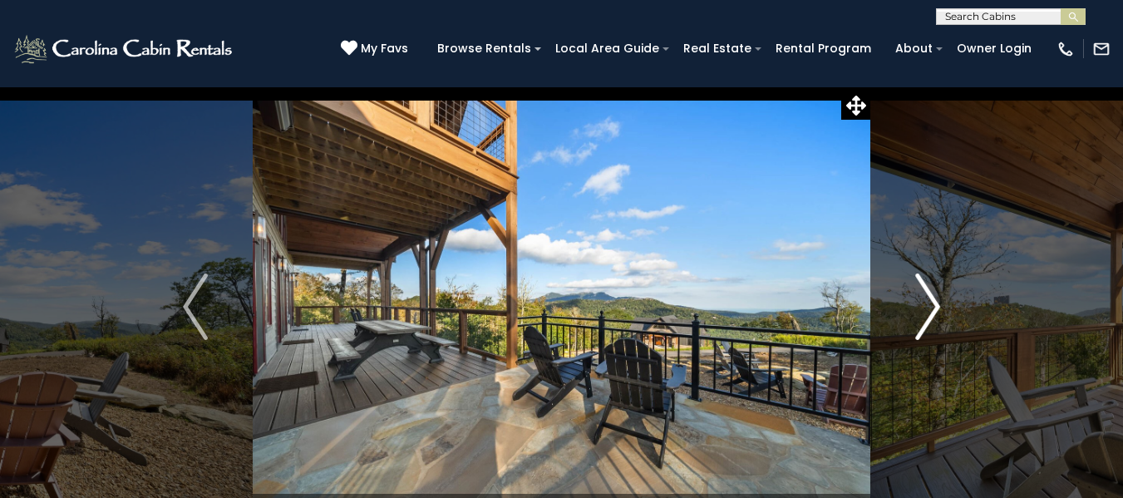
click at [929, 305] on img "Next" at bounding box center [927, 307] width 25 height 67
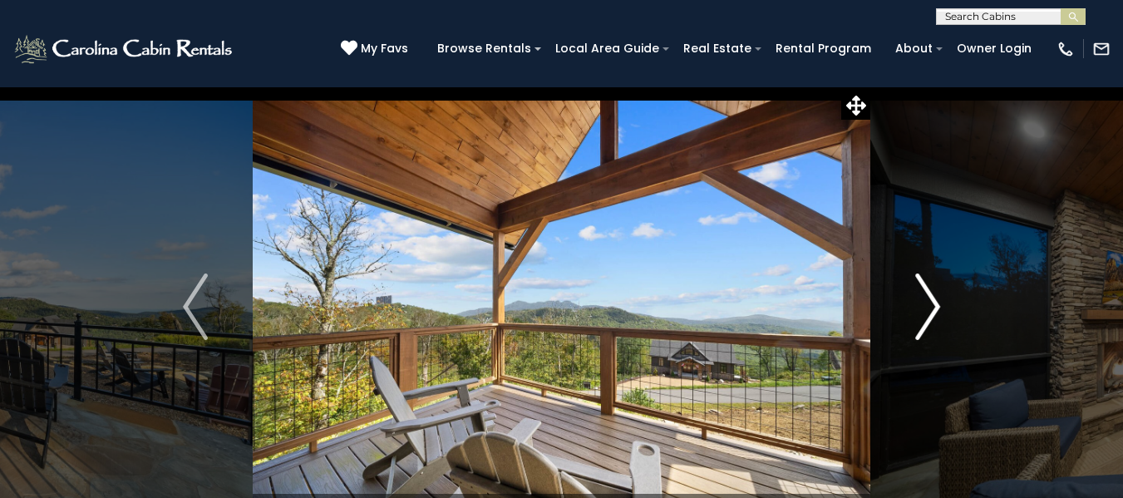
click at [929, 305] on img "Next" at bounding box center [927, 307] width 25 height 67
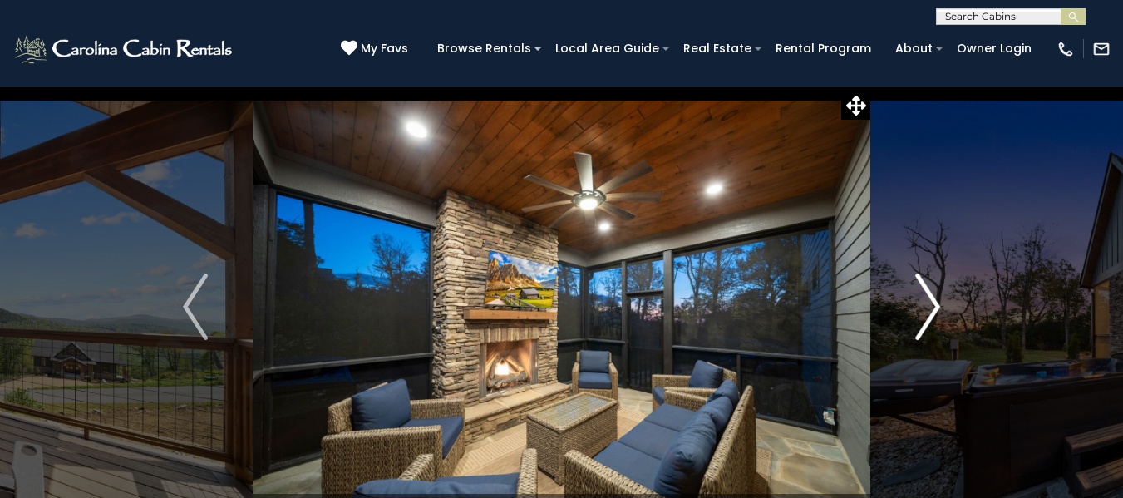
click at [930, 313] on img "Next" at bounding box center [927, 307] width 25 height 67
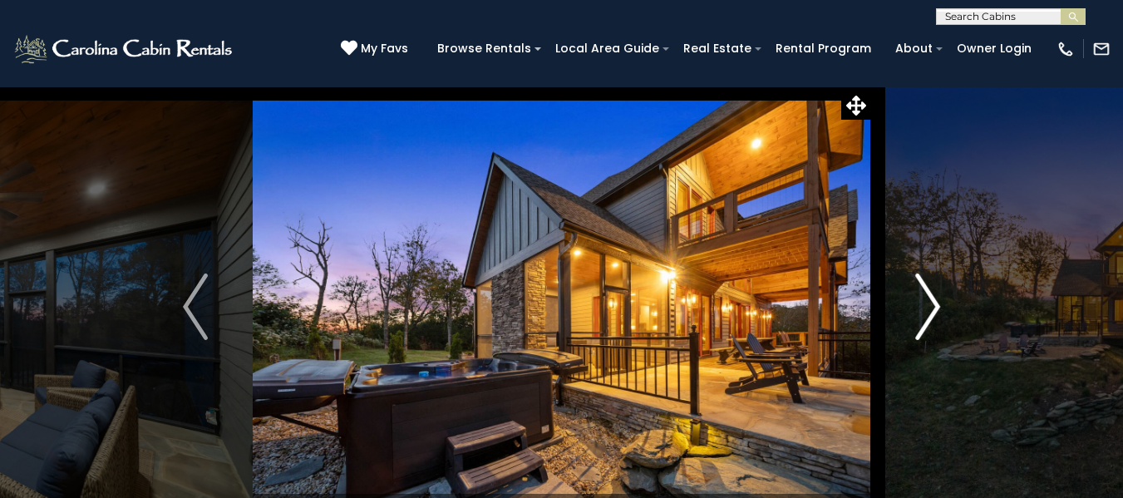
click at [930, 313] on img "Next" at bounding box center [927, 307] width 25 height 67
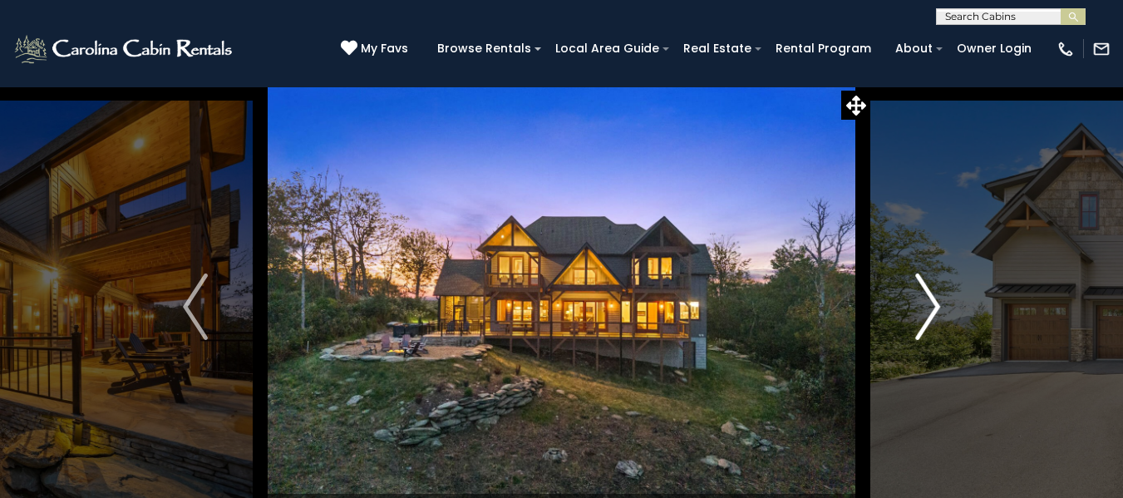
click at [930, 313] on img "Next" at bounding box center [927, 307] width 25 height 67
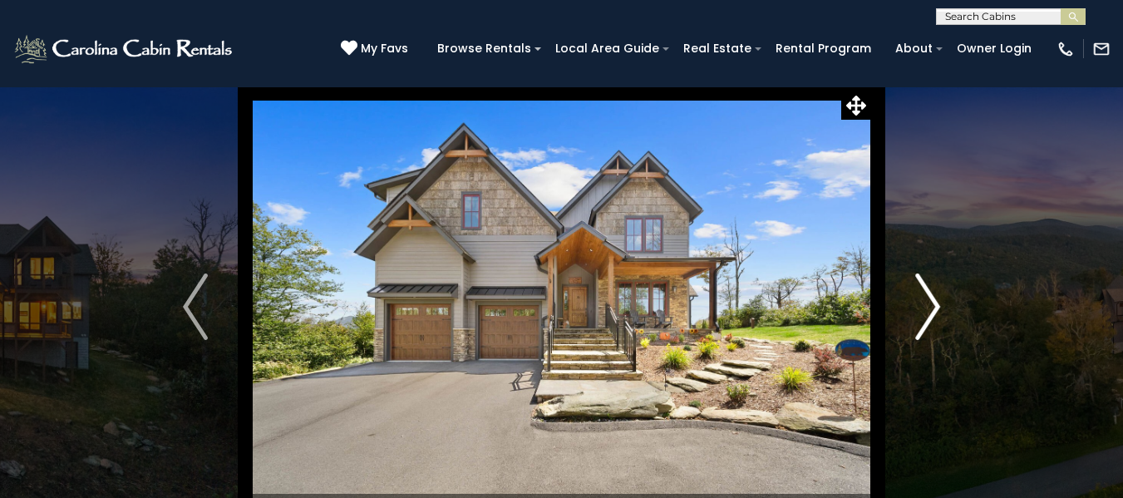
click at [930, 313] on img "Next" at bounding box center [927, 307] width 25 height 67
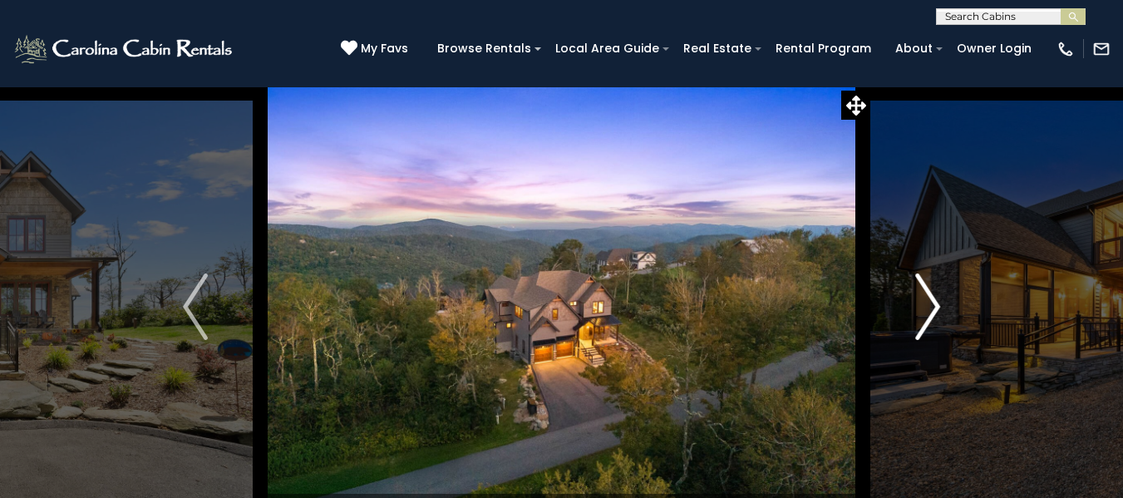
click at [930, 313] on img "Next" at bounding box center [927, 307] width 25 height 67
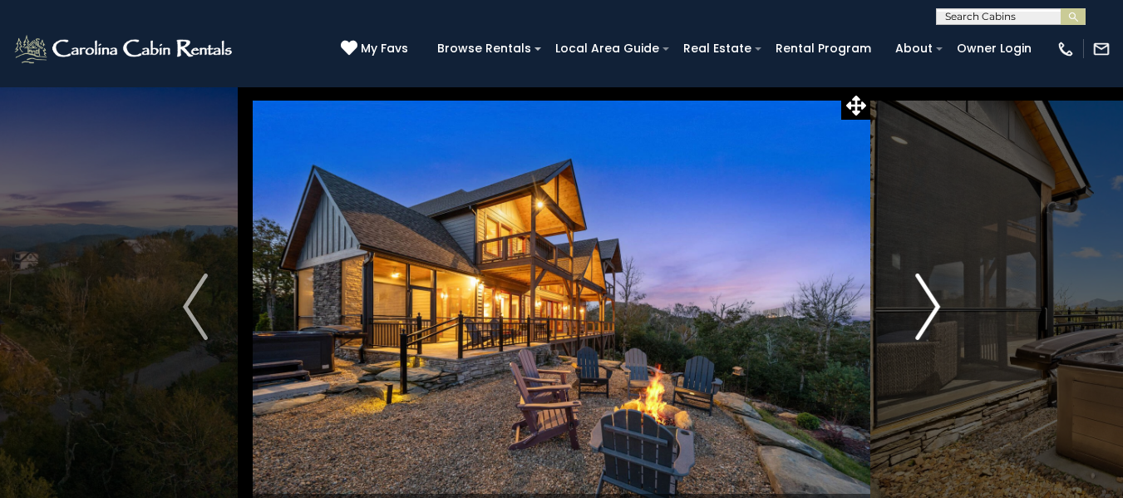
click at [930, 314] on img "Next" at bounding box center [927, 307] width 25 height 67
